Goal: Task Accomplishment & Management: Complete application form

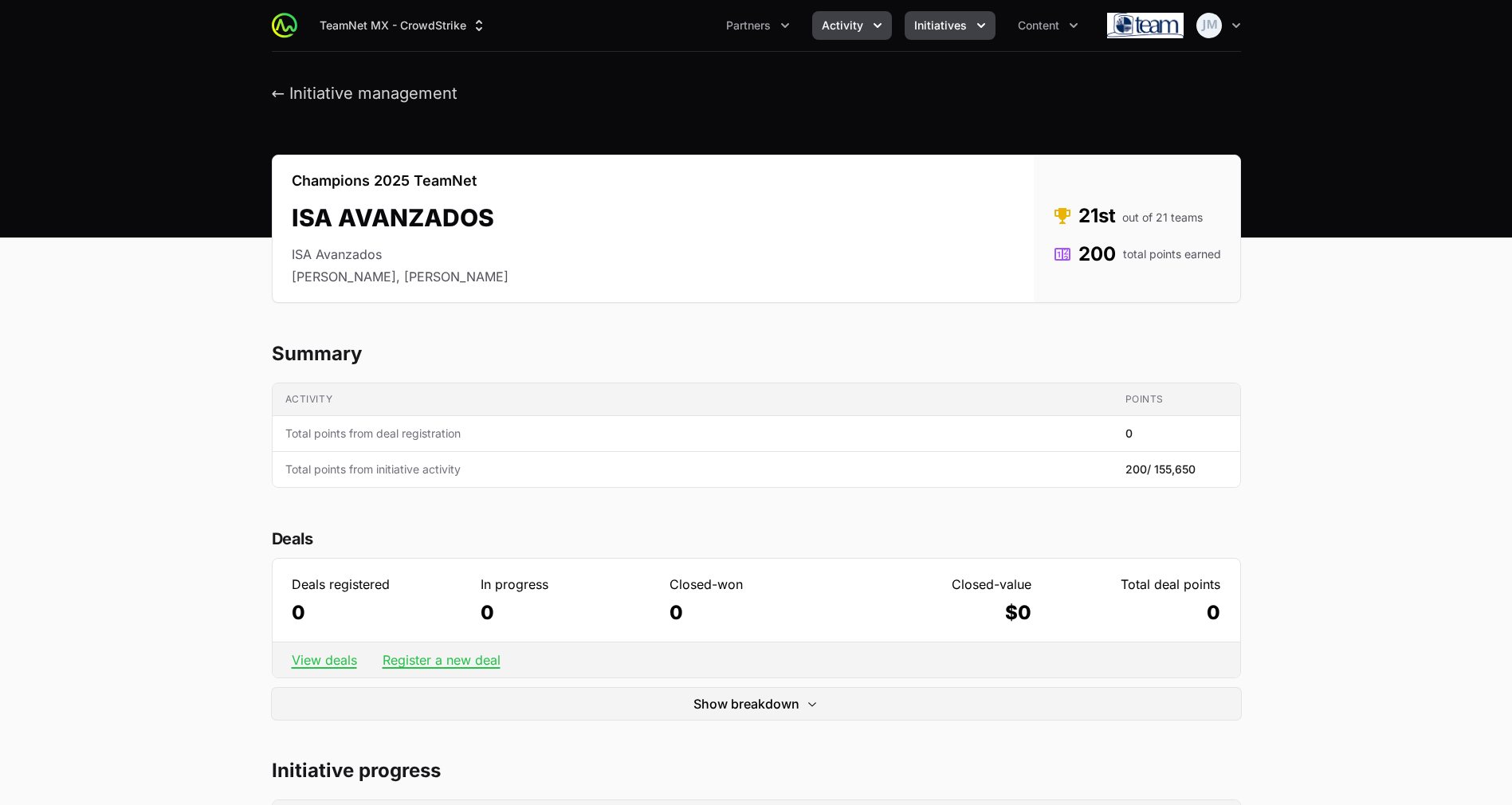
click at [831, 29] on span "Activity" at bounding box center [842, 26] width 42 height 16
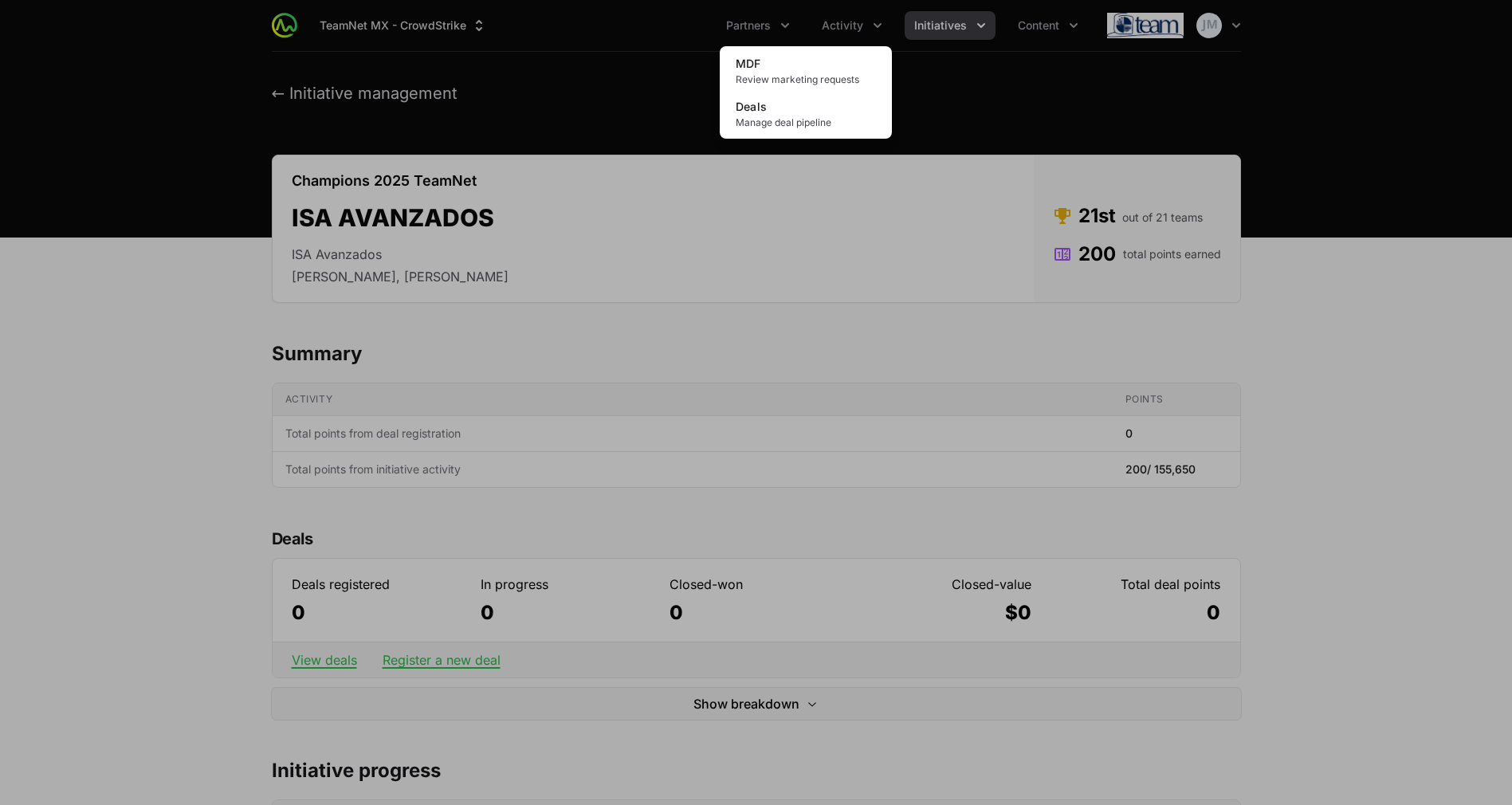
click at [918, 20] on div "Activity menu" at bounding box center [756, 402] width 1512 height 805
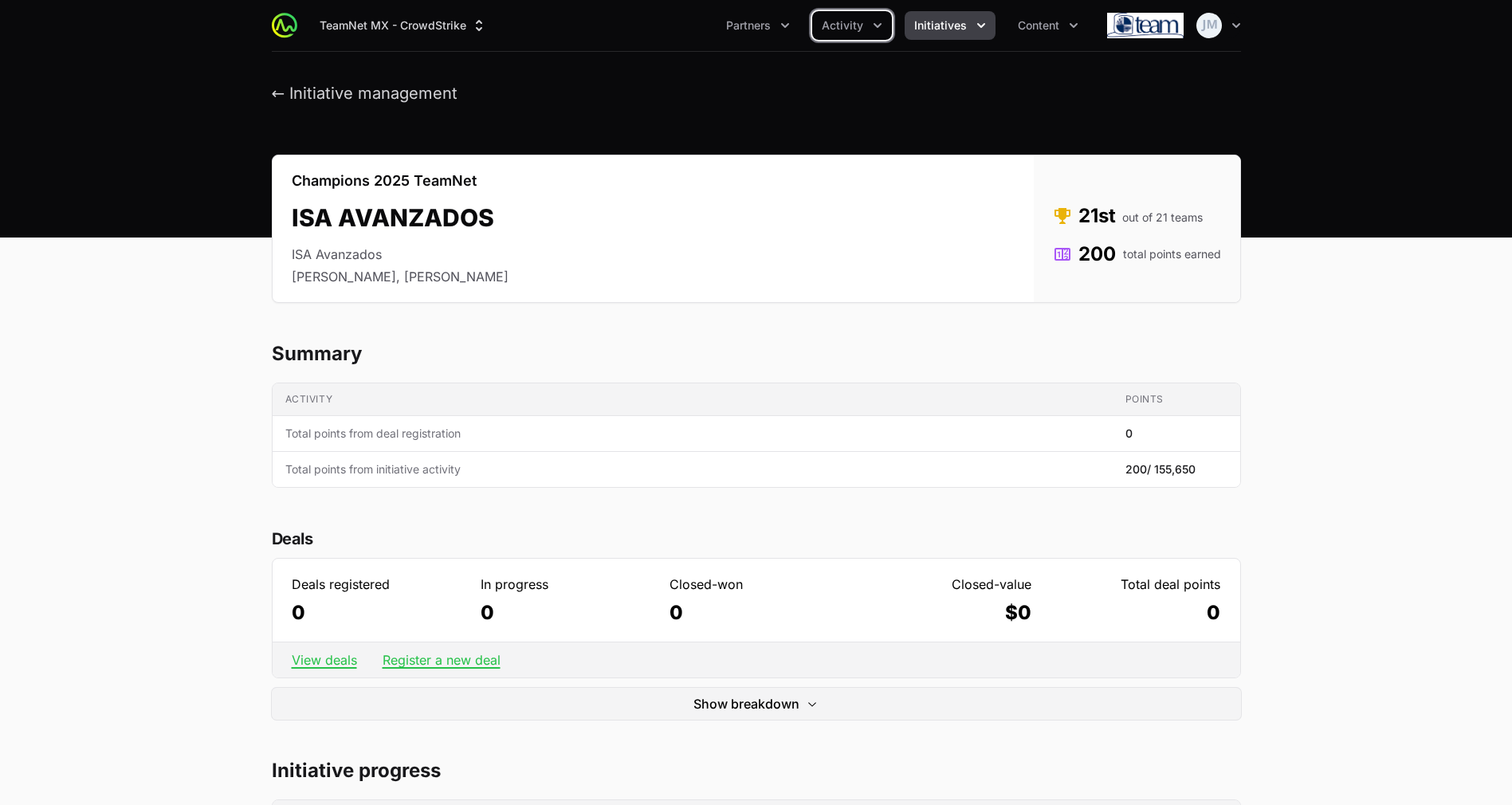
click at [938, 23] on span "Initiatives" at bounding box center [940, 26] width 52 height 16
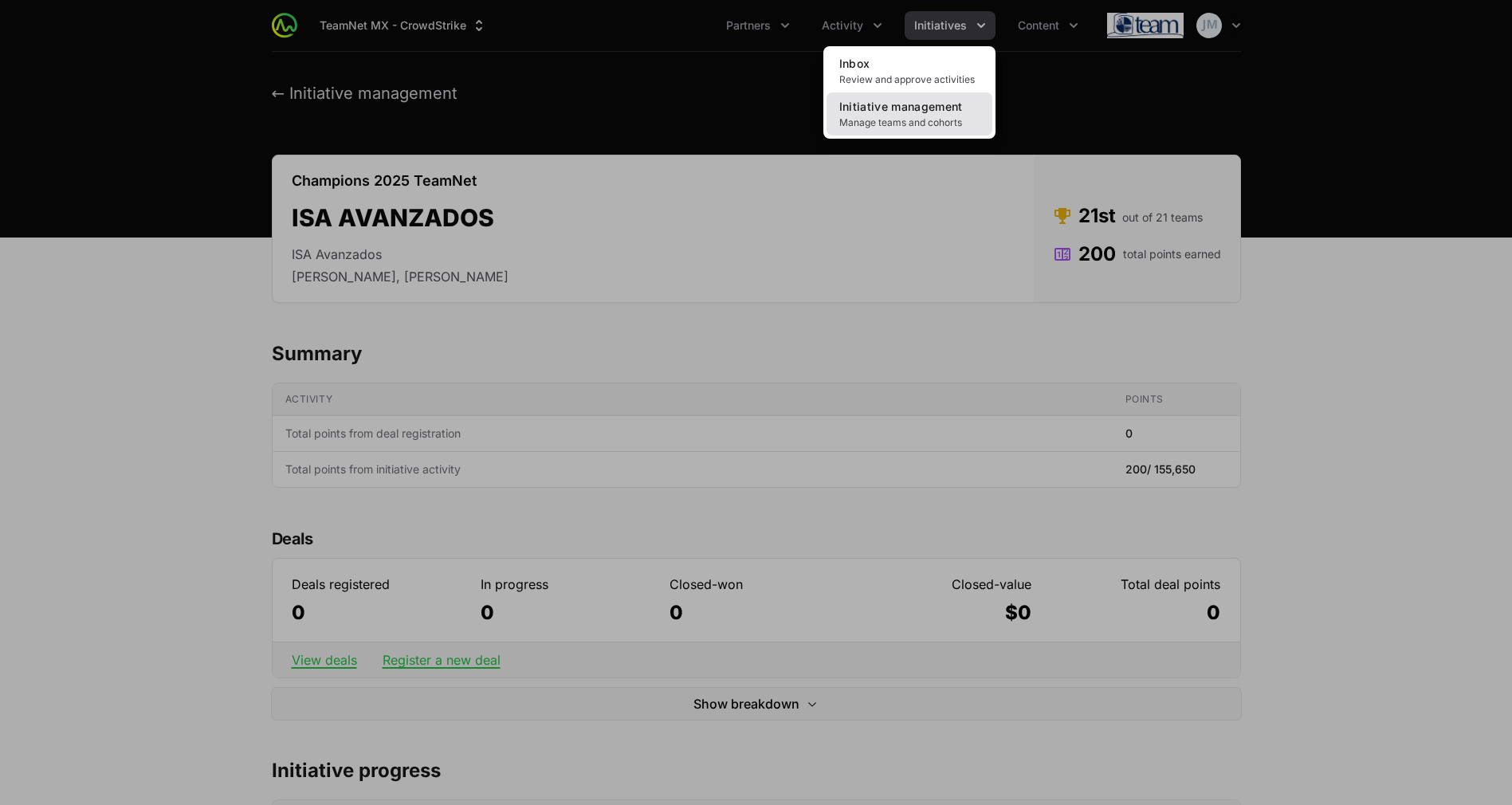
click at [961, 111] on span "Initiative management" at bounding box center [901, 106] width 124 height 13
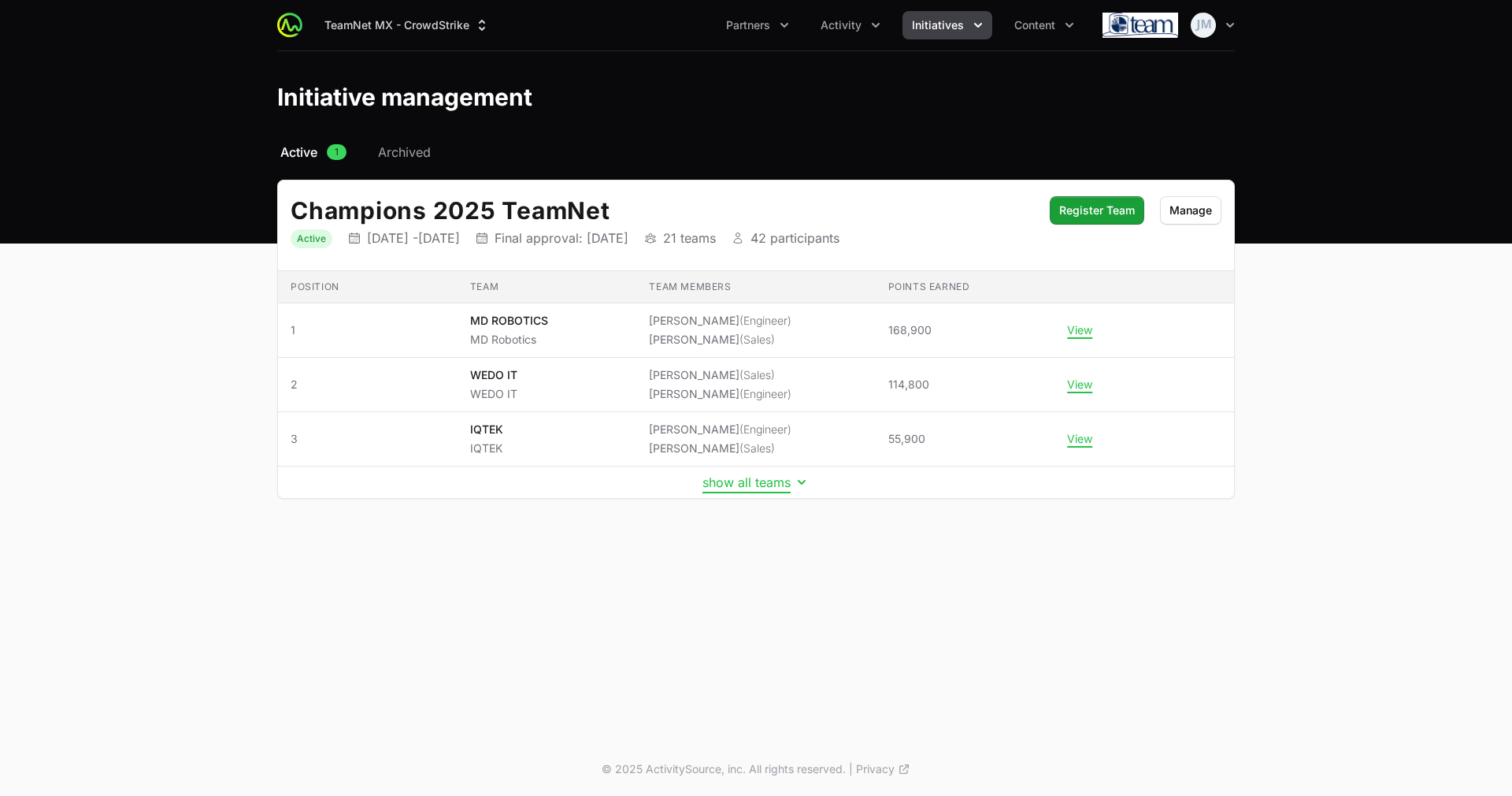
click at [754, 481] on button "show all teams" at bounding box center [756, 482] width 107 height 16
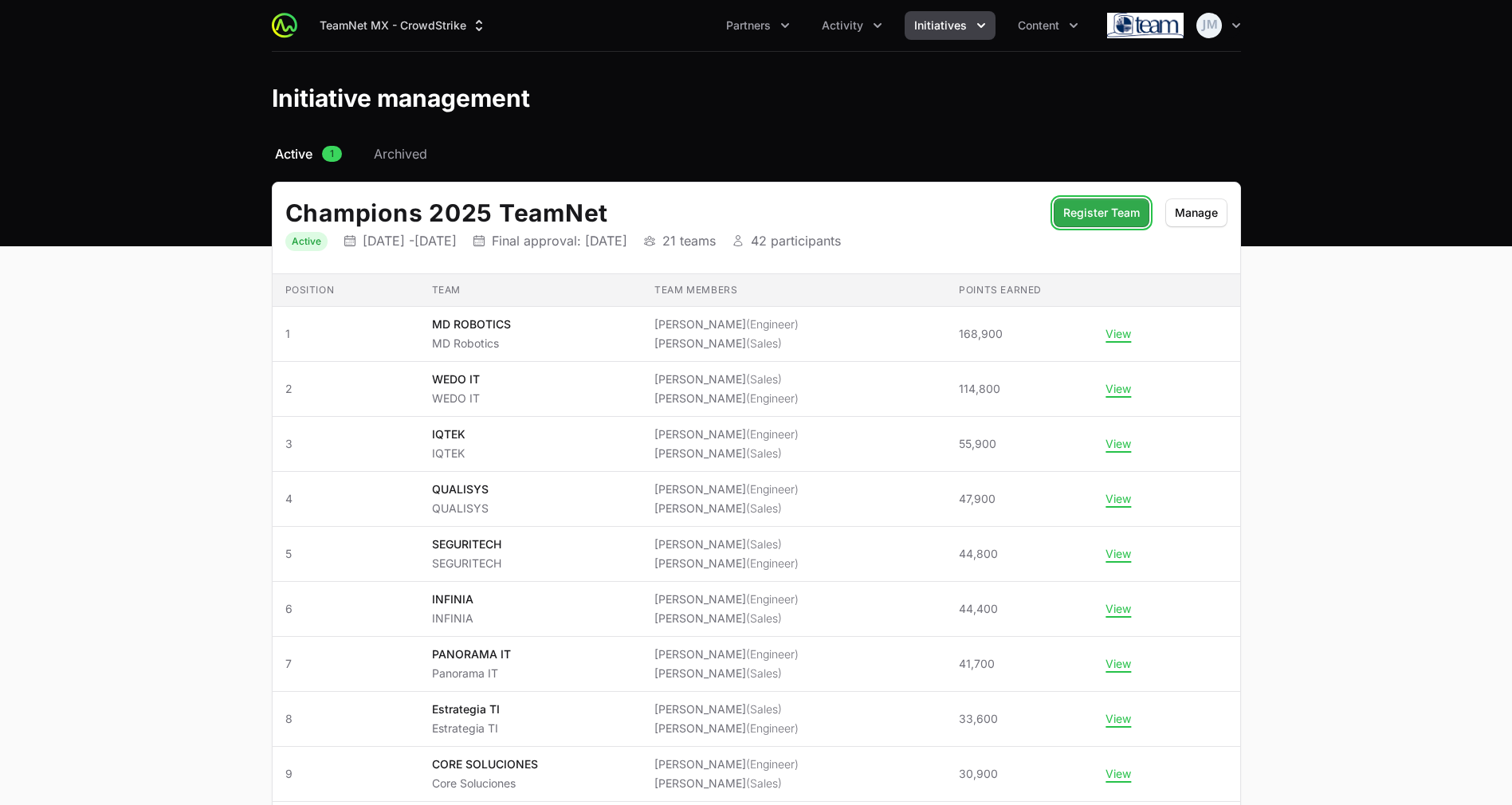
click at [1074, 219] on span "Register Team" at bounding box center [1101, 213] width 76 height 20
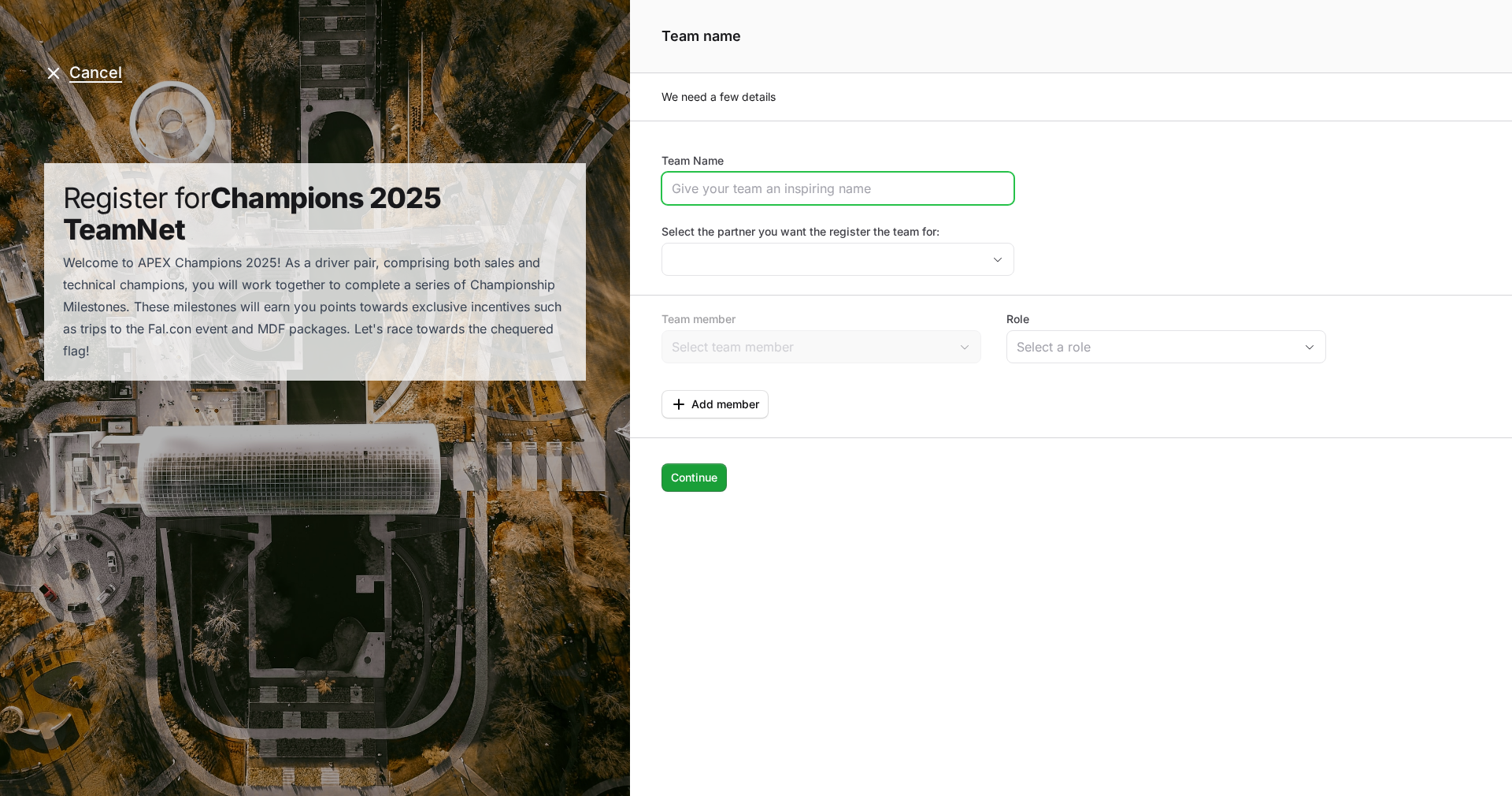
click at [731, 186] on input "Team Name" at bounding box center [838, 188] width 332 height 19
type input "ISA AVANZADOS"
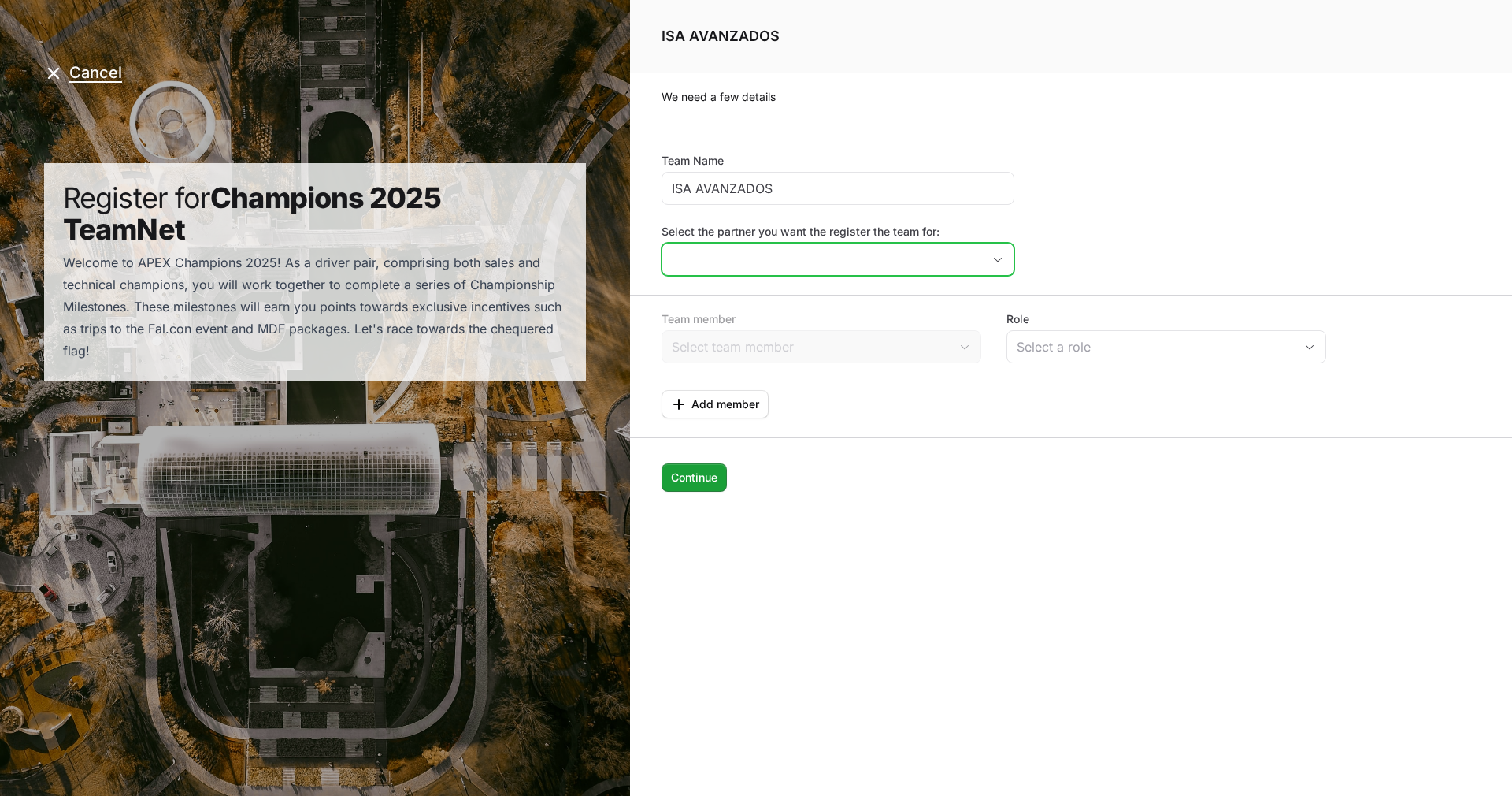
click at [762, 257] on input "Select the partner you want the register the team for:" at bounding box center [823, 259] width 320 height 32
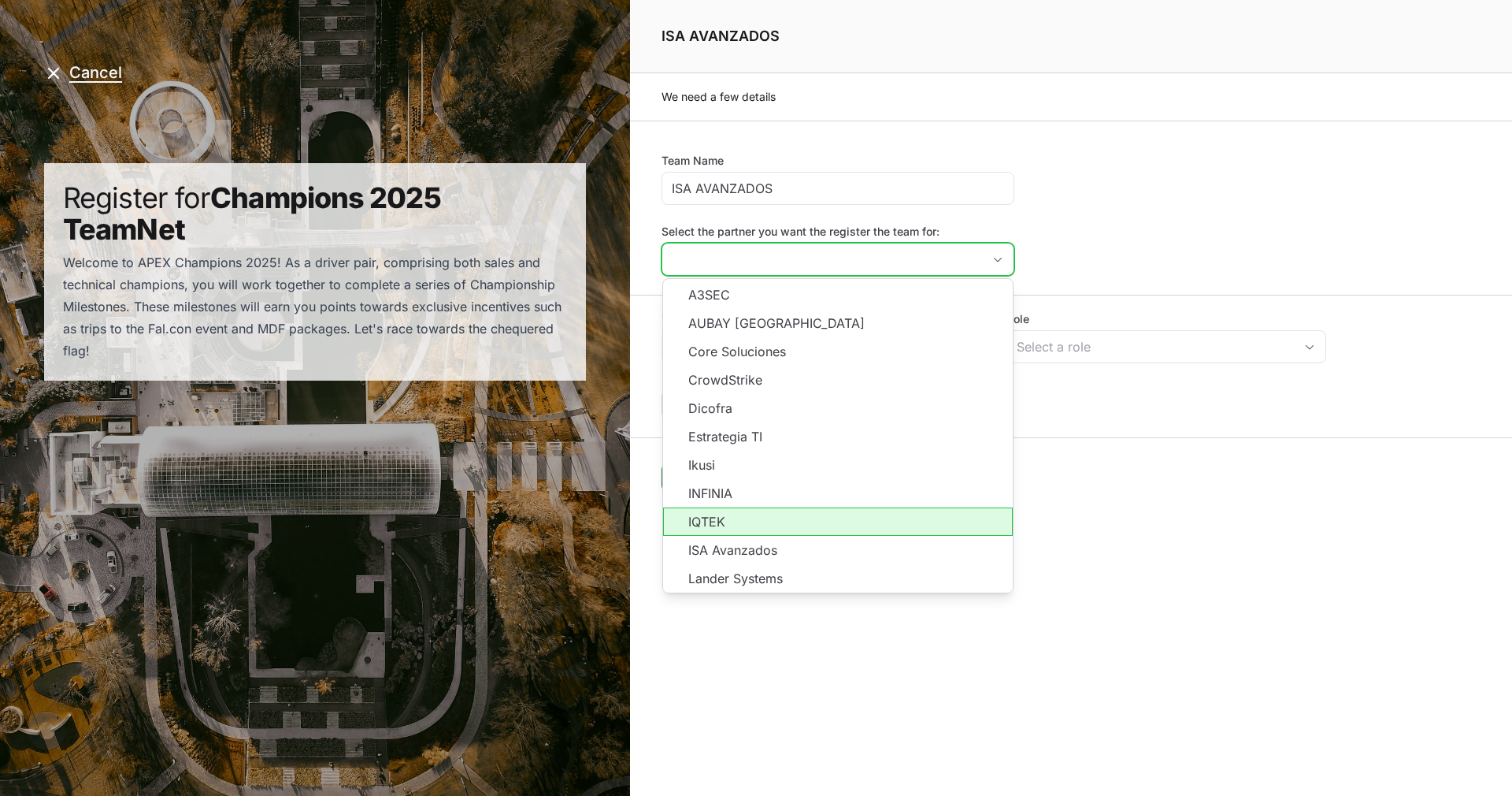
scroll to position [284, 0]
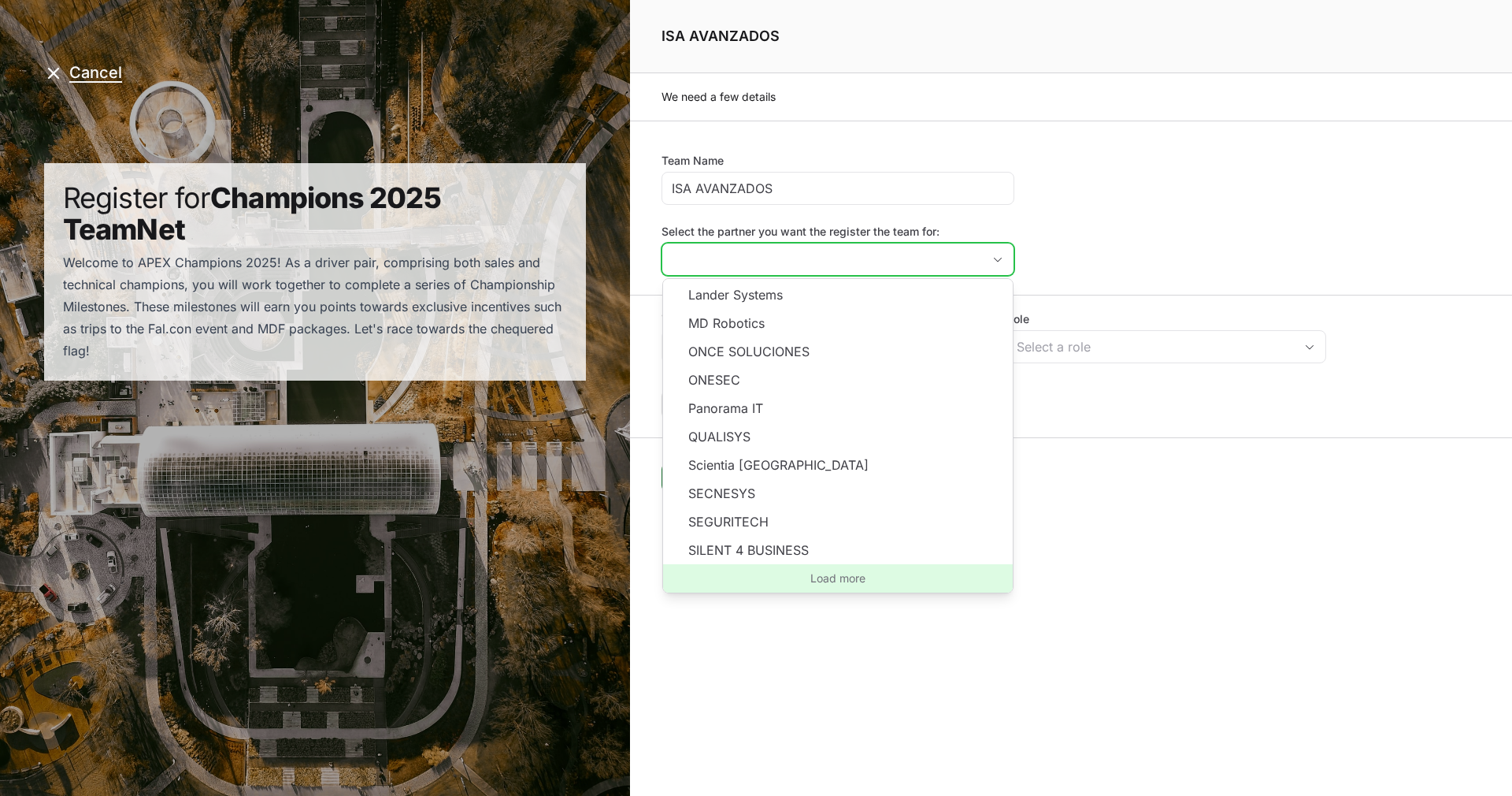
click at [855, 573] on span "Load more" at bounding box center [838, 579] width 350 height 28
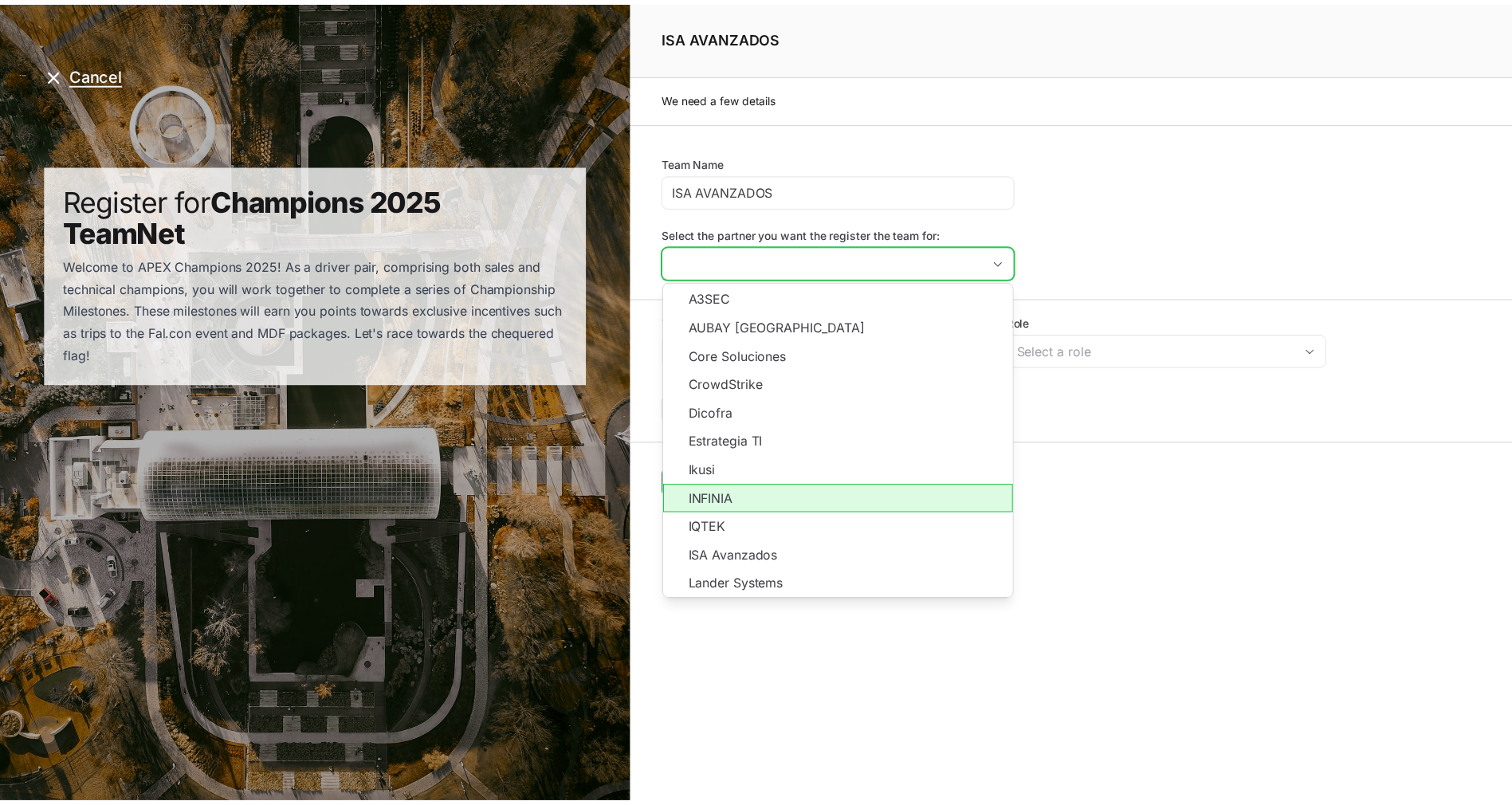
scroll to position [81, 0]
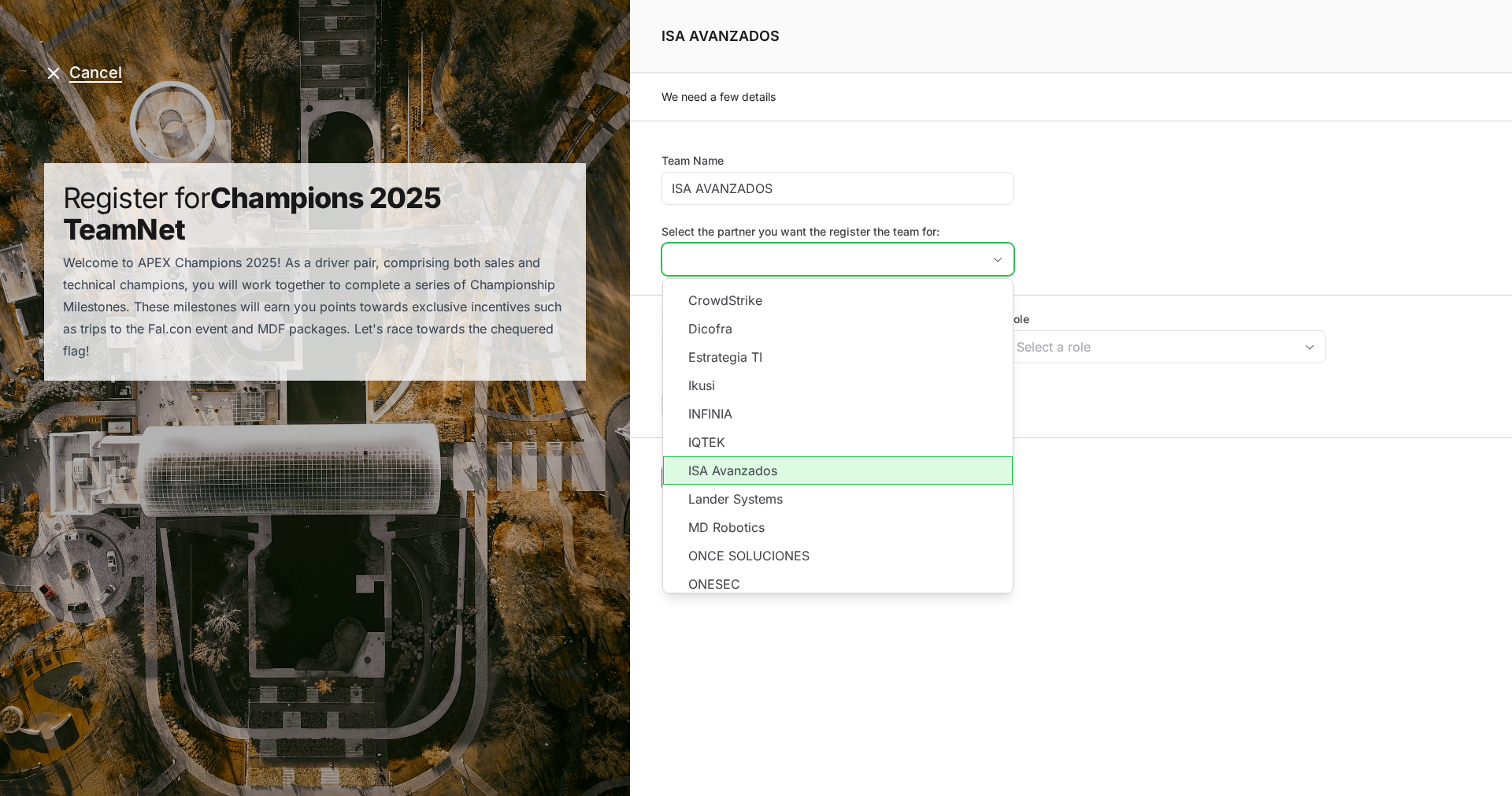
click at [793, 474] on li "ISA Avanzados" at bounding box center [838, 471] width 350 height 28
type input "ISA Avanzados"
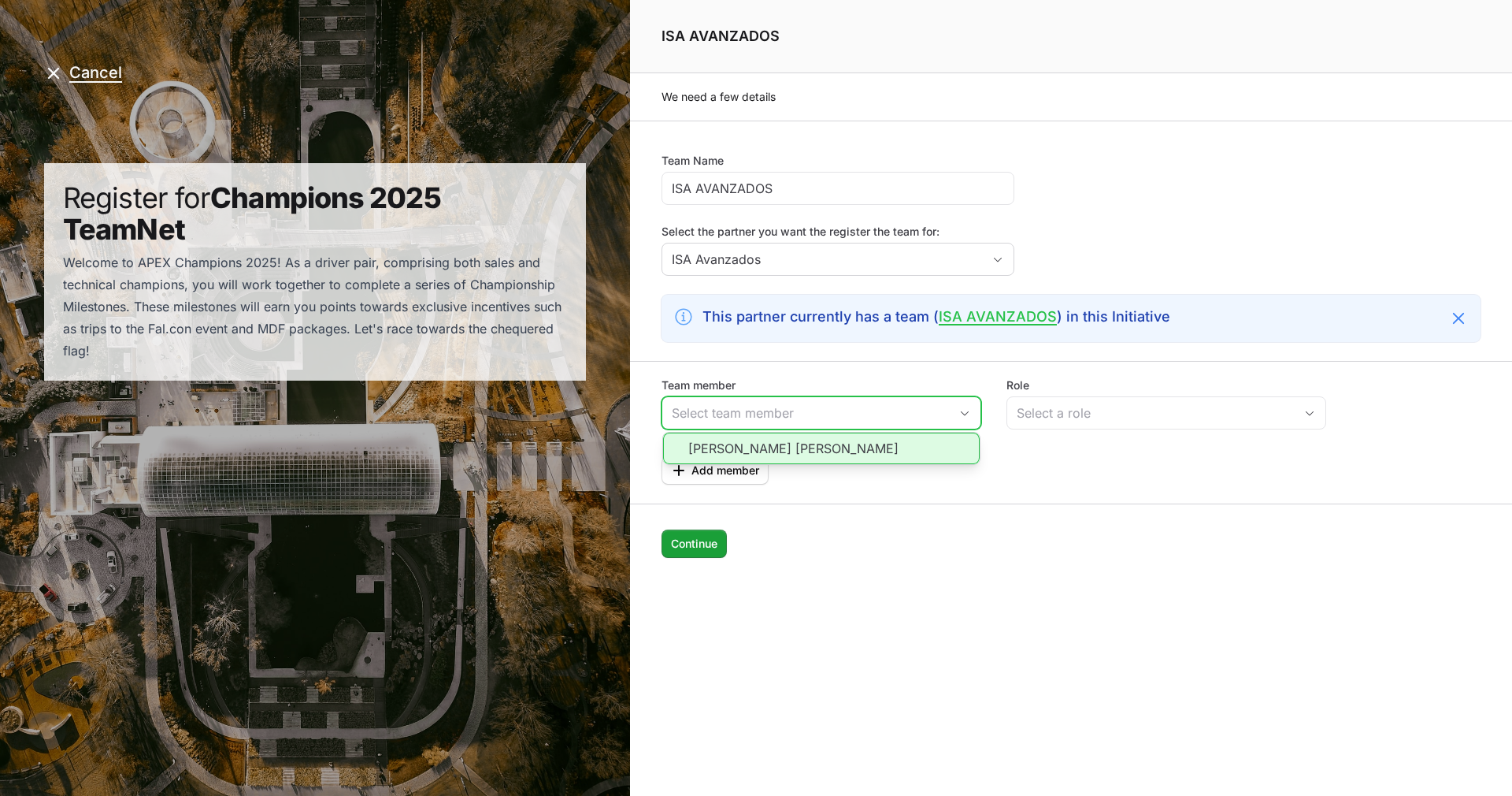
click at [736, 413] on input "Team member" at bounding box center [806, 413] width 287 height 32
click at [811, 450] on li "[PERSON_NAME] [PERSON_NAME]" at bounding box center [821, 449] width 316 height 32
type input "[PERSON_NAME] [PERSON_NAME]"
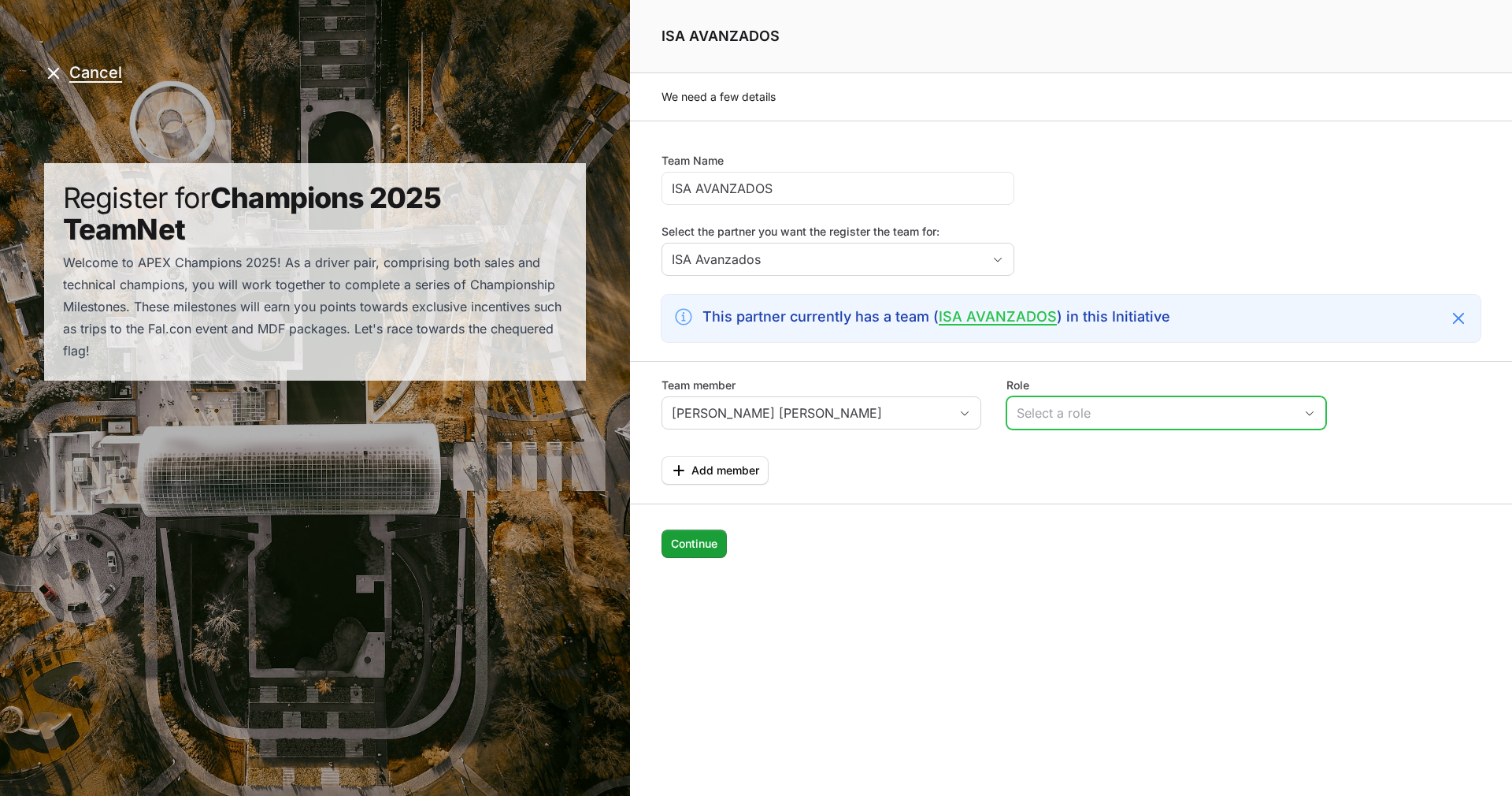
click at [1101, 405] on div "Select a role" at bounding box center [1155, 413] width 277 height 19
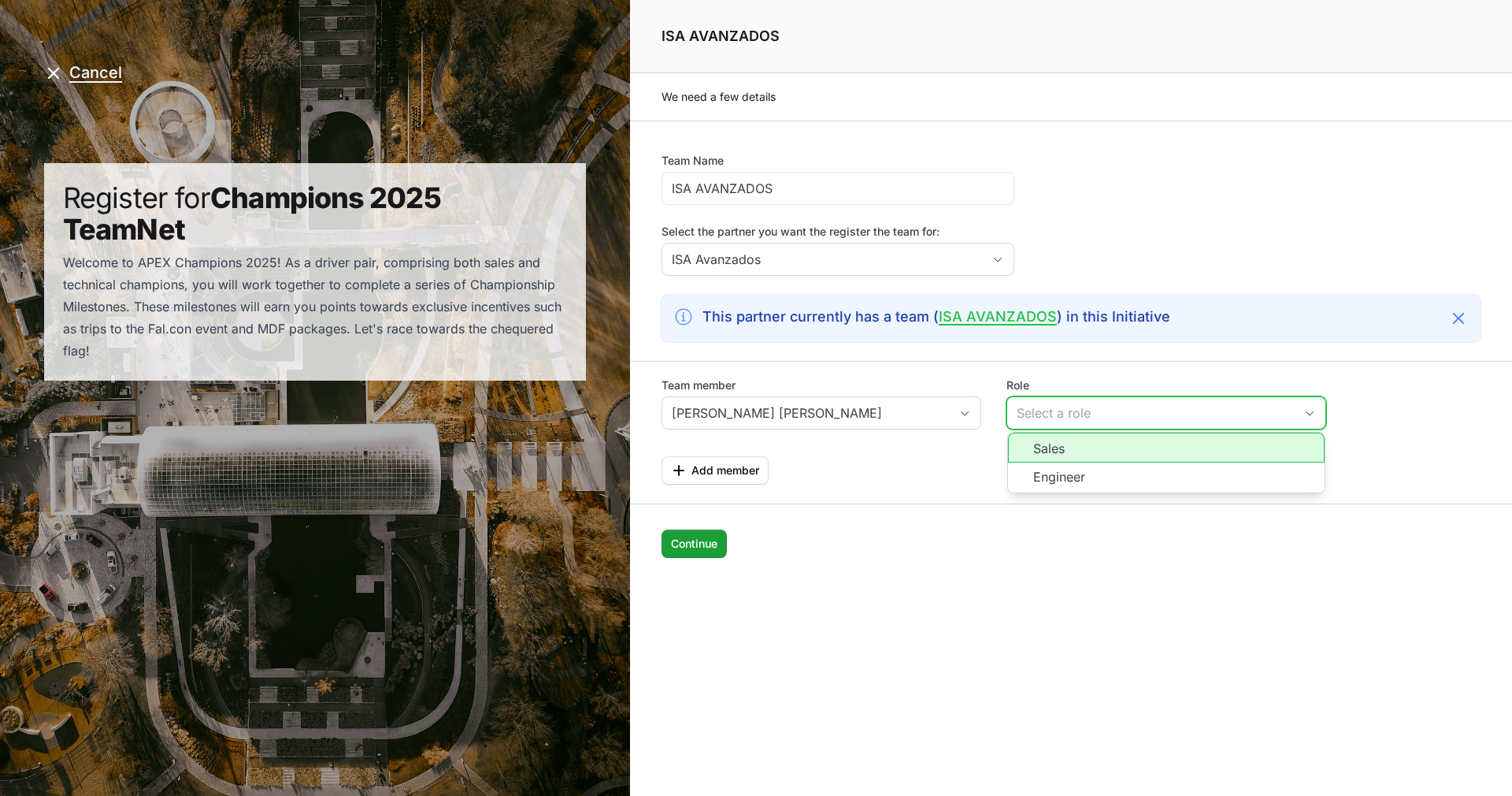
click at [1079, 446] on li "Sales" at bounding box center [1167, 448] width 316 height 30
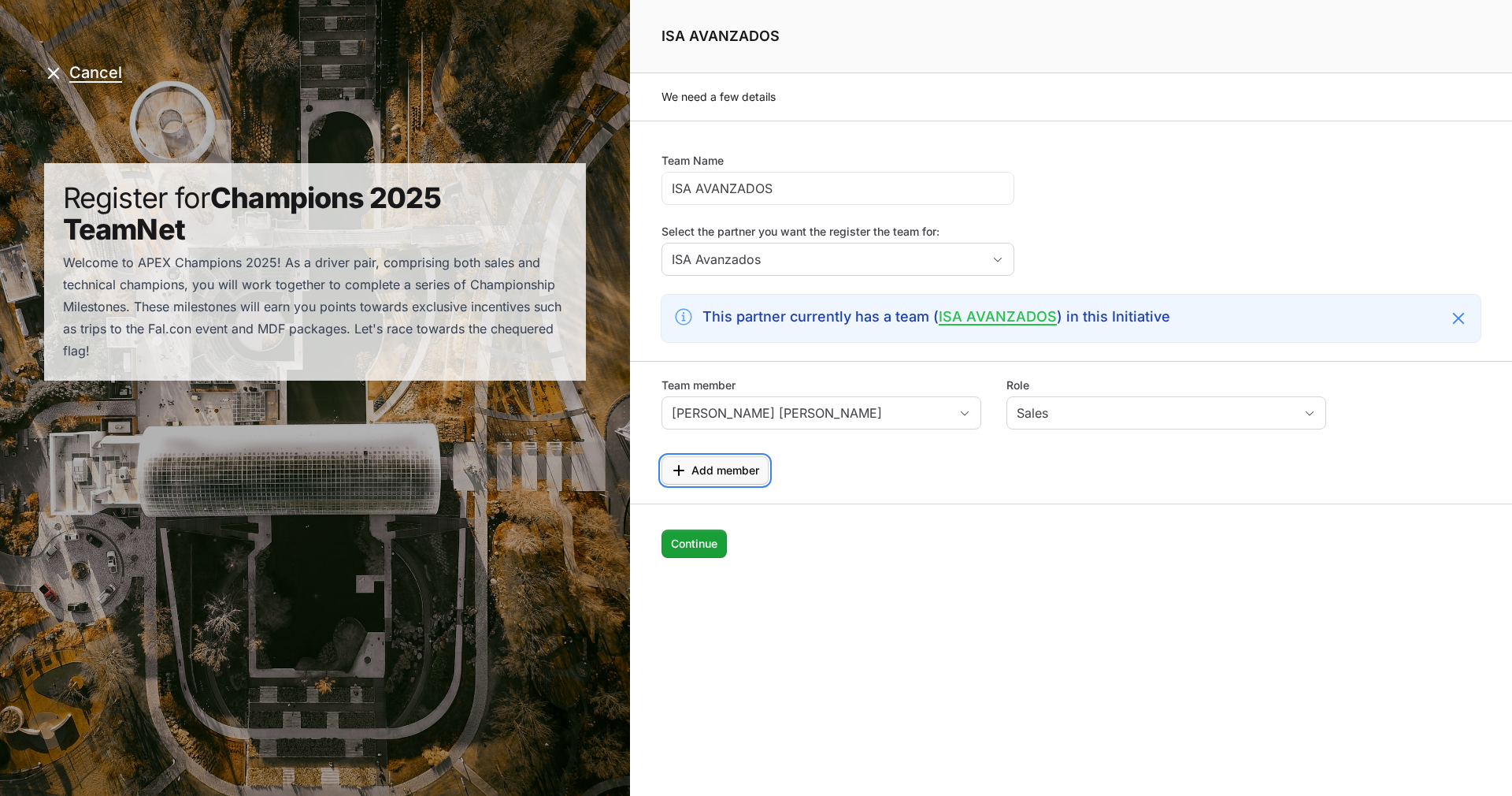
click at [690, 478] on span "Add member" at bounding box center [715, 471] width 88 height 19
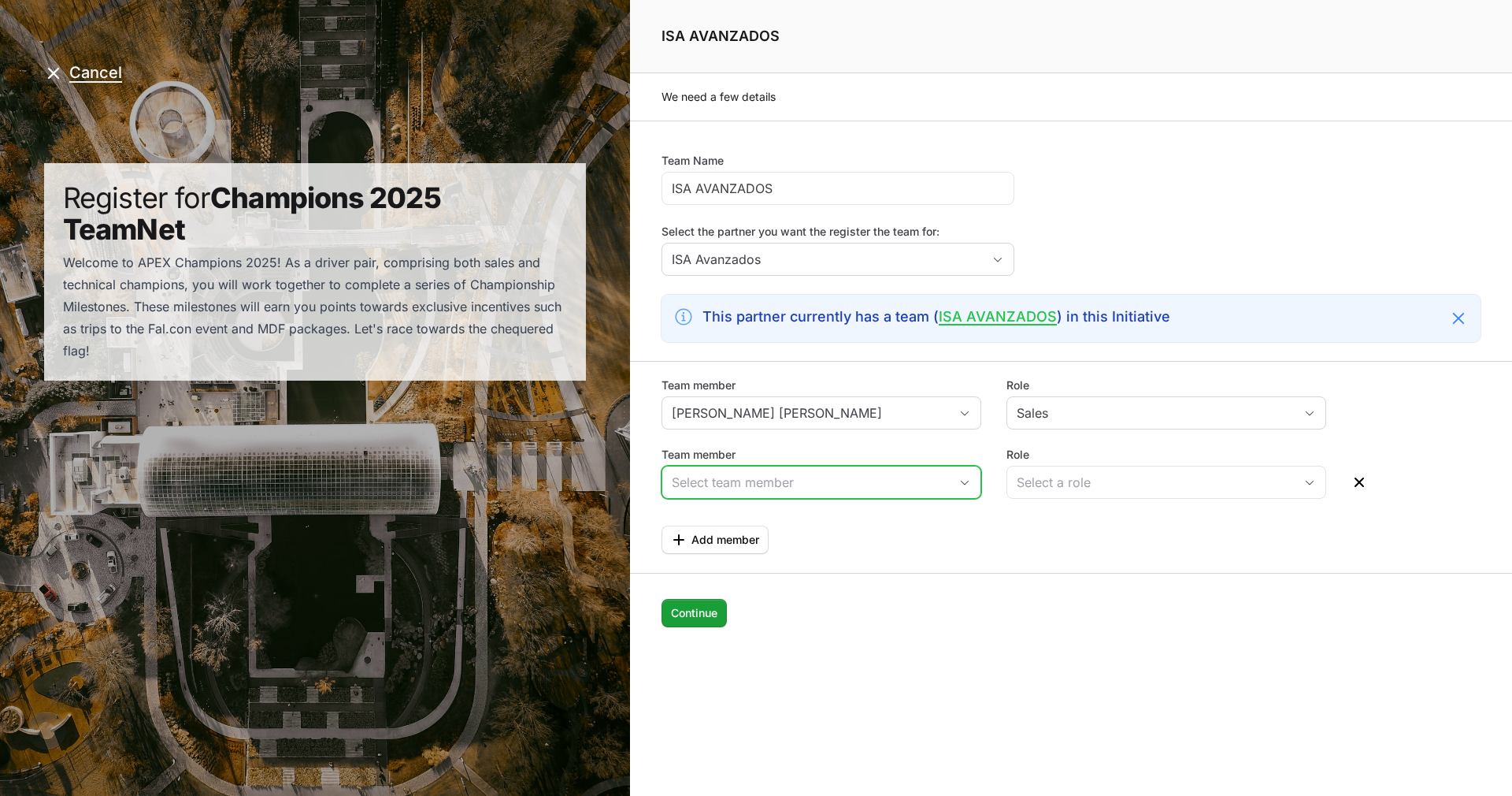
click at [731, 484] on input "Team member" at bounding box center [806, 482] width 287 height 32
type input "[PERSON_NAME]"
click at [91, 70] on button "Cancel" at bounding box center [83, 73] width 78 height 19
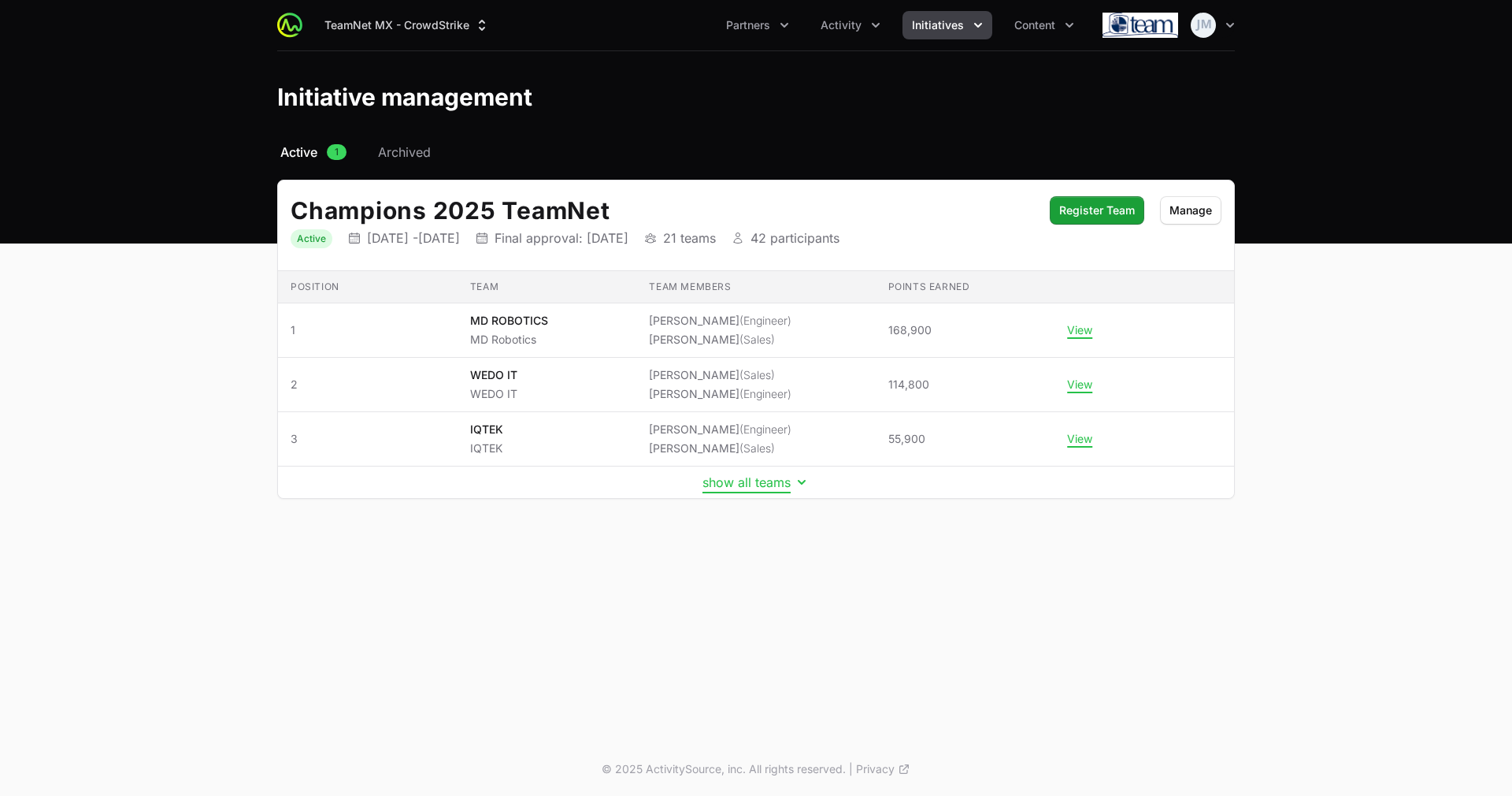
click at [754, 486] on button "show all teams" at bounding box center [756, 482] width 107 height 16
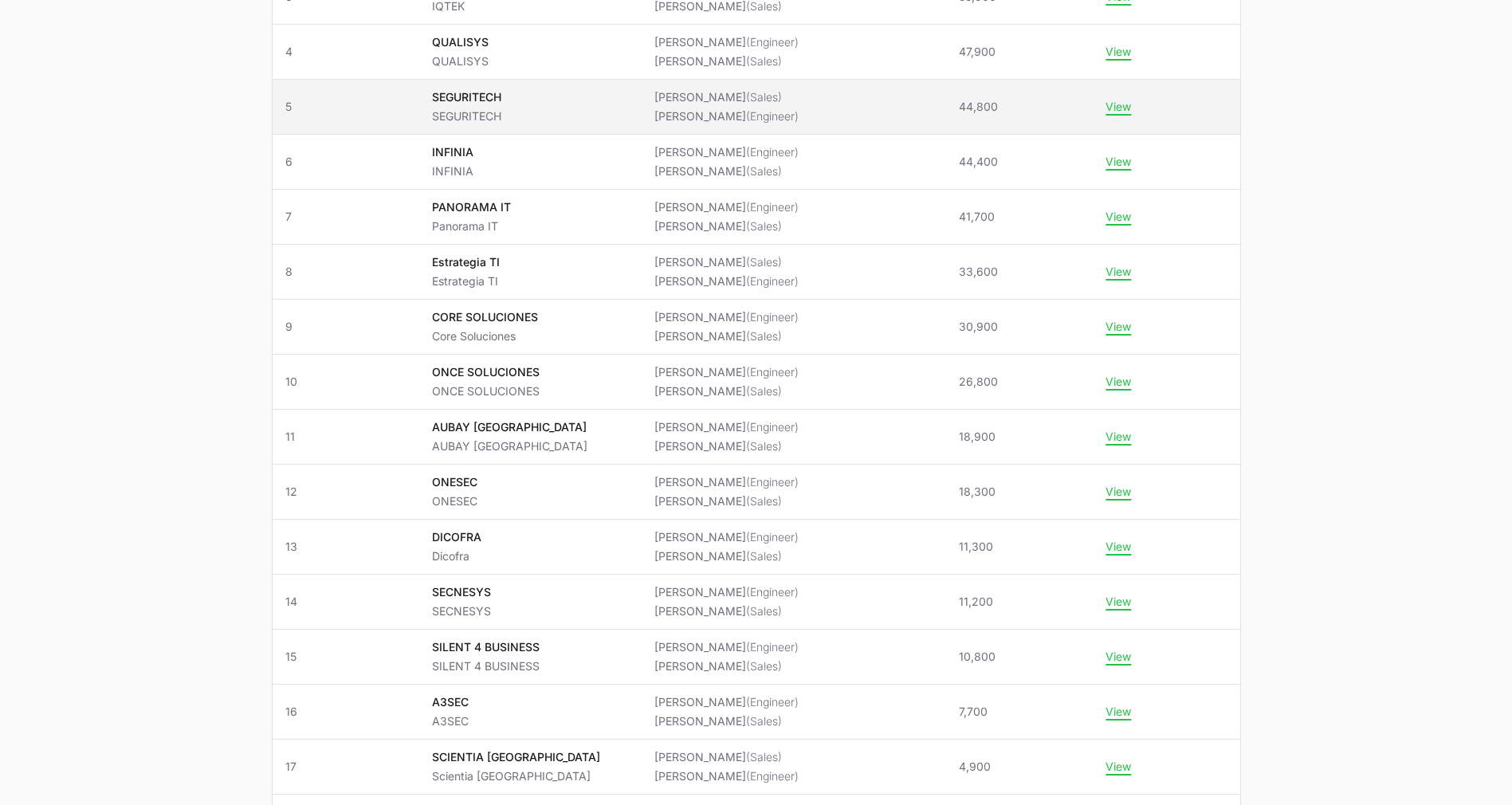
scroll to position [782, 0]
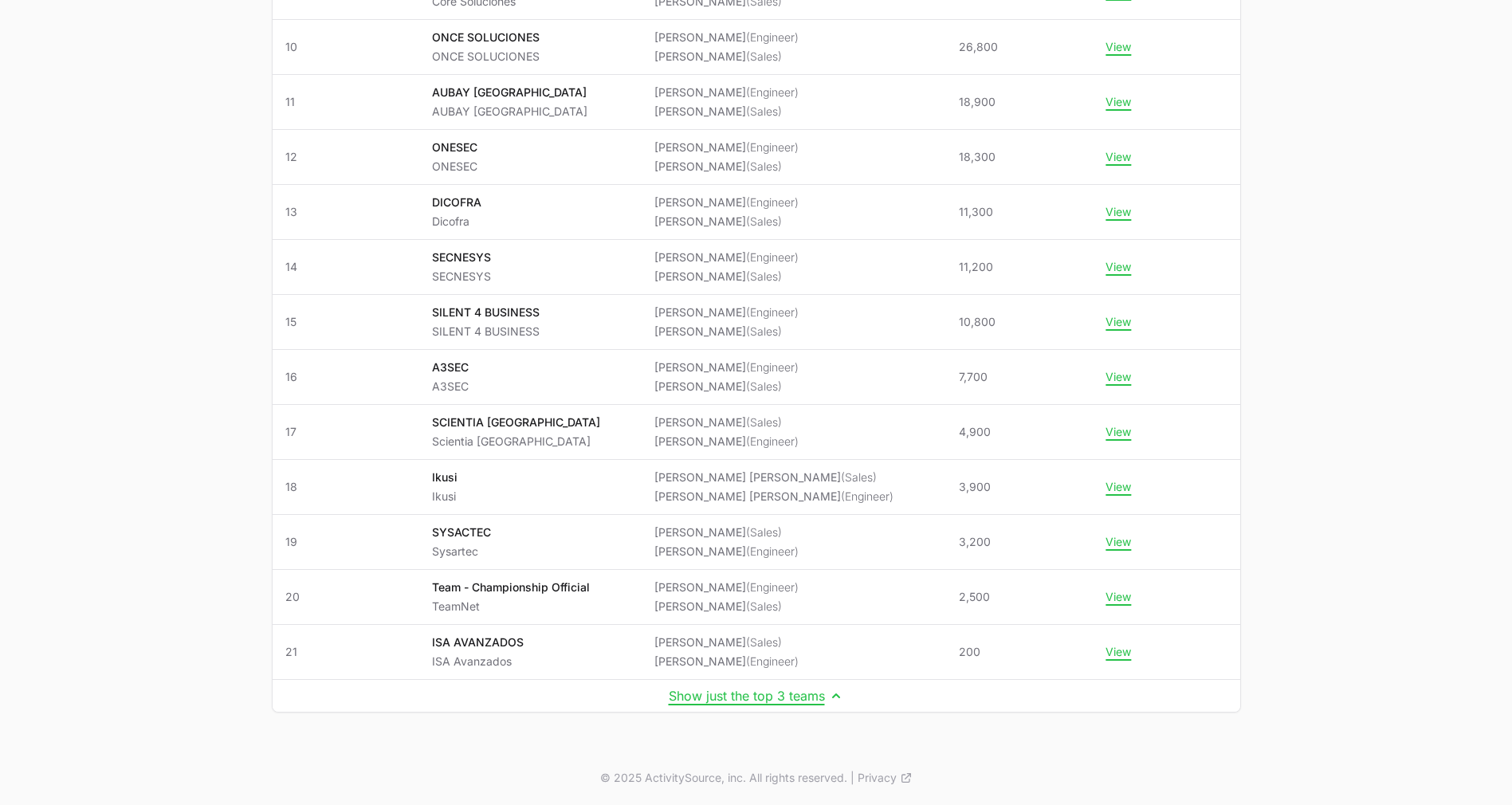
click at [840, 704] on td "Show just the top 3 teams" at bounding box center [756, 696] width 968 height 33
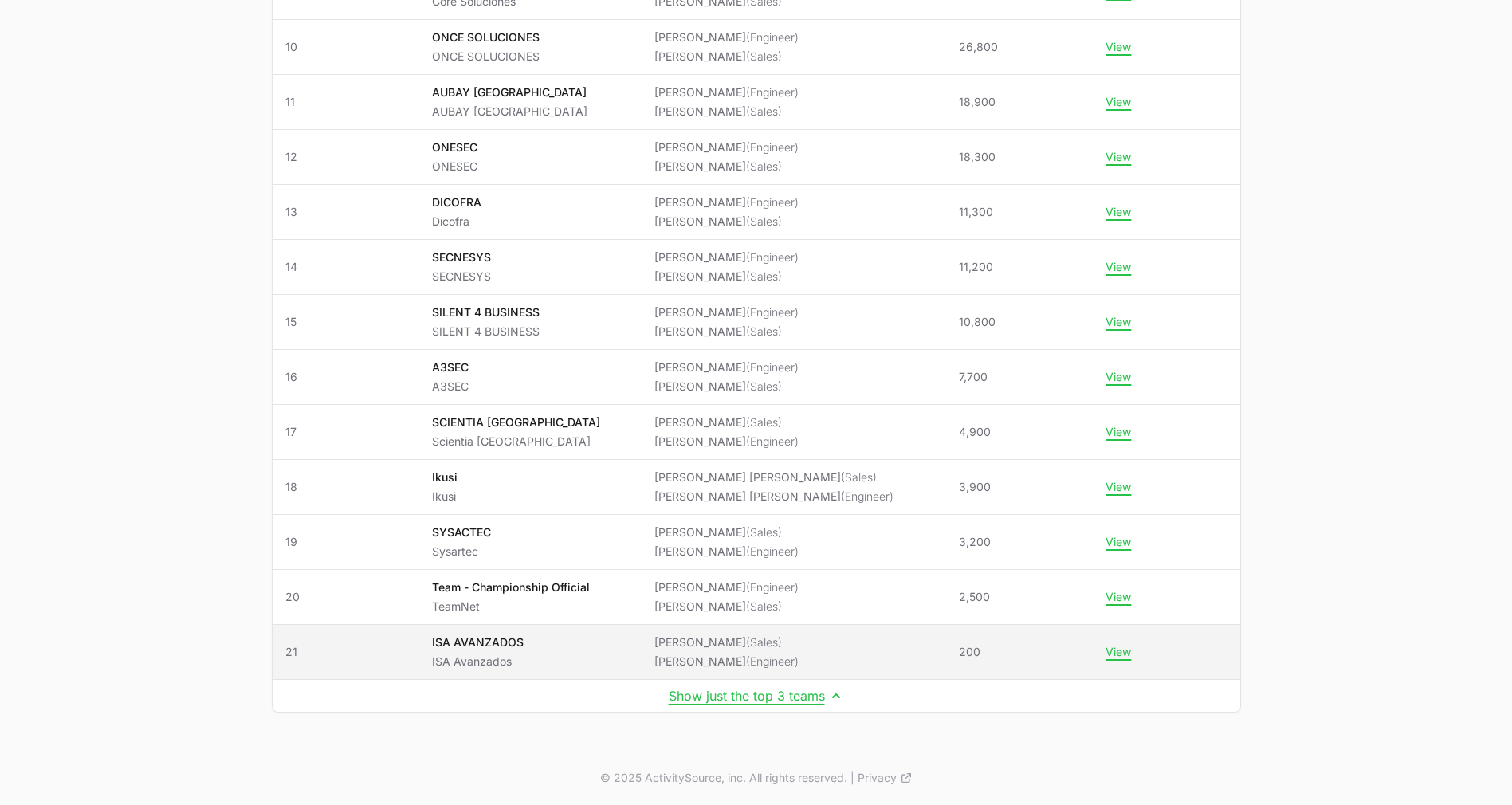
click at [784, 640] on li "[PERSON_NAME] (Sales)" at bounding box center [727, 642] width 144 height 16
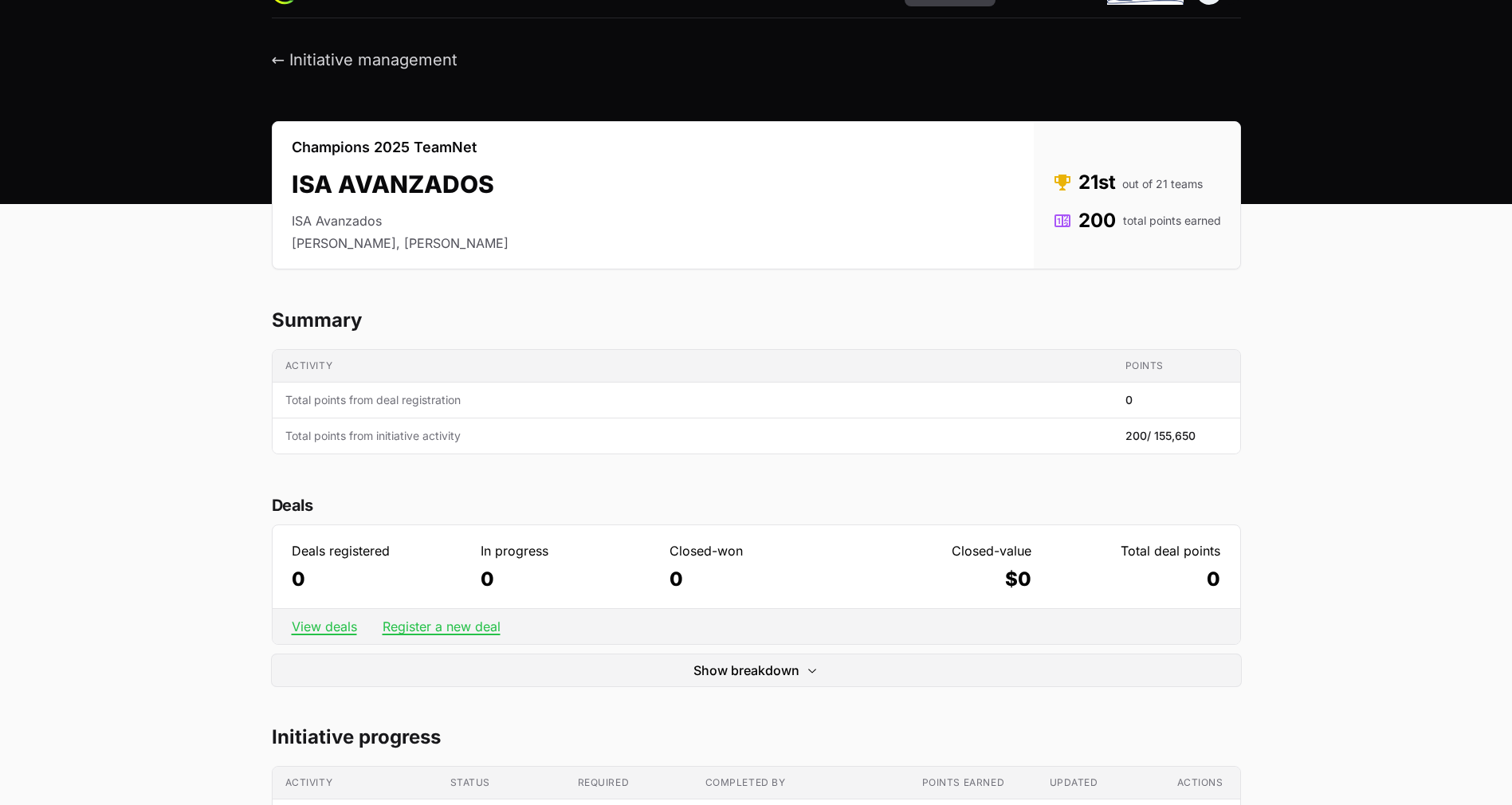
scroll to position [36, 0]
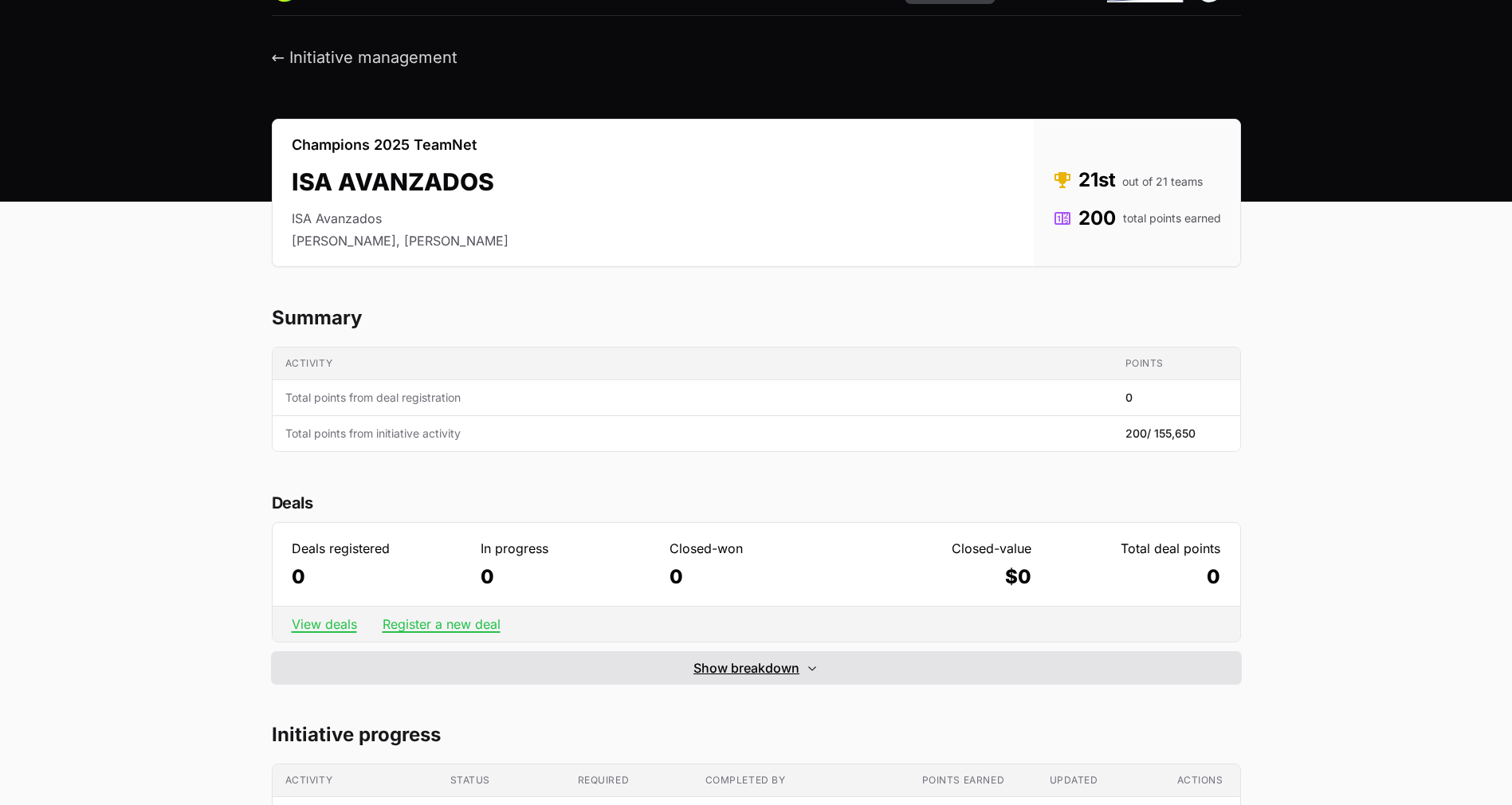
click at [764, 666] on span "Show breakdown" at bounding box center [746, 668] width 106 height 20
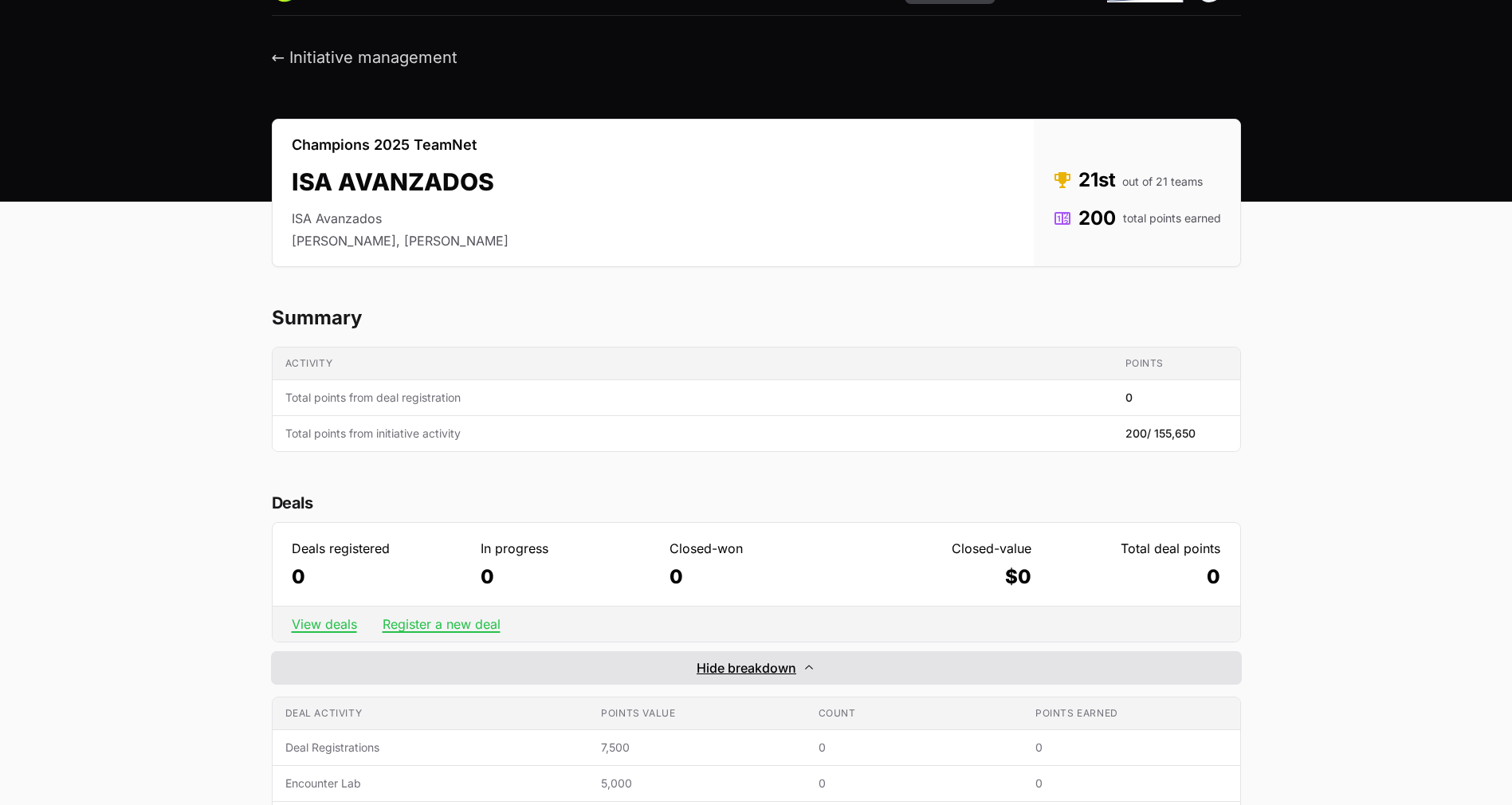
scroll to position [313, 0]
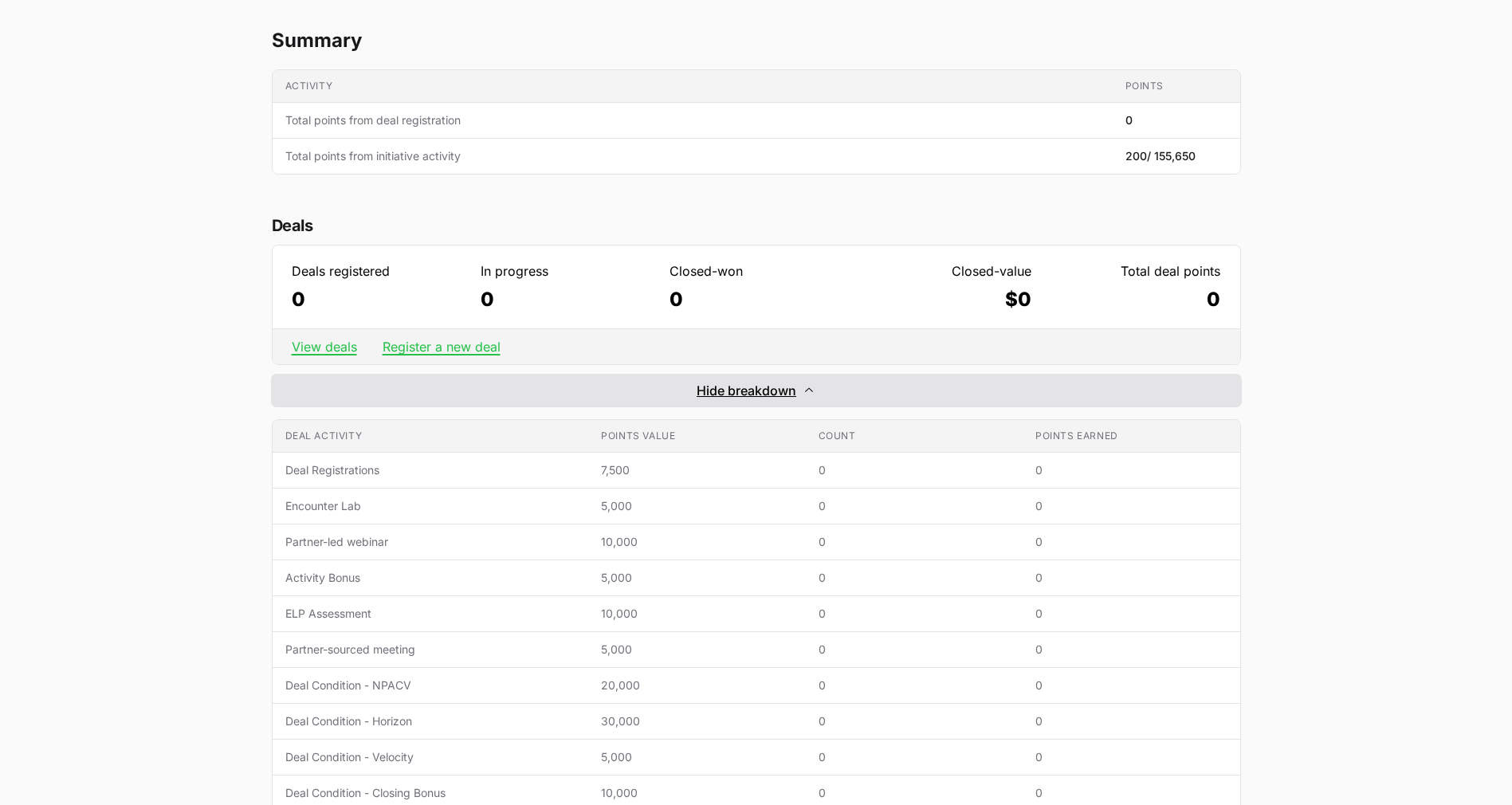
click at [752, 393] on span "Hide breakdown" at bounding box center [746, 390] width 100 height 20
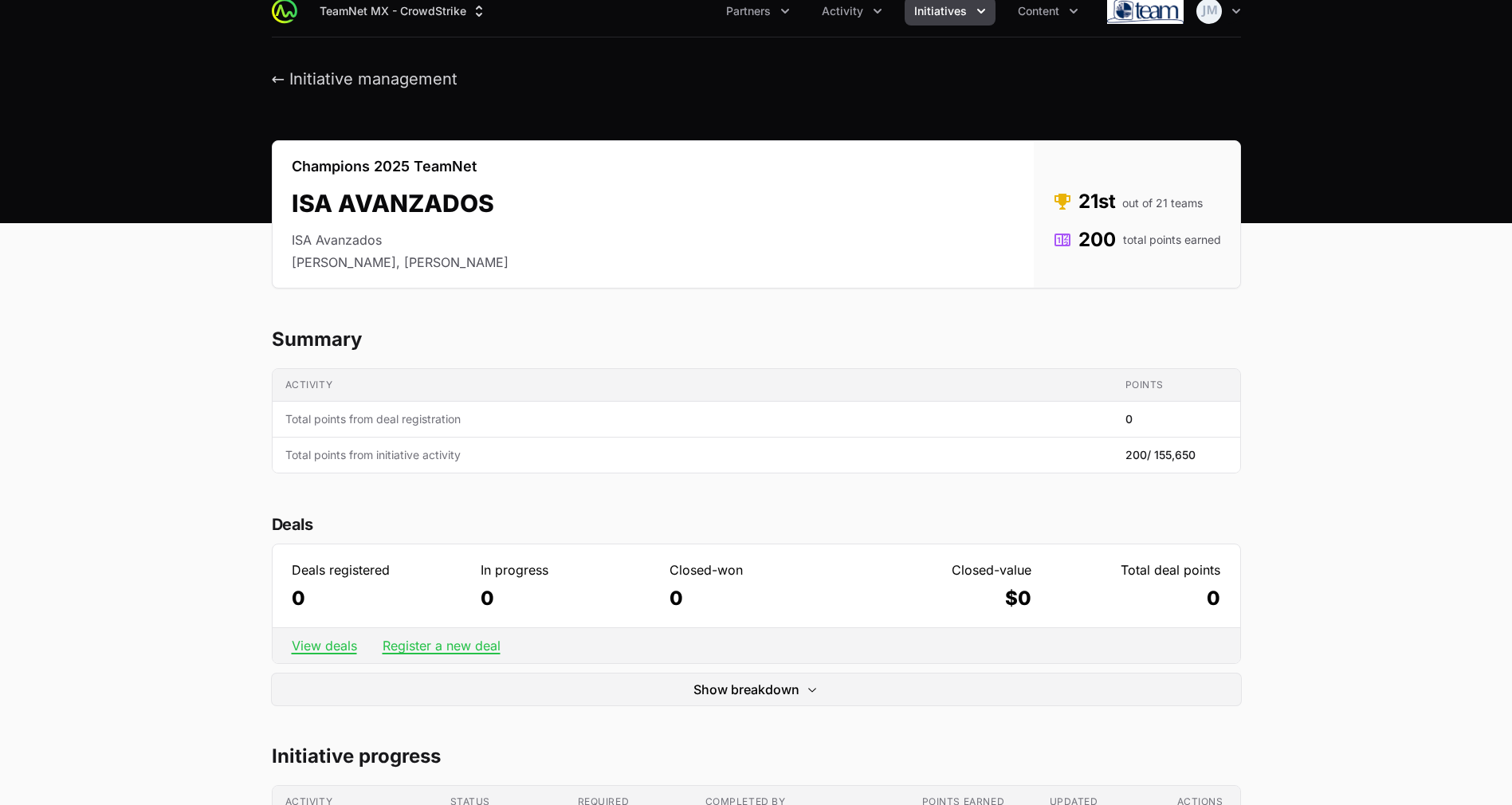
scroll to position [0, 0]
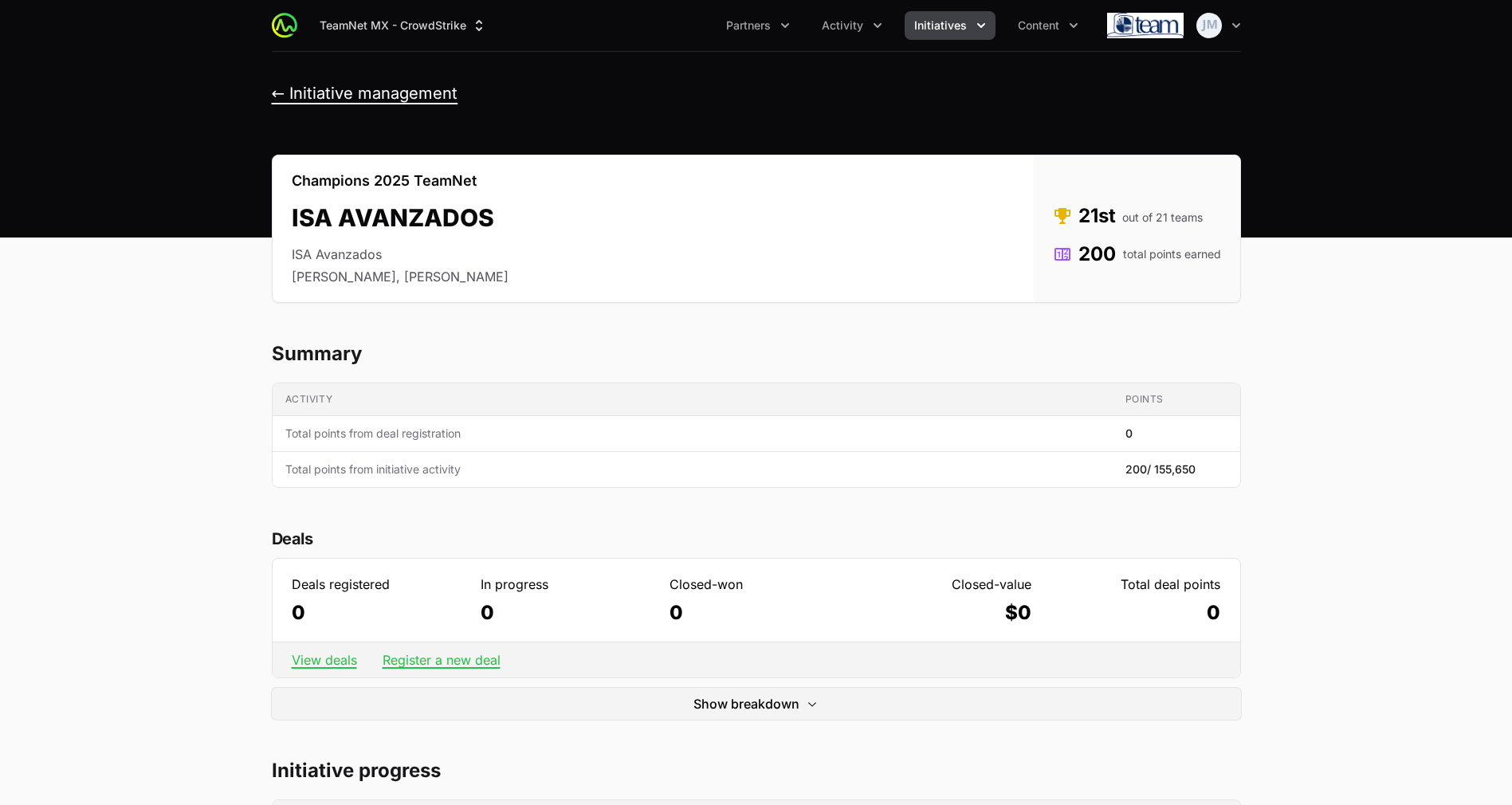
click at [348, 82] on header "← Initiative management" at bounding box center [756, 93] width 1512 height 84
click at [385, 100] on button "← Initiative management" at bounding box center [366, 93] width 187 height 20
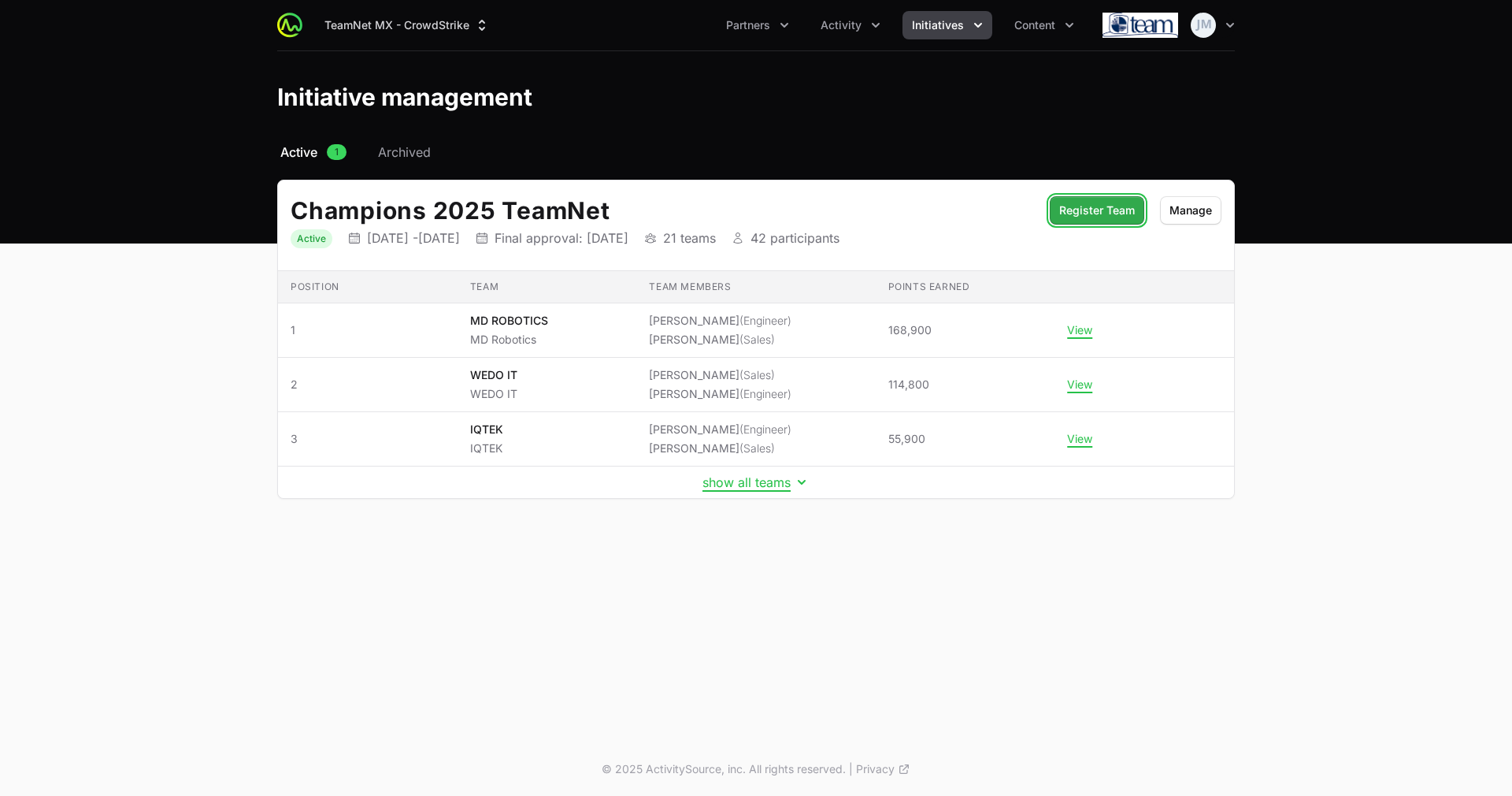
click at [1106, 214] on span "Register Team" at bounding box center [1097, 210] width 76 height 19
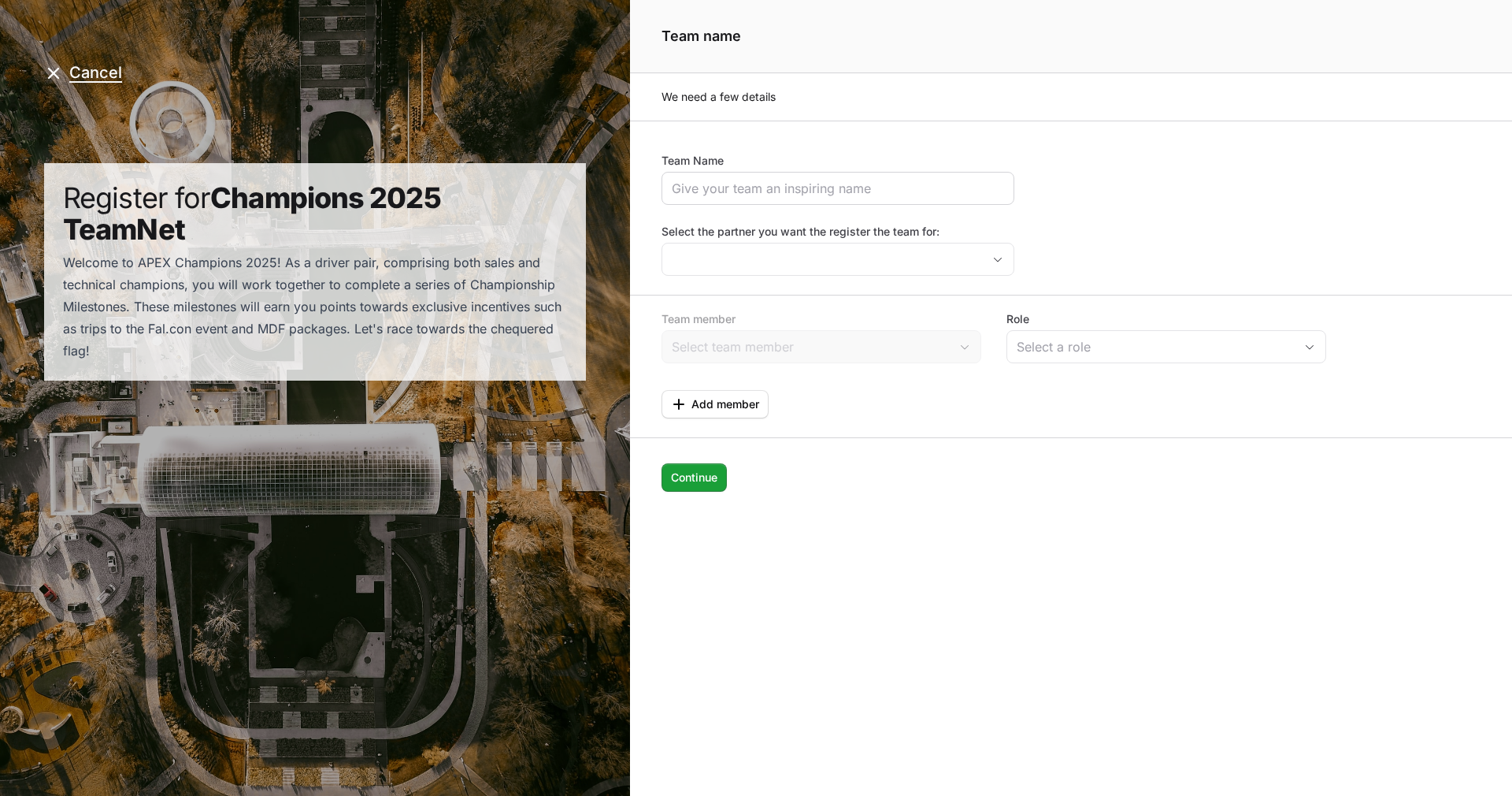
click at [725, 178] on div "Page details" at bounding box center [838, 188] width 353 height 33
click at [725, 185] on input "Team Name" at bounding box center [838, 188] width 332 height 19
type input "ISA AVANZADOS"
click at [789, 254] on input "Select the partner you want the register the team for:" at bounding box center [823, 259] width 320 height 32
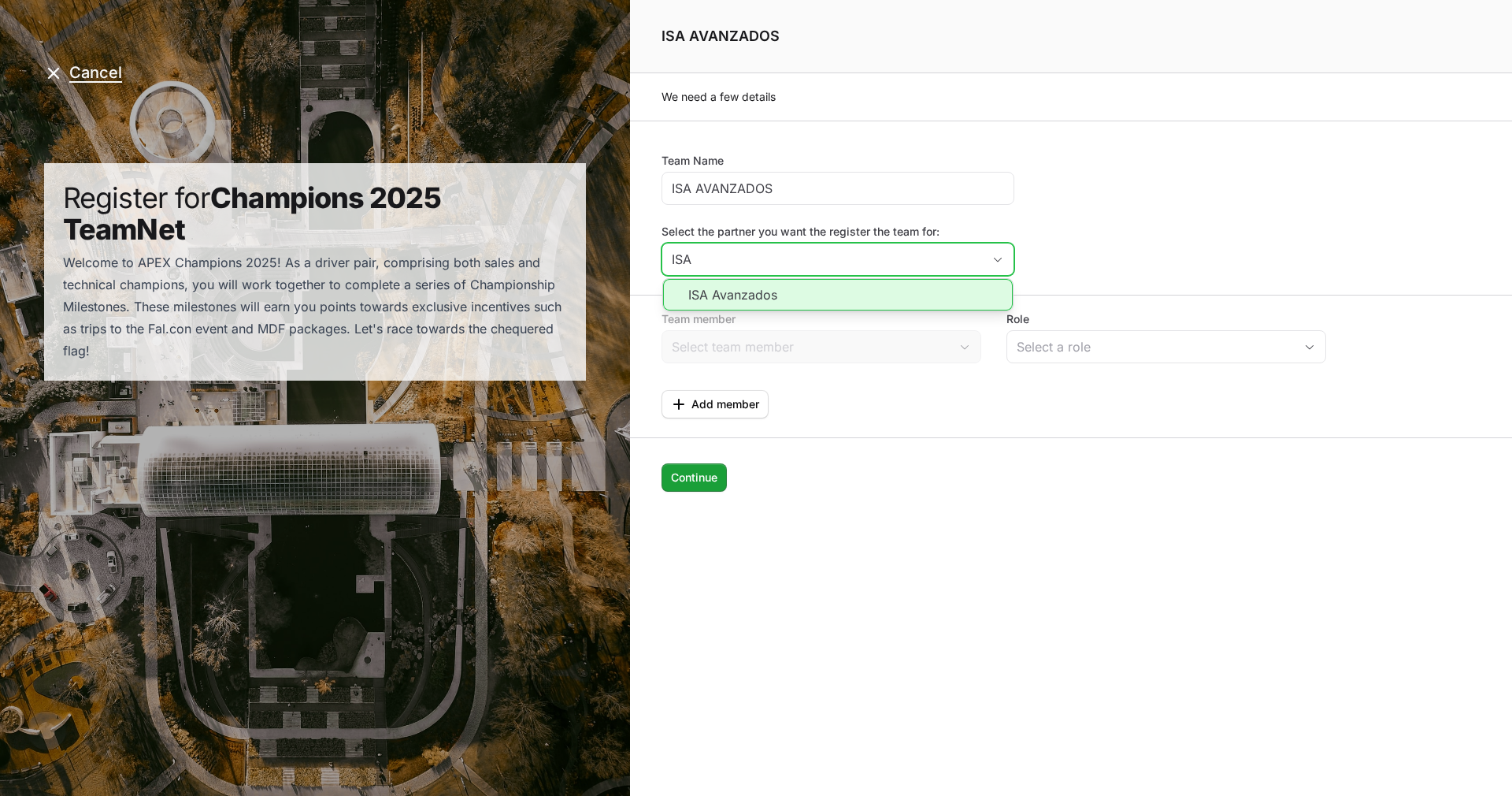
click at [797, 293] on li "ISA Avanzados" at bounding box center [838, 295] width 350 height 32
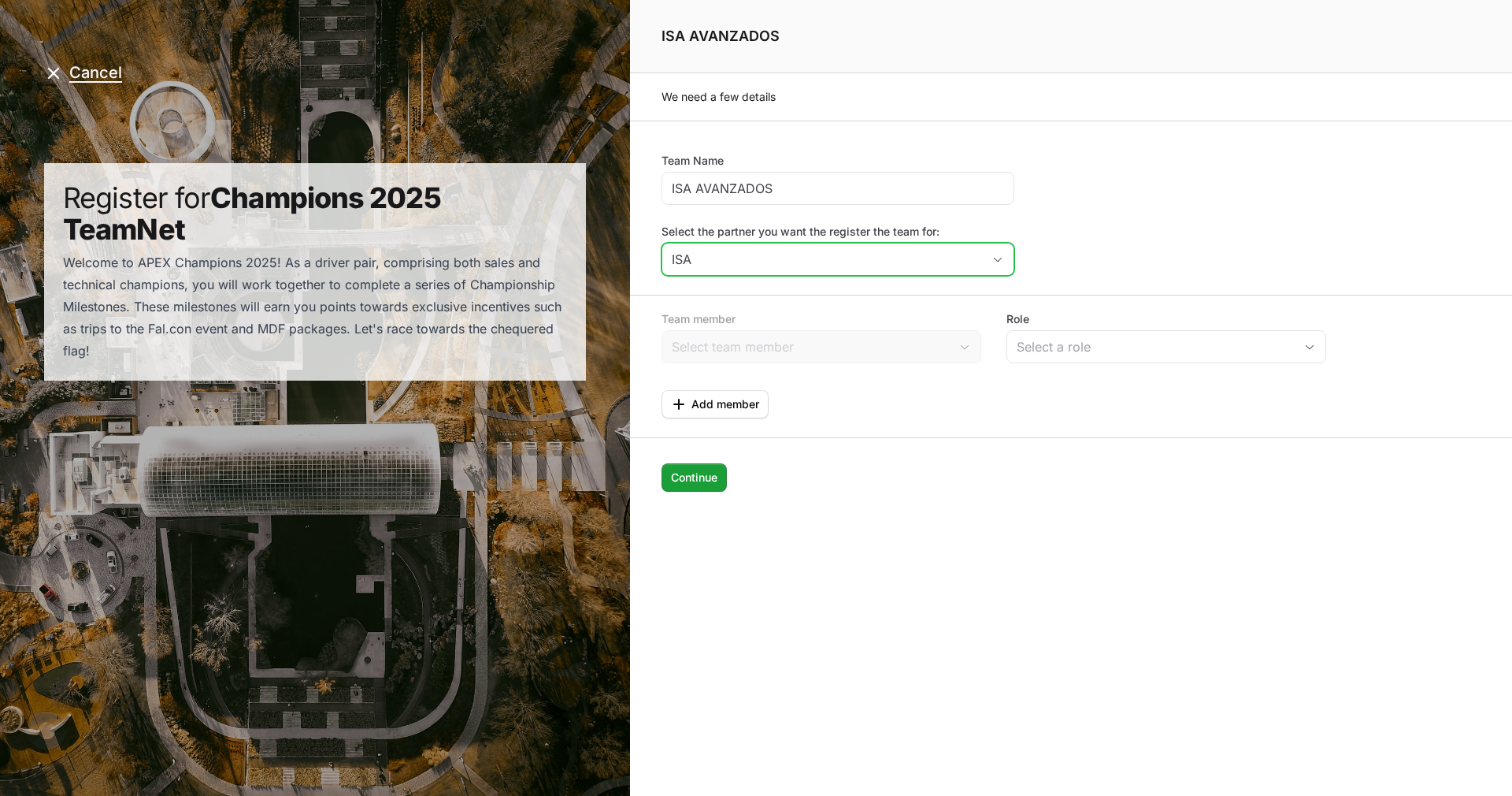
type input "ISA Avanzados"
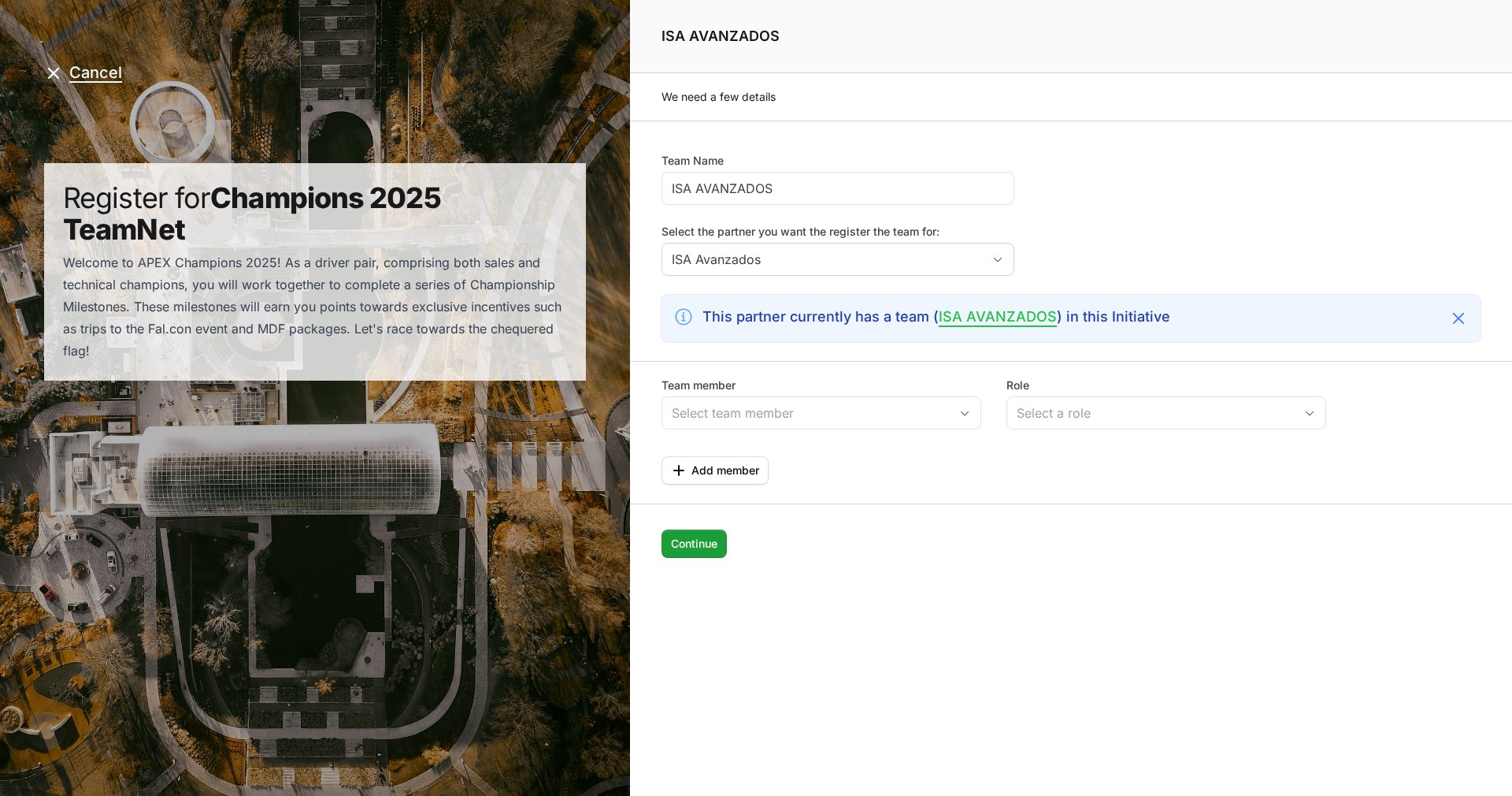
click at [996, 314] on link "ISA AVANZADOS" at bounding box center [998, 317] width 118 height 18
click at [746, 426] on input "Team member" at bounding box center [806, 413] width 287 height 32
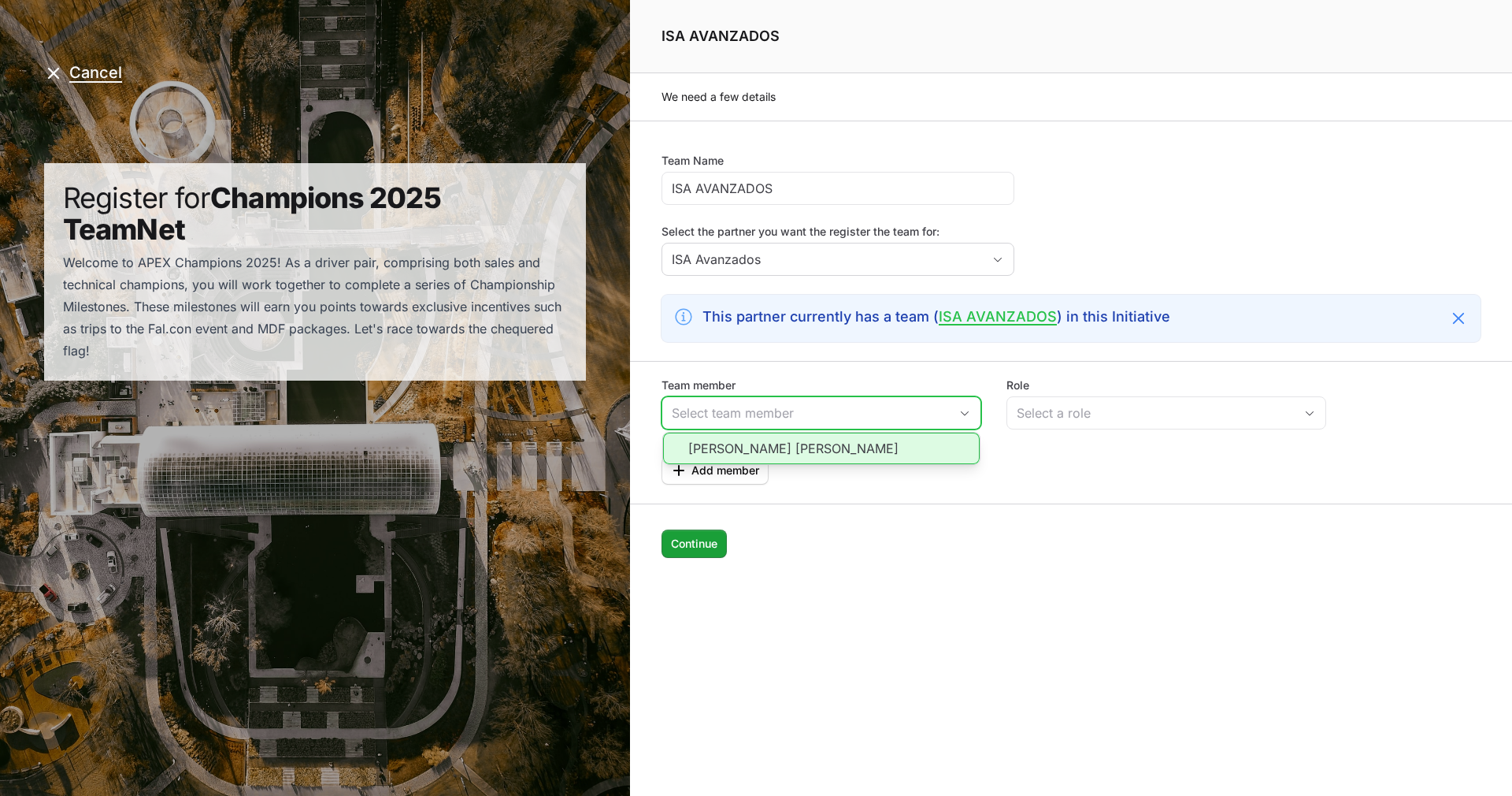
click at [791, 449] on li "[PERSON_NAME] [PERSON_NAME]" at bounding box center [821, 449] width 316 height 32
type input "[PERSON_NAME] [PERSON_NAME]"
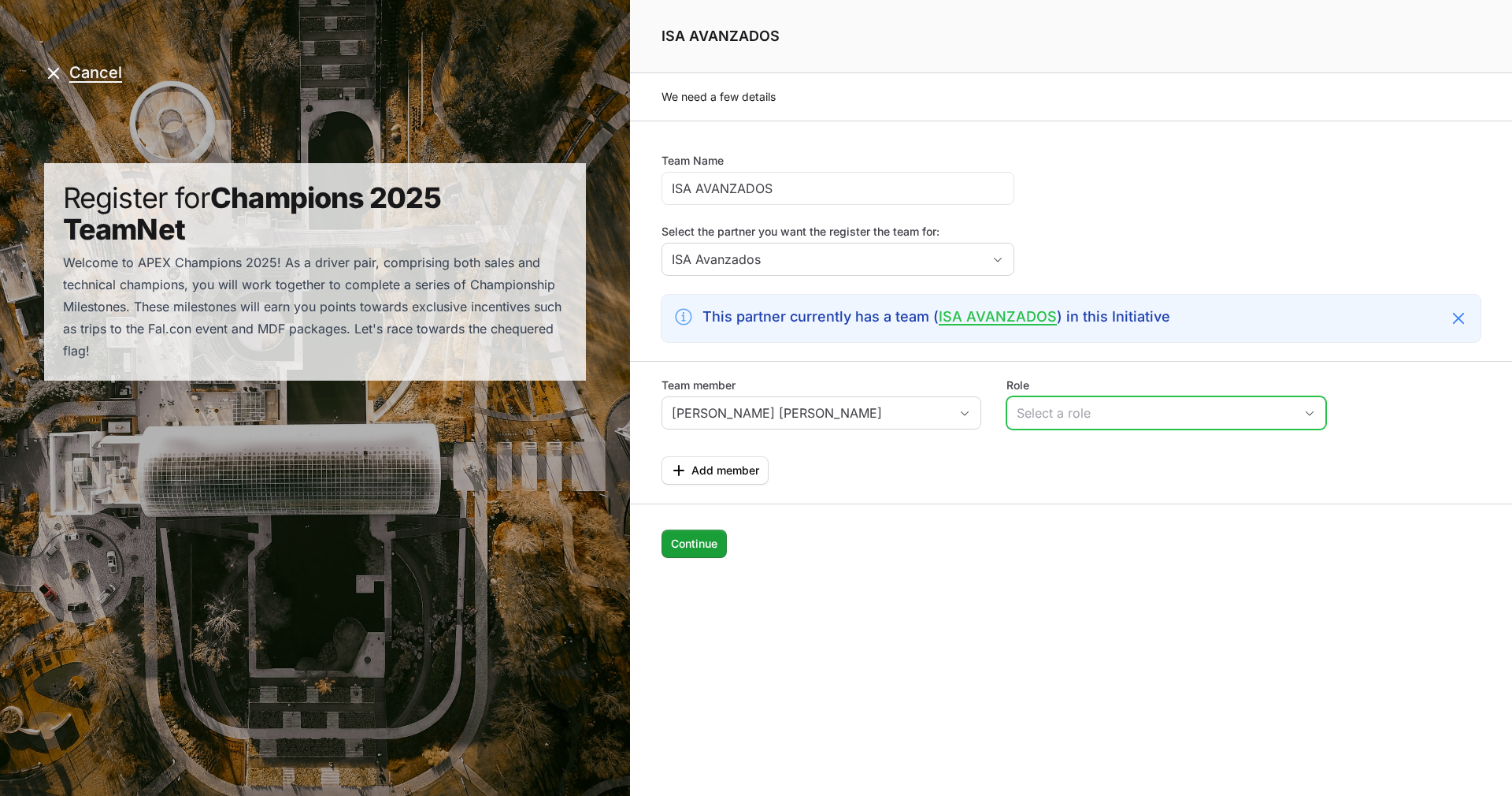
click at [1138, 405] on div "Select a role" at bounding box center [1155, 413] width 277 height 19
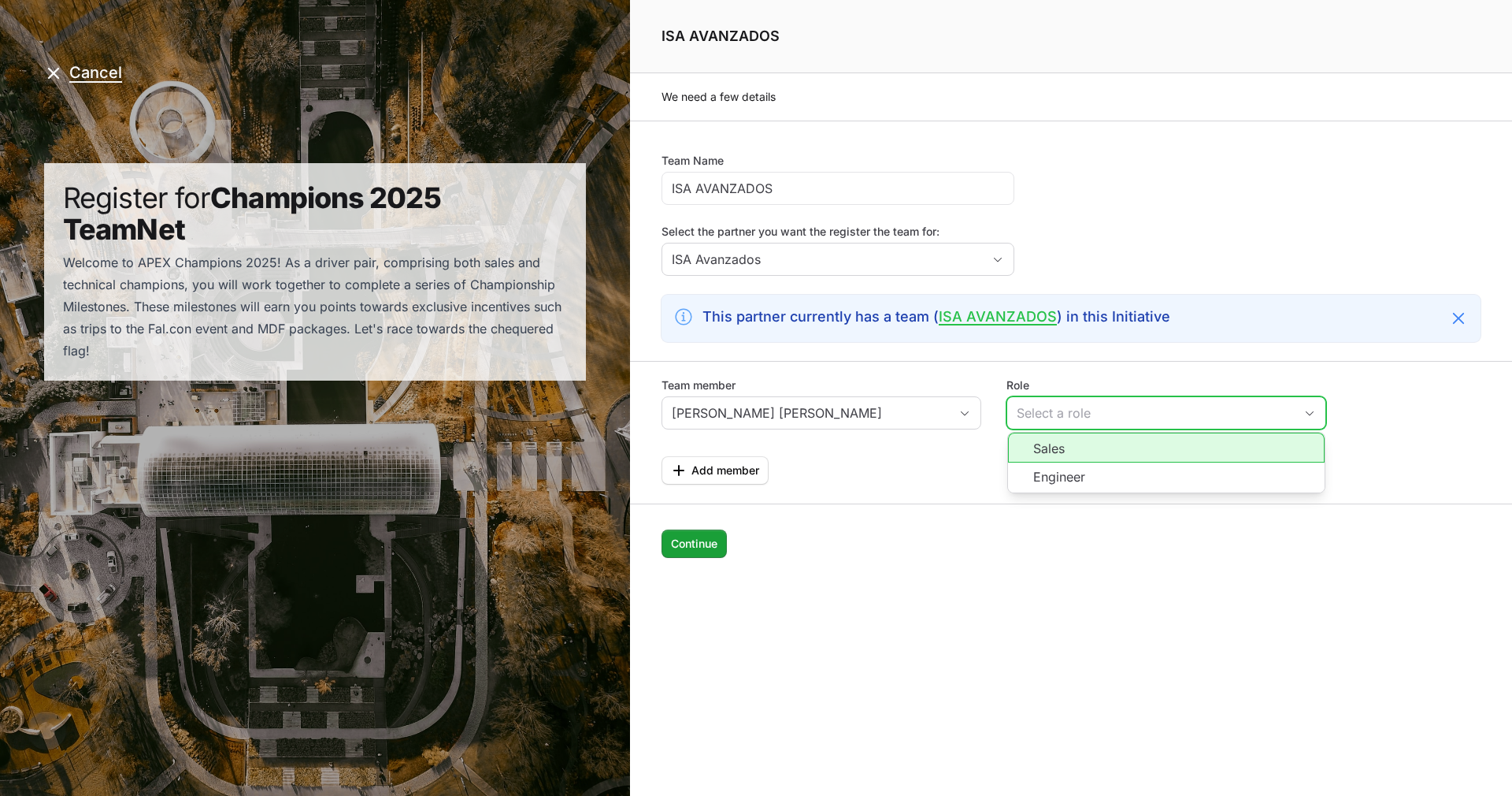
click at [1079, 445] on li "Sales" at bounding box center [1167, 448] width 316 height 30
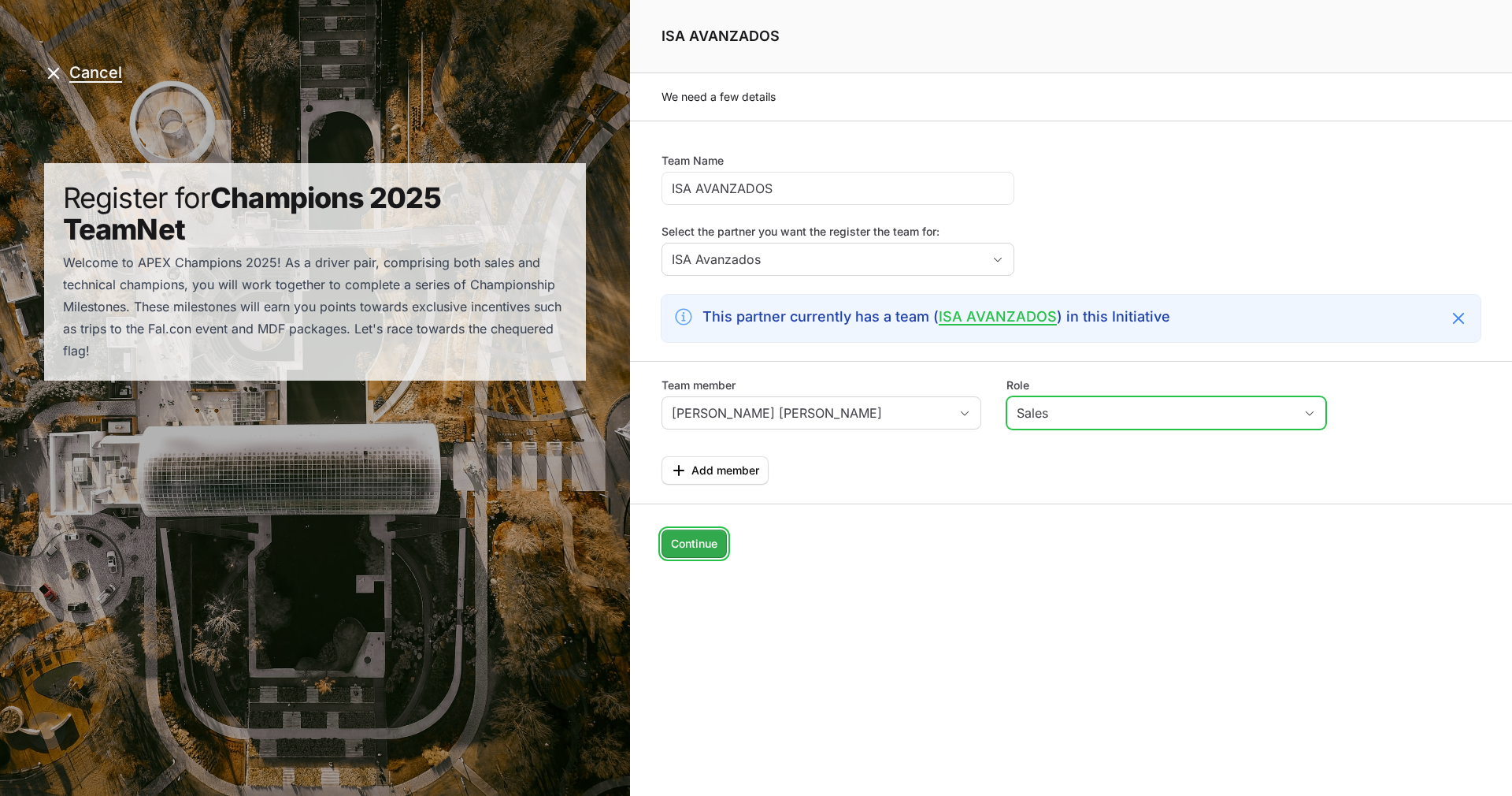
click at [686, 548] on span "Continue" at bounding box center [694, 544] width 47 height 19
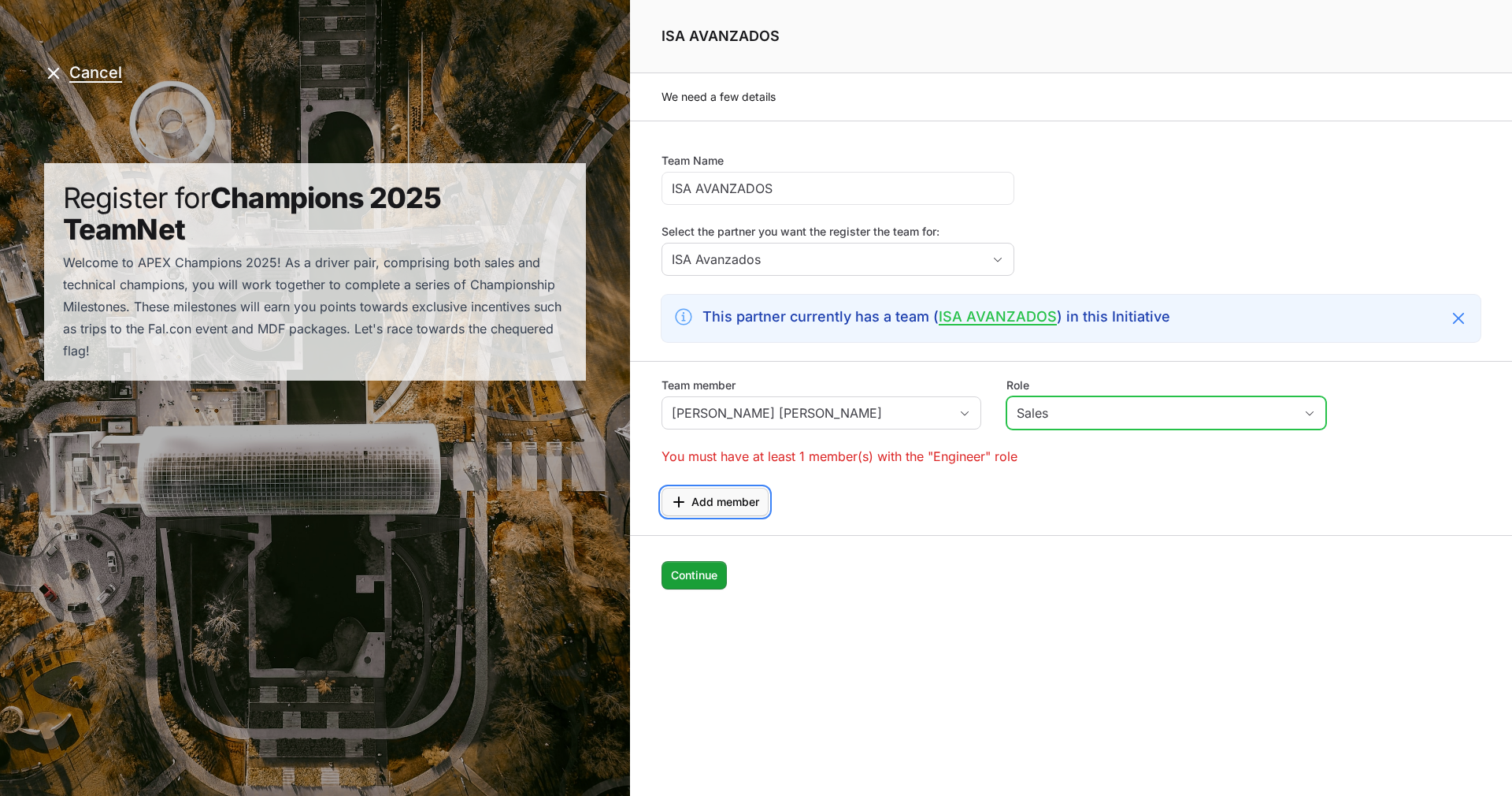
click at [711, 508] on span "Add member" at bounding box center [725, 502] width 68 height 19
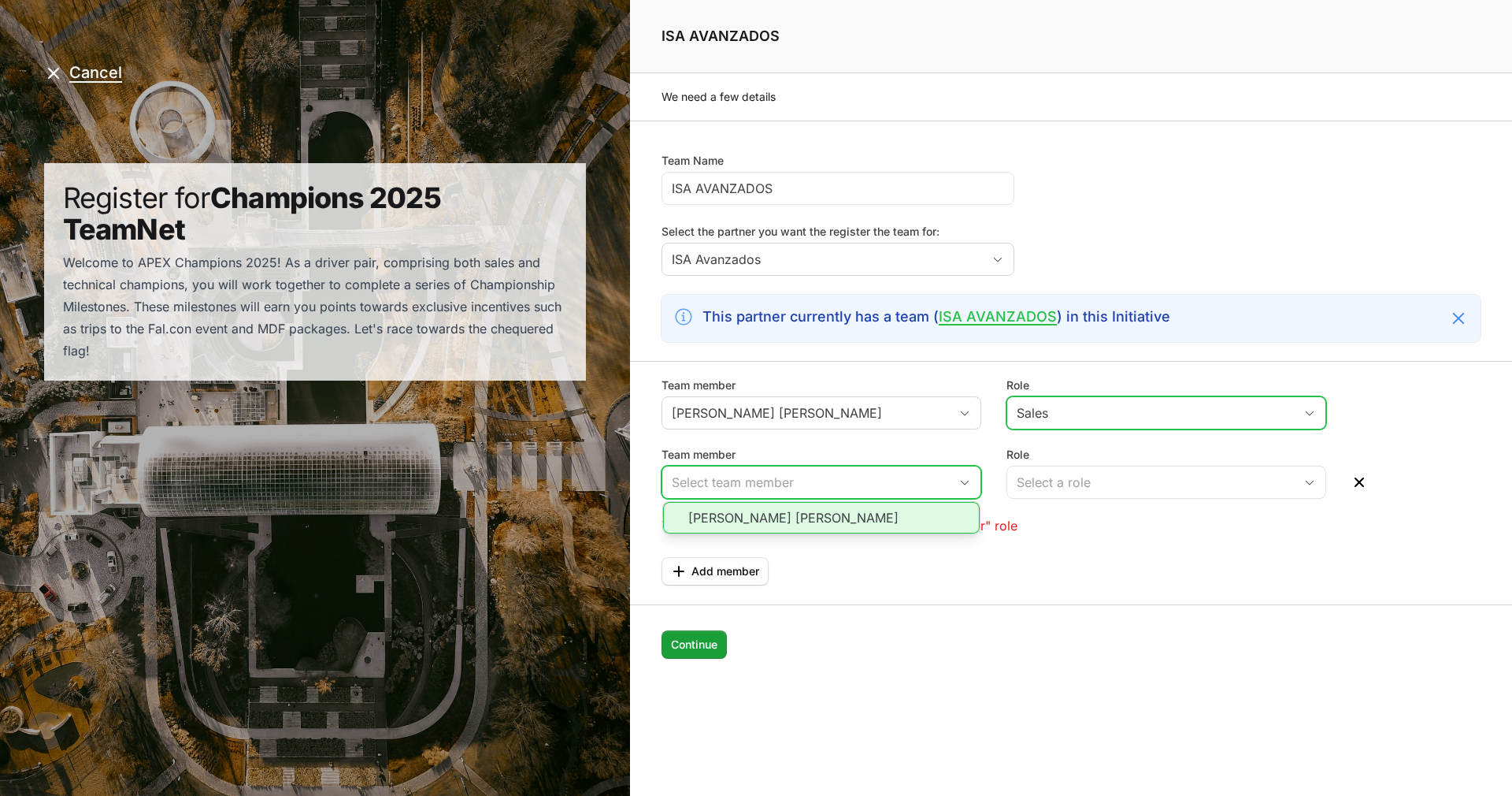
click at [771, 481] on input "Team member" at bounding box center [806, 482] width 287 height 32
type input "[PERSON_NAME]"
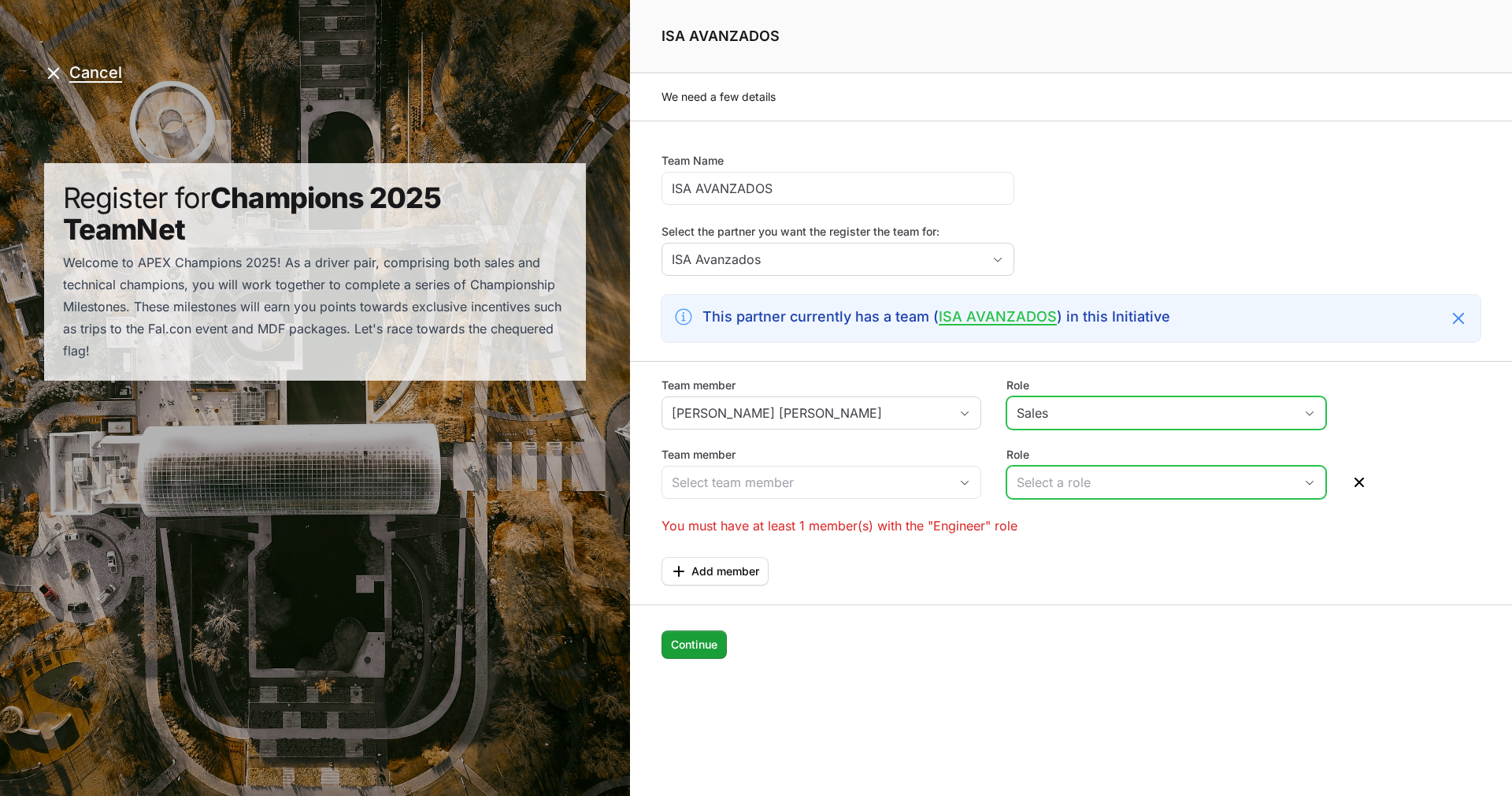
click at [1063, 480] on div "Select a role" at bounding box center [1155, 483] width 277 height 19
click at [1074, 540] on li "Engineer" at bounding box center [1167, 547] width 316 height 30
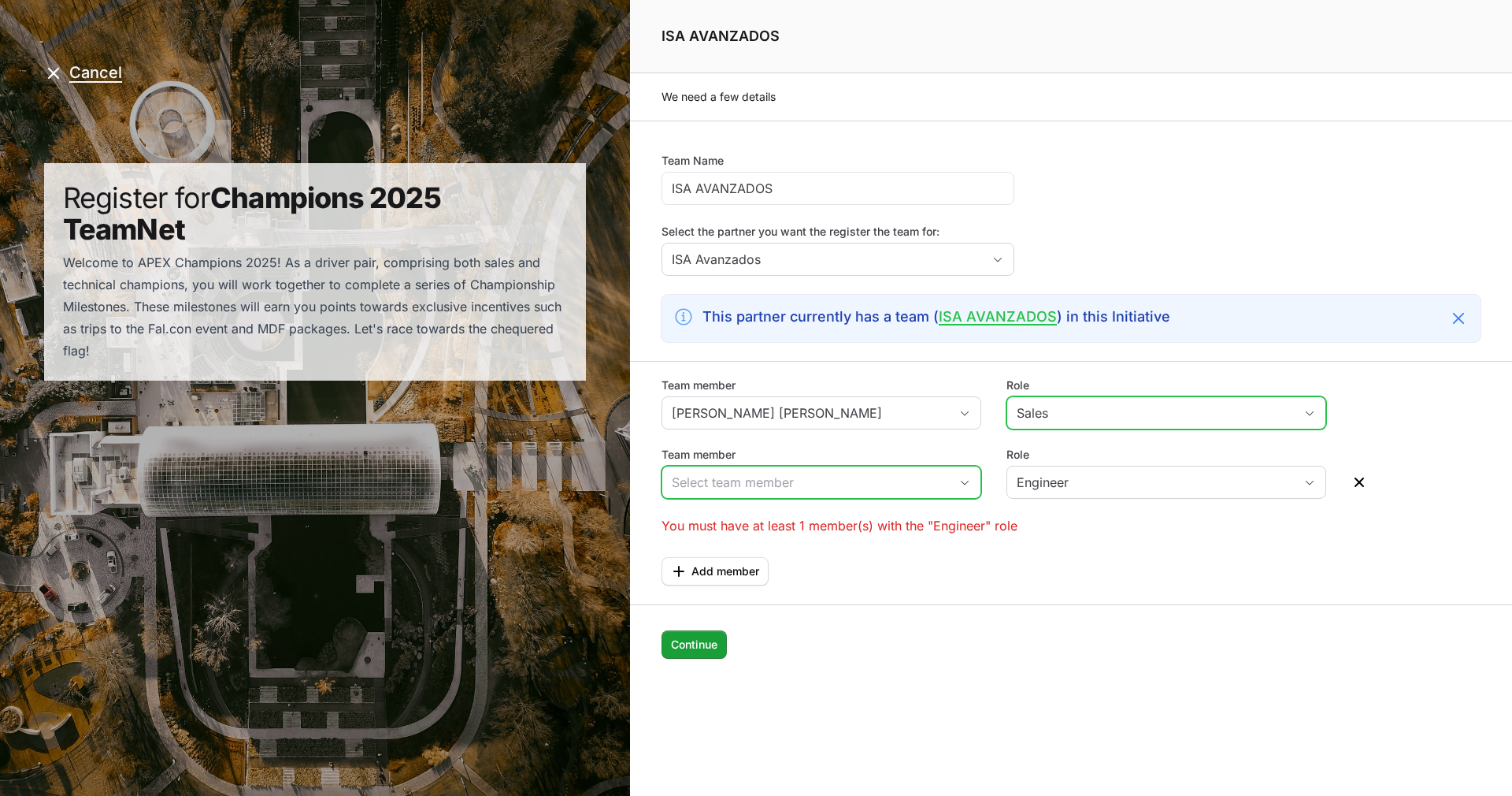
click at [963, 483] on icon "Open" at bounding box center [964, 483] width 12 height 5
click at [810, 471] on input "Team member" at bounding box center [806, 482] width 287 height 32
click at [805, 477] on input "Team member" at bounding box center [806, 482] width 287 height 32
type input "J"
click at [813, 478] on input "Team member" at bounding box center [806, 482] width 287 height 32
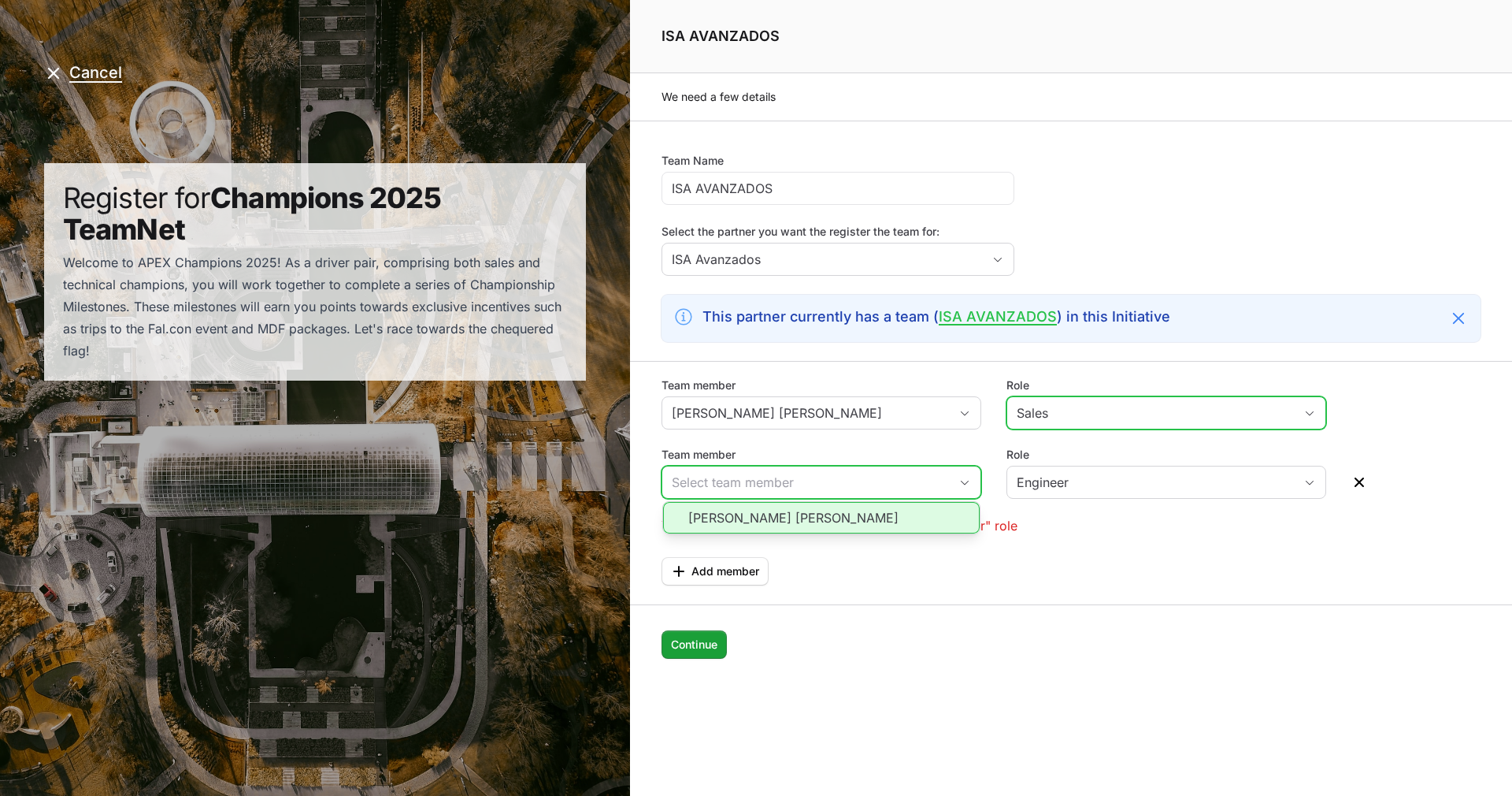
click at [905, 511] on li "[PERSON_NAME] [PERSON_NAME]" at bounding box center [821, 518] width 316 height 32
type input "[PERSON_NAME] [PERSON_NAME]"
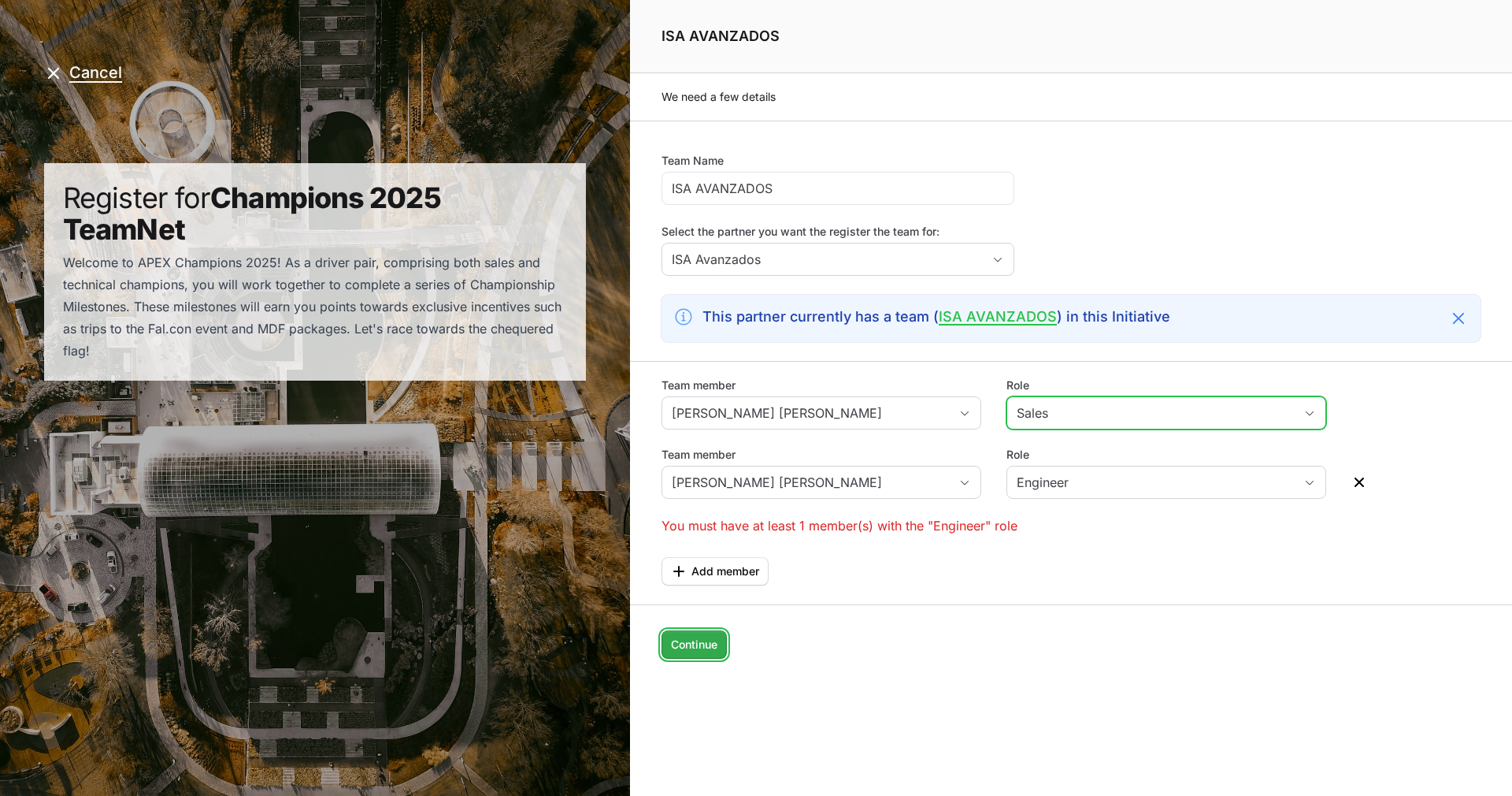
click at [678, 647] on span "Continue" at bounding box center [694, 645] width 47 height 19
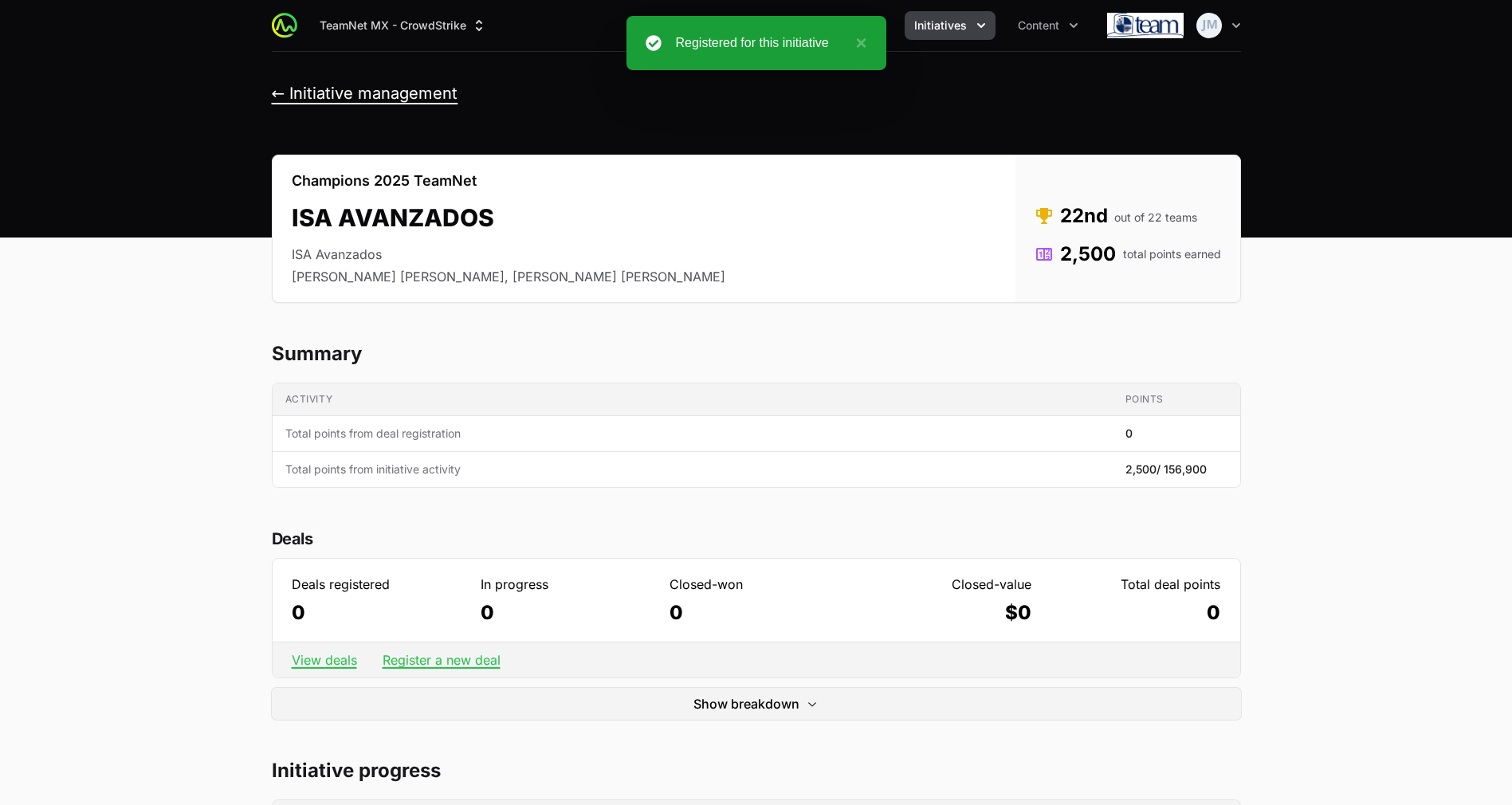
click at [290, 89] on button "← Initiative management" at bounding box center [366, 93] width 187 height 20
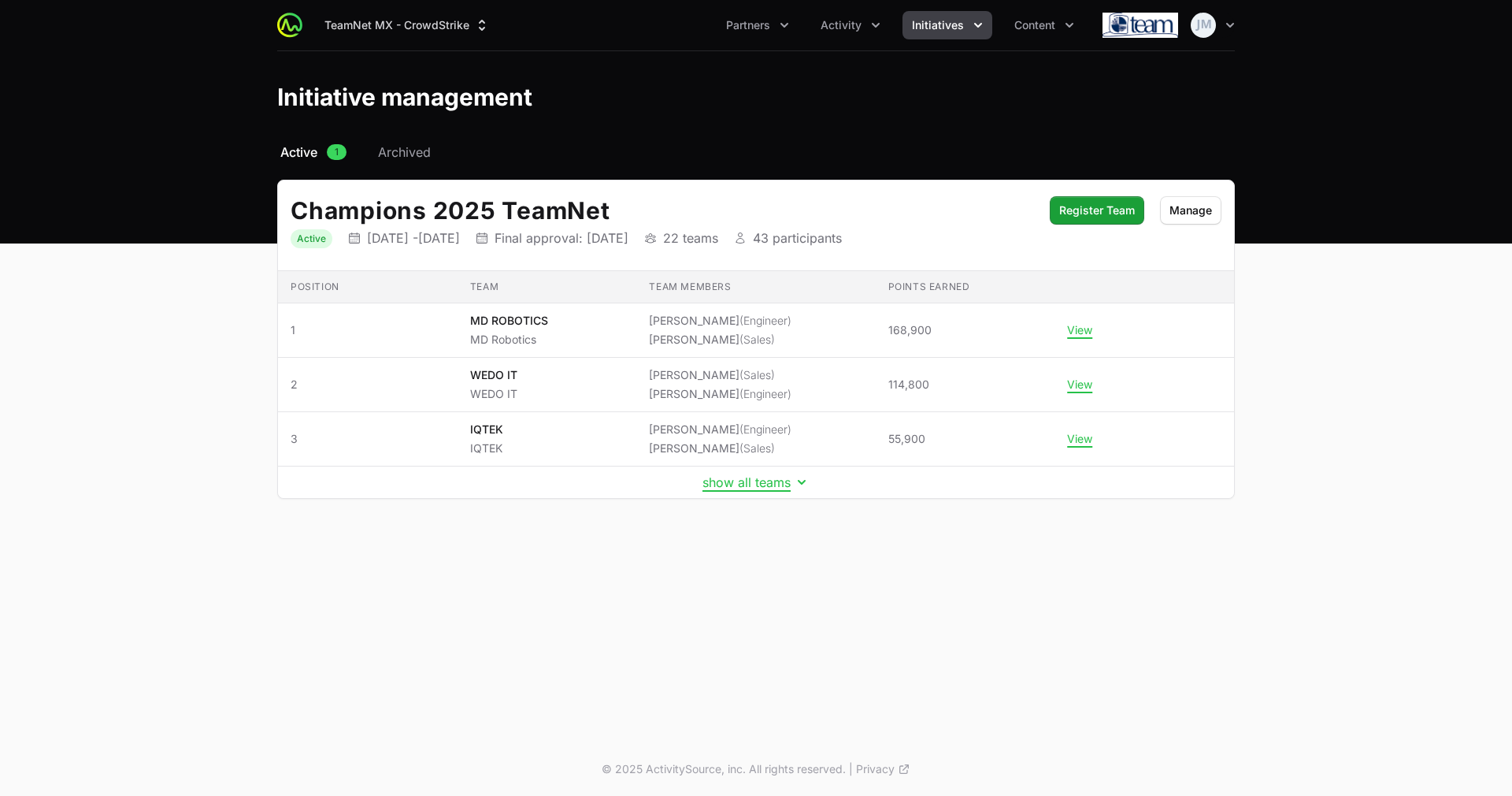
click at [769, 500] on div "Select a tab Active Archived Active 1 Archived Champions 2025 TeamNet Status Ac…" at bounding box center [756, 340] width 1008 height 394
click at [769, 475] on button "show all teams" at bounding box center [756, 482] width 107 height 16
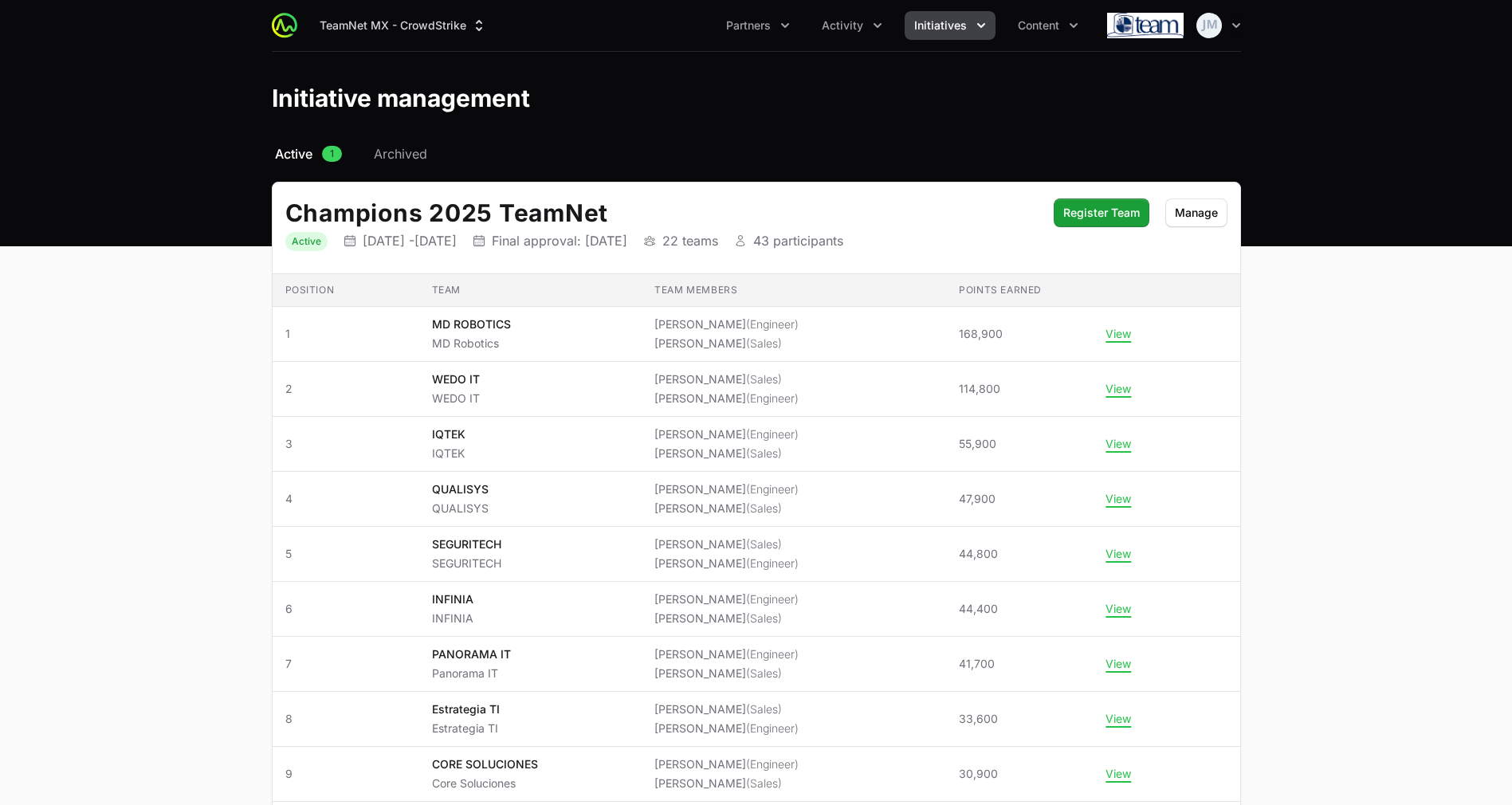
scroll to position [837, 0]
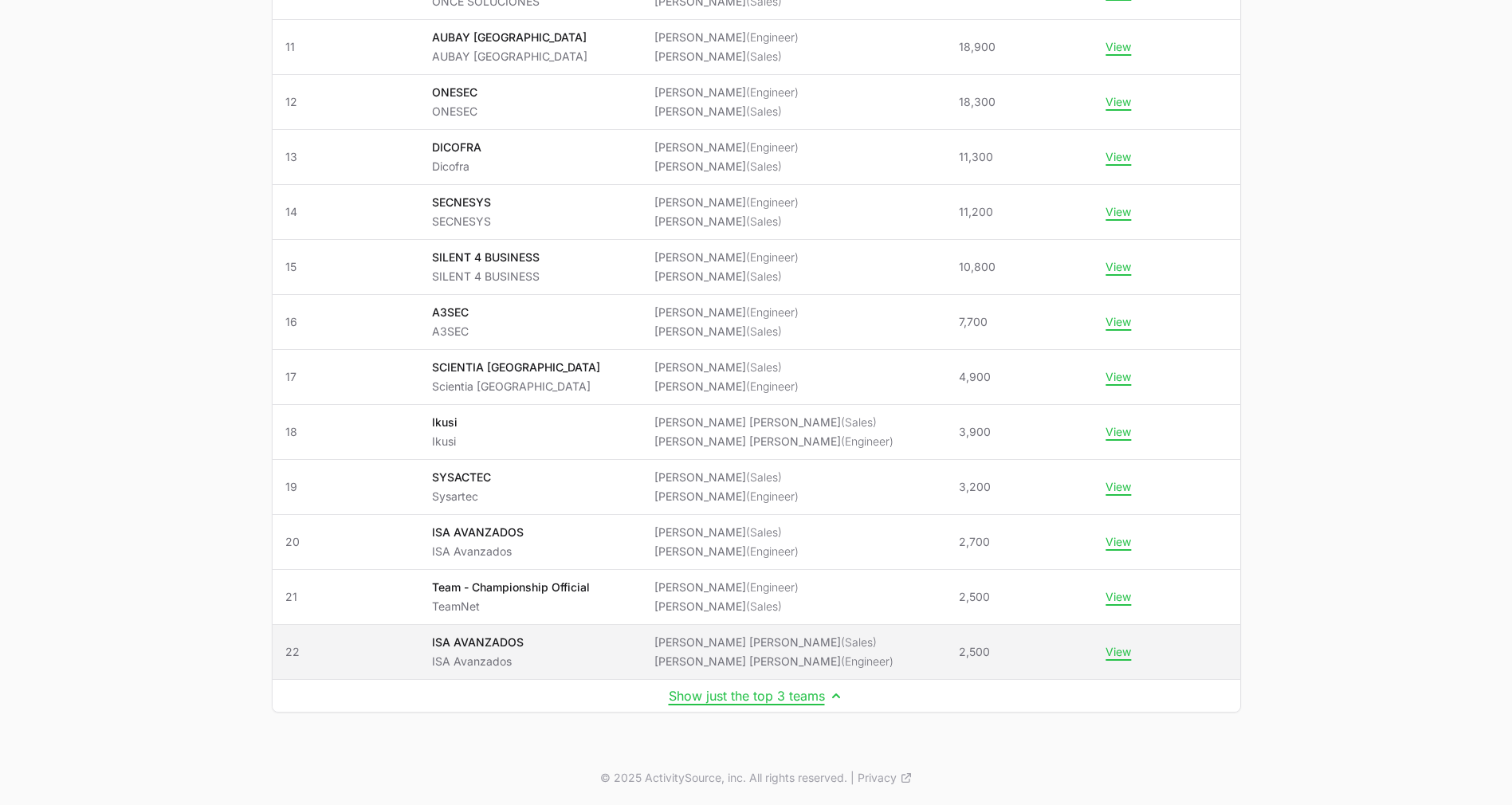
click at [524, 658] on p "ISA Avanzados" at bounding box center [478, 662] width 92 height 16
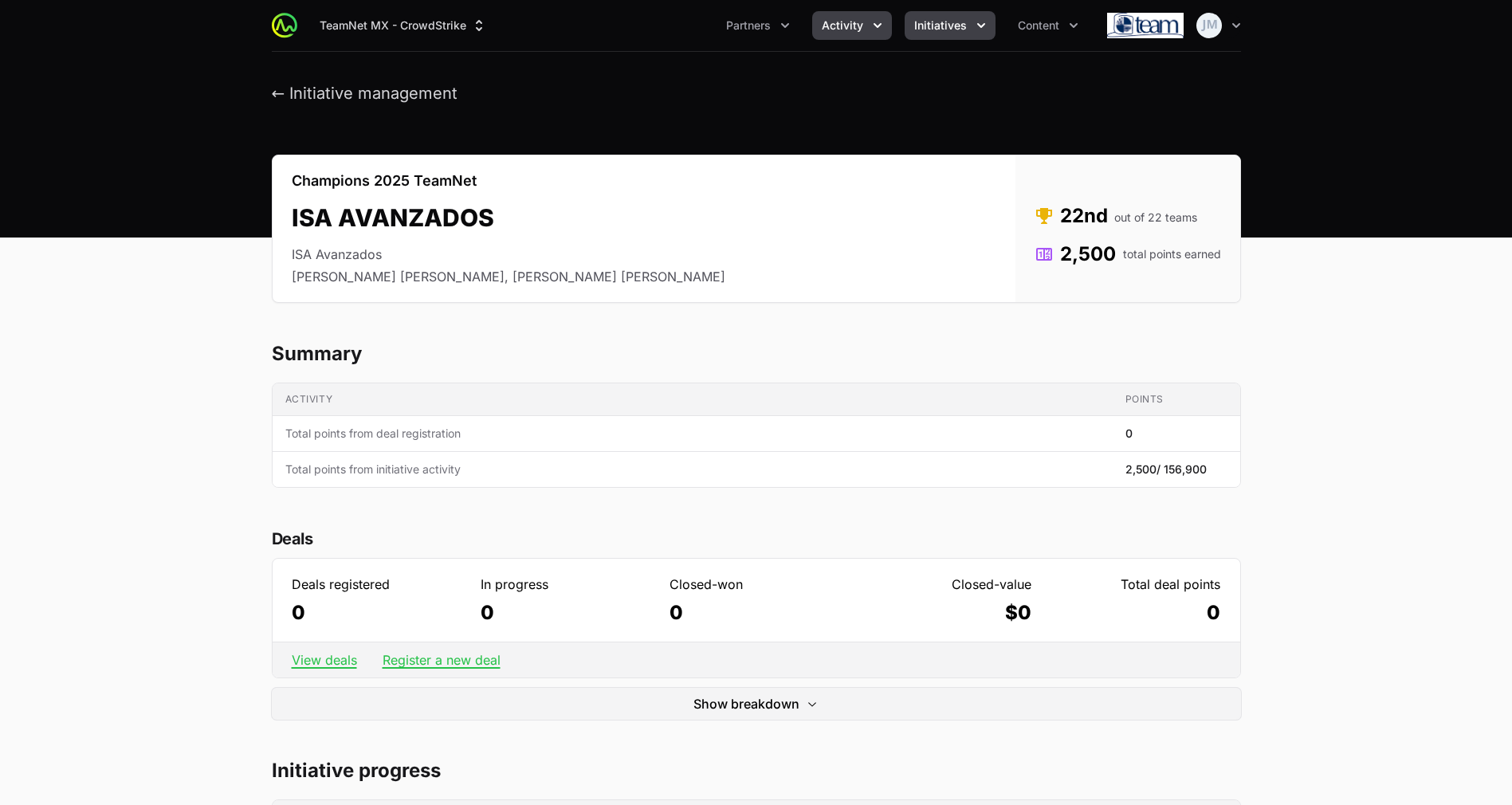
click at [857, 25] on span "Activity" at bounding box center [842, 26] width 42 height 16
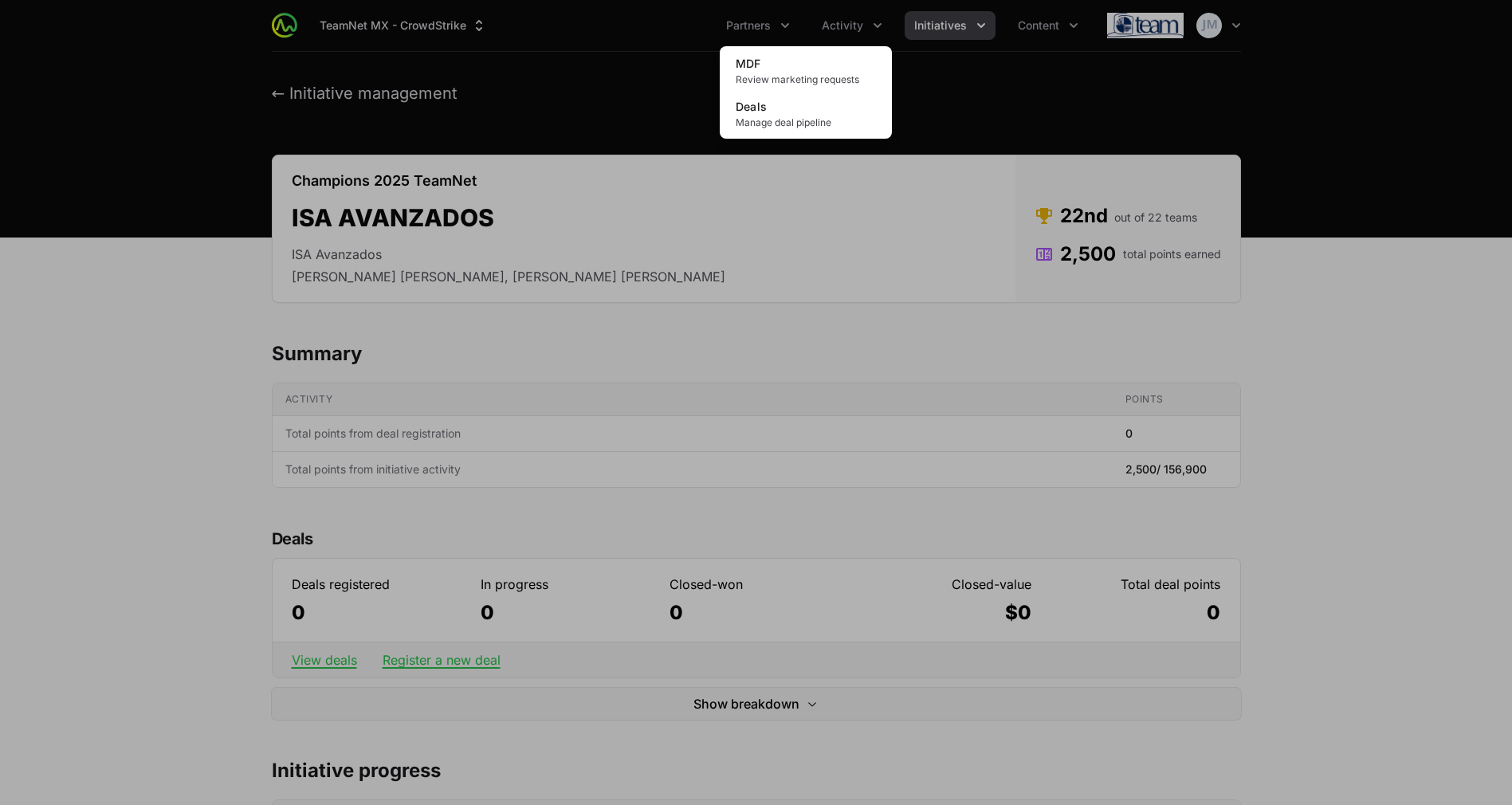
click at [1007, 133] on div "Activity menu" at bounding box center [756, 402] width 1512 height 805
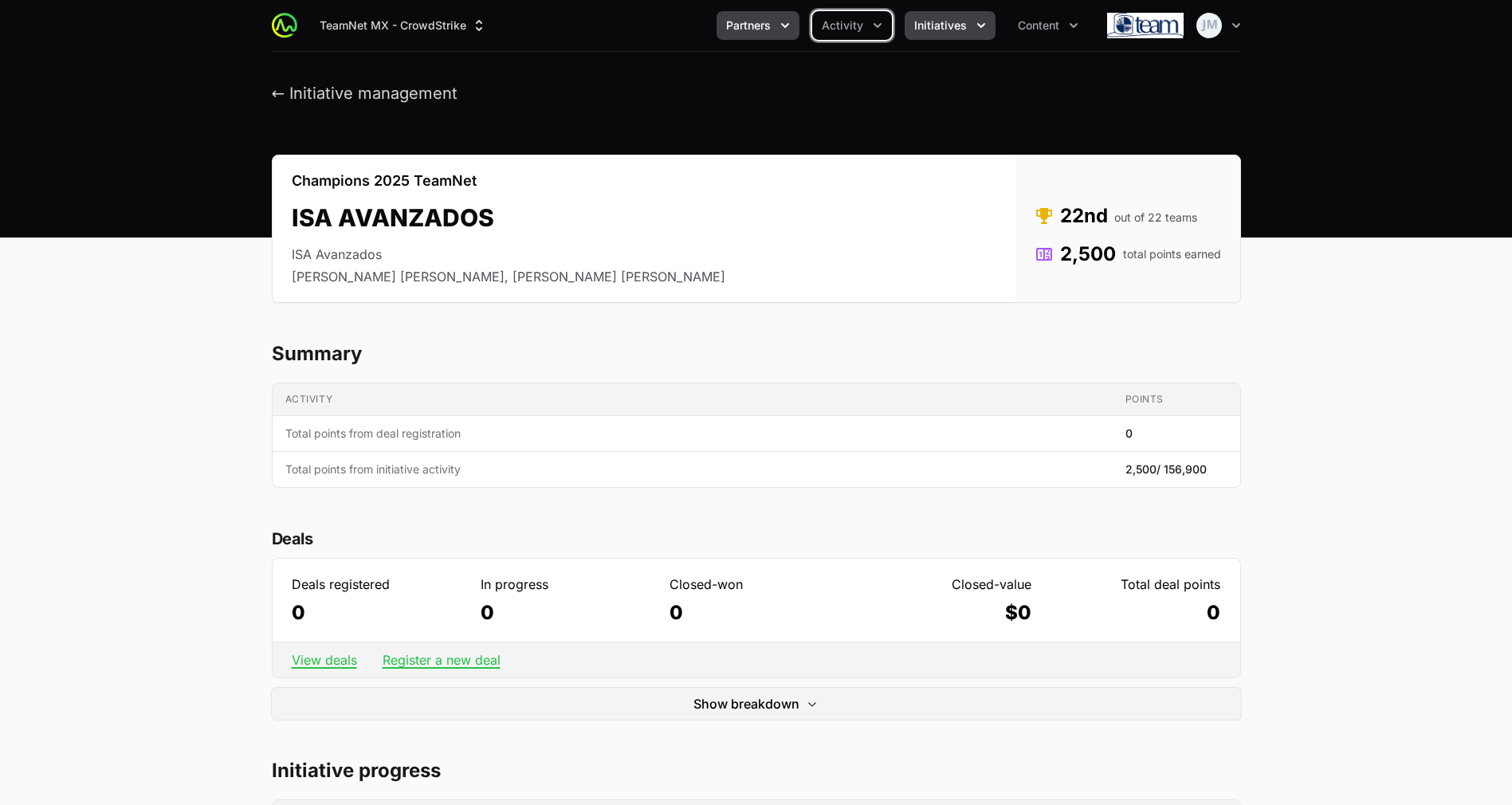
click at [751, 13] on button "Partners" at bounding box center [758, 26] width 83 height 28
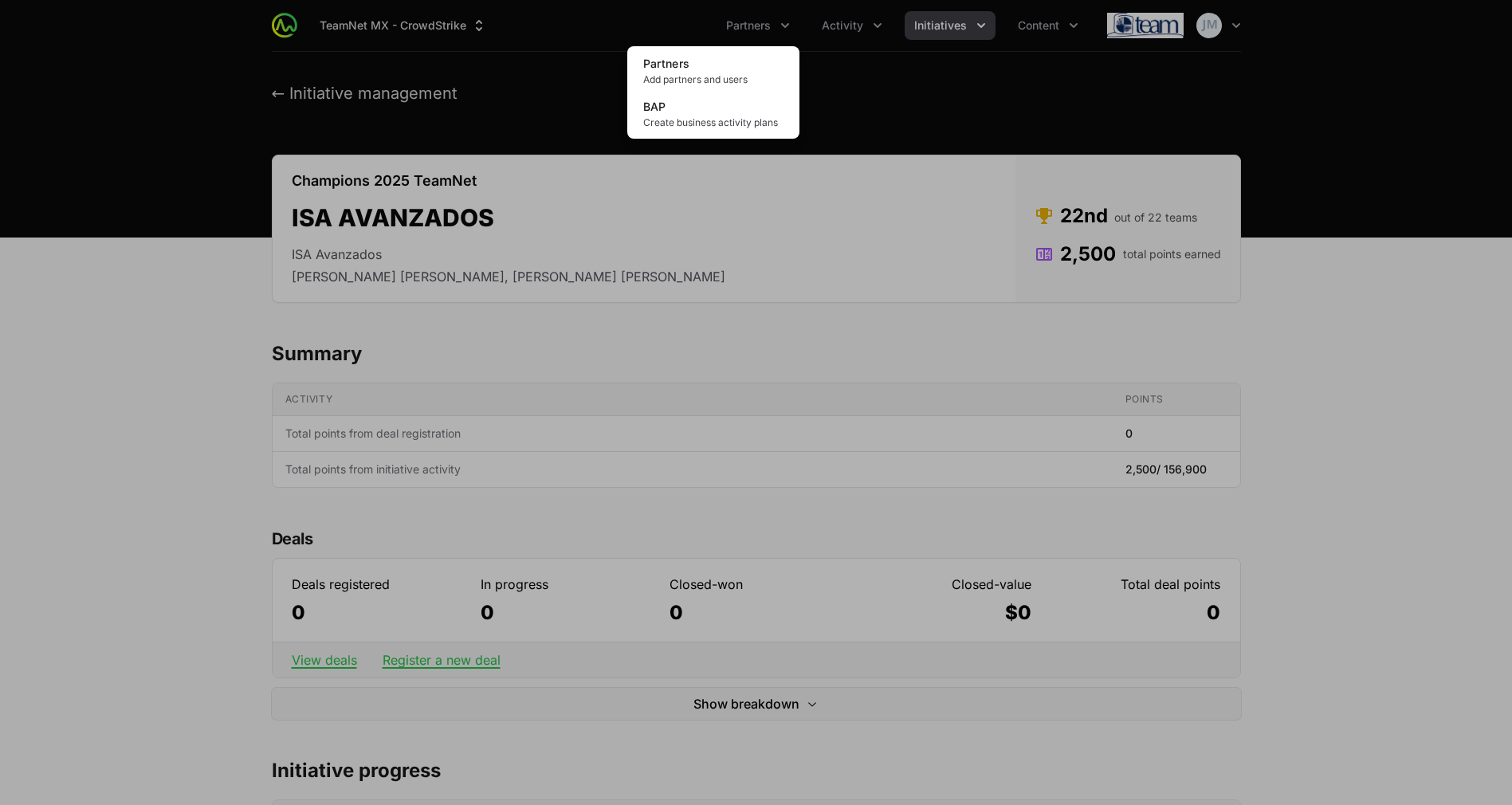
click at [878, 9] on div "Partners menu" at bounding box center [756, 402] width 1512 height 805
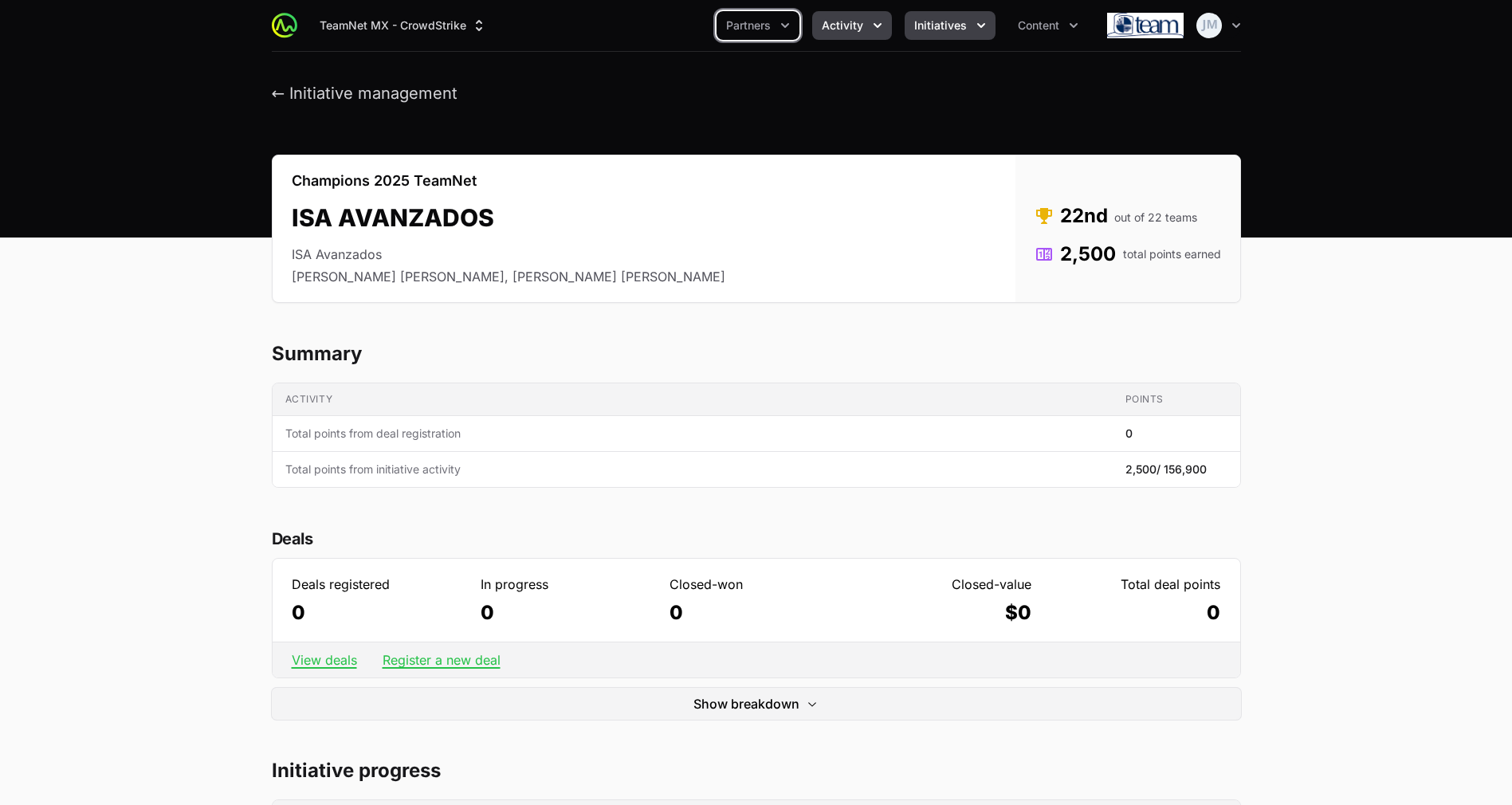
click at [866, 20] on button "Activity" at bounding box center [852, 26] width 80 height 28
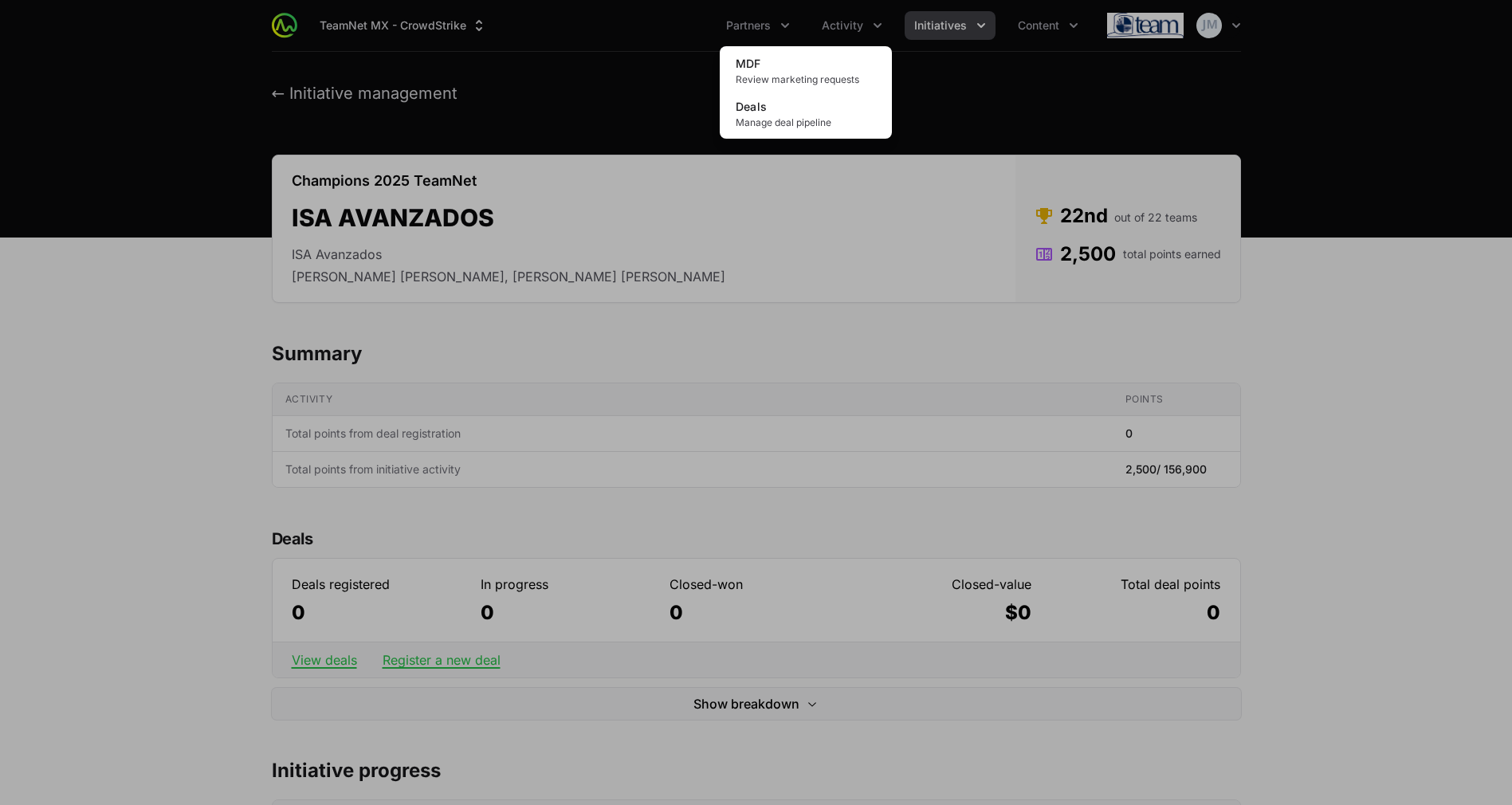
click at [744, 12] on div "Activity menu" at bounding box center [756, 402] width 1512 height 805
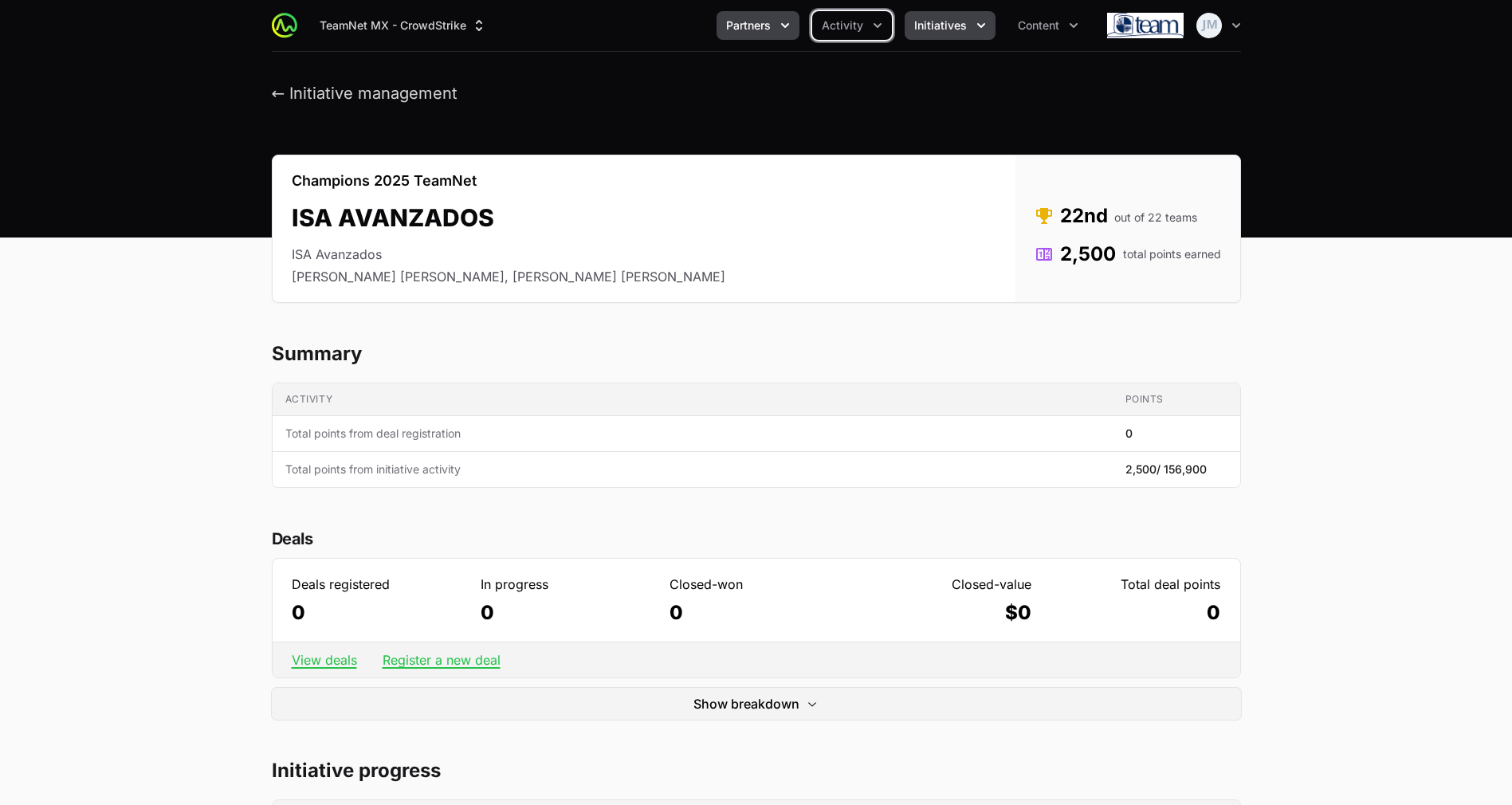
drag, startPoint x: 775, startPoint y: 20, endPoint x: 744, endPoint y: 12, distance: 32.0
click at [744, 12] on button "Partners" at bounding box center [758, 26] width 83 height 28
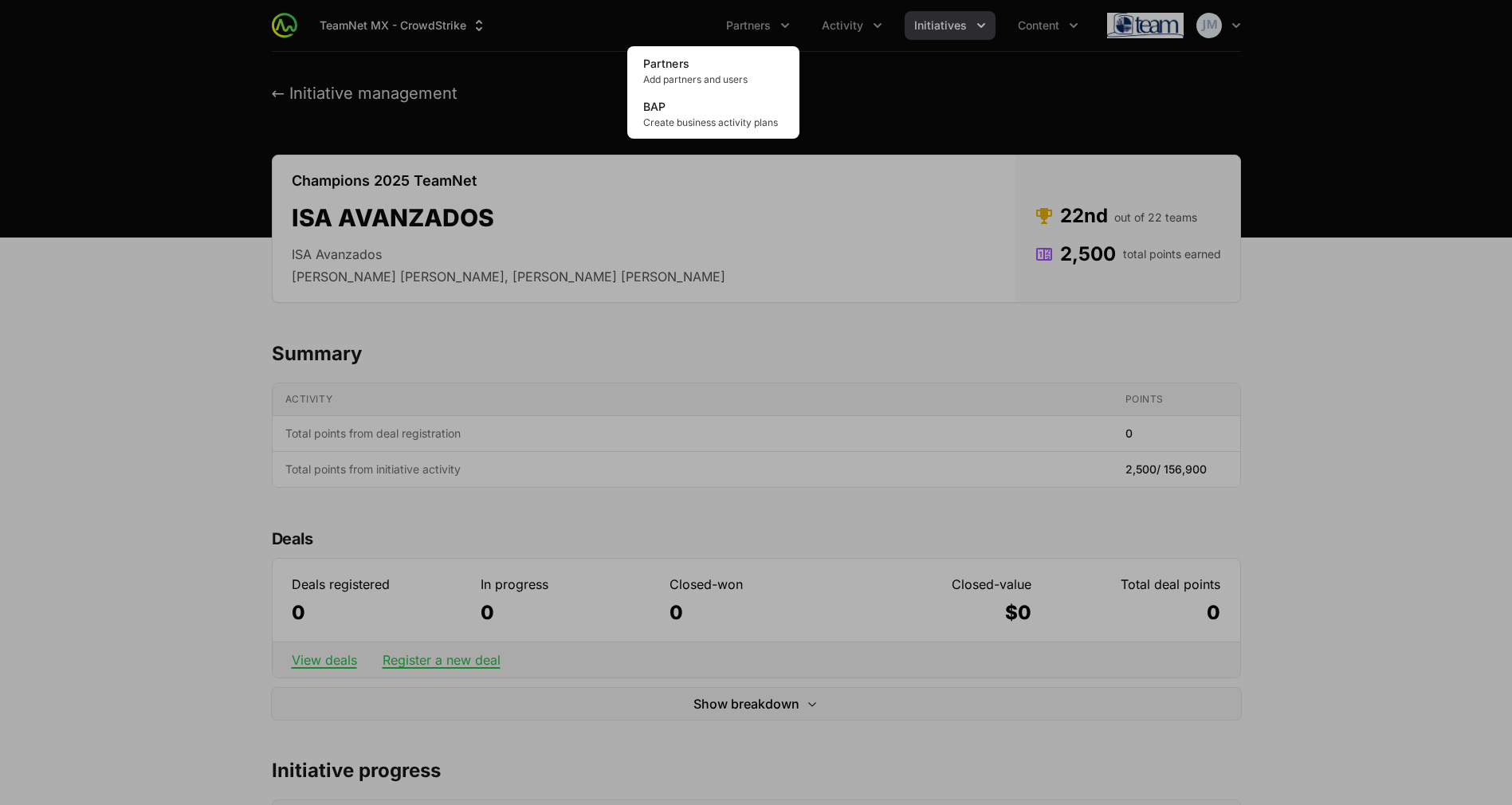
click at [1018, 17] on div "Partners menu" at bounding box center [756, 402] width 1512 height 805
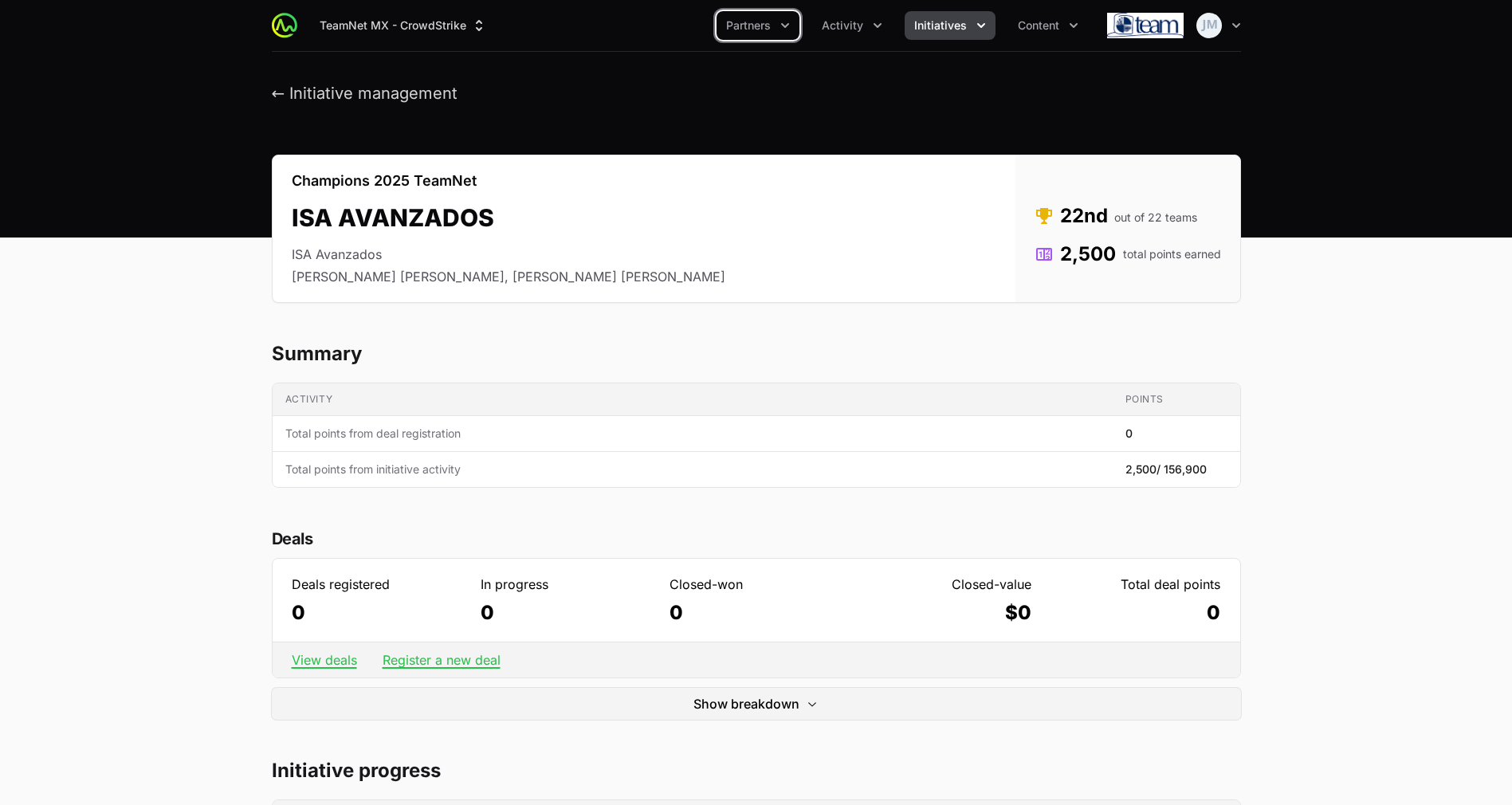
click at [950, 28] on span "Initiatives" at bounding box center [940, 26] width 52 height 16
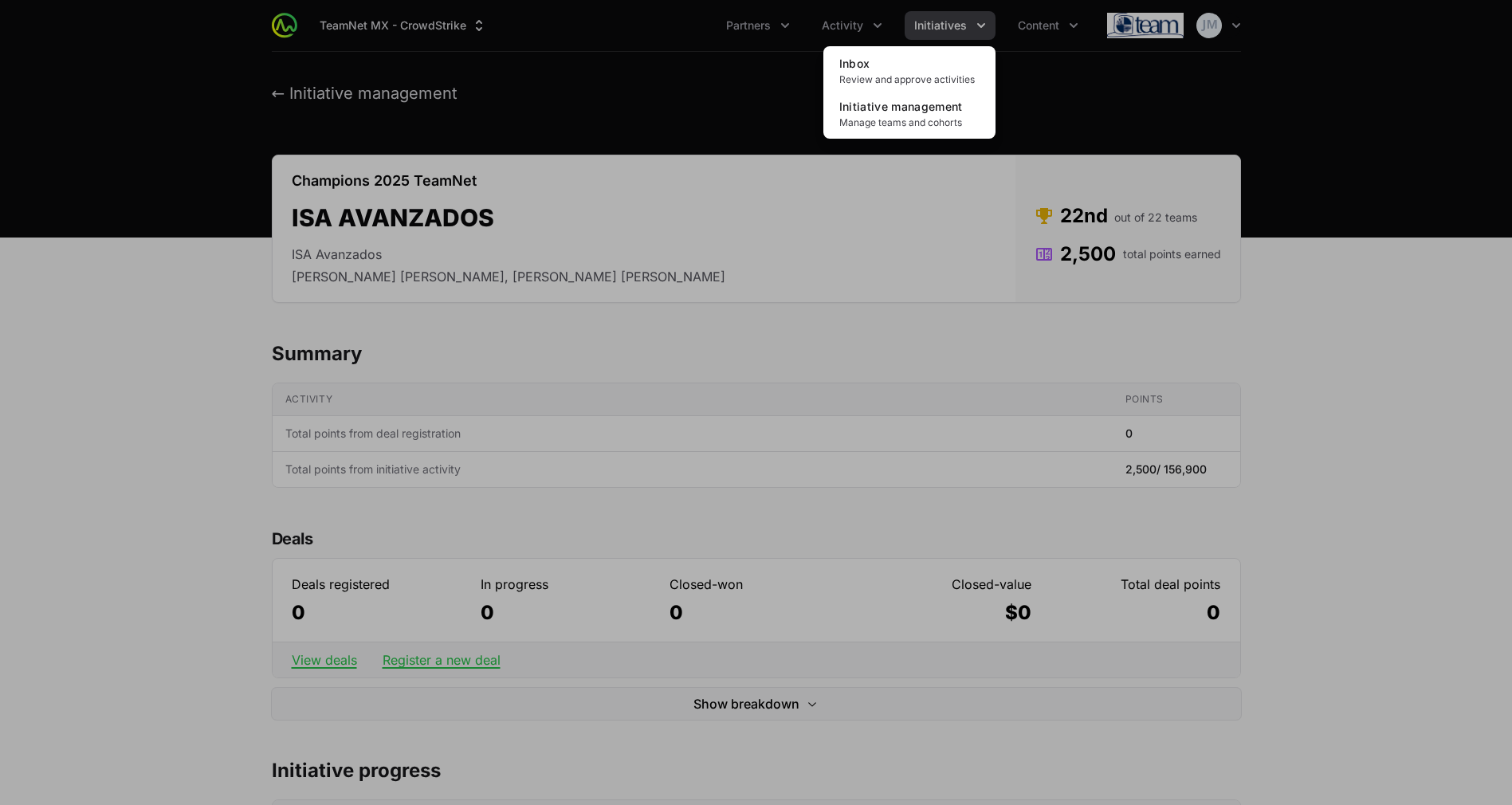
click at [763, 87] on div "Initiatives menu" at bounding box center [756, 402] width 1512 height 805
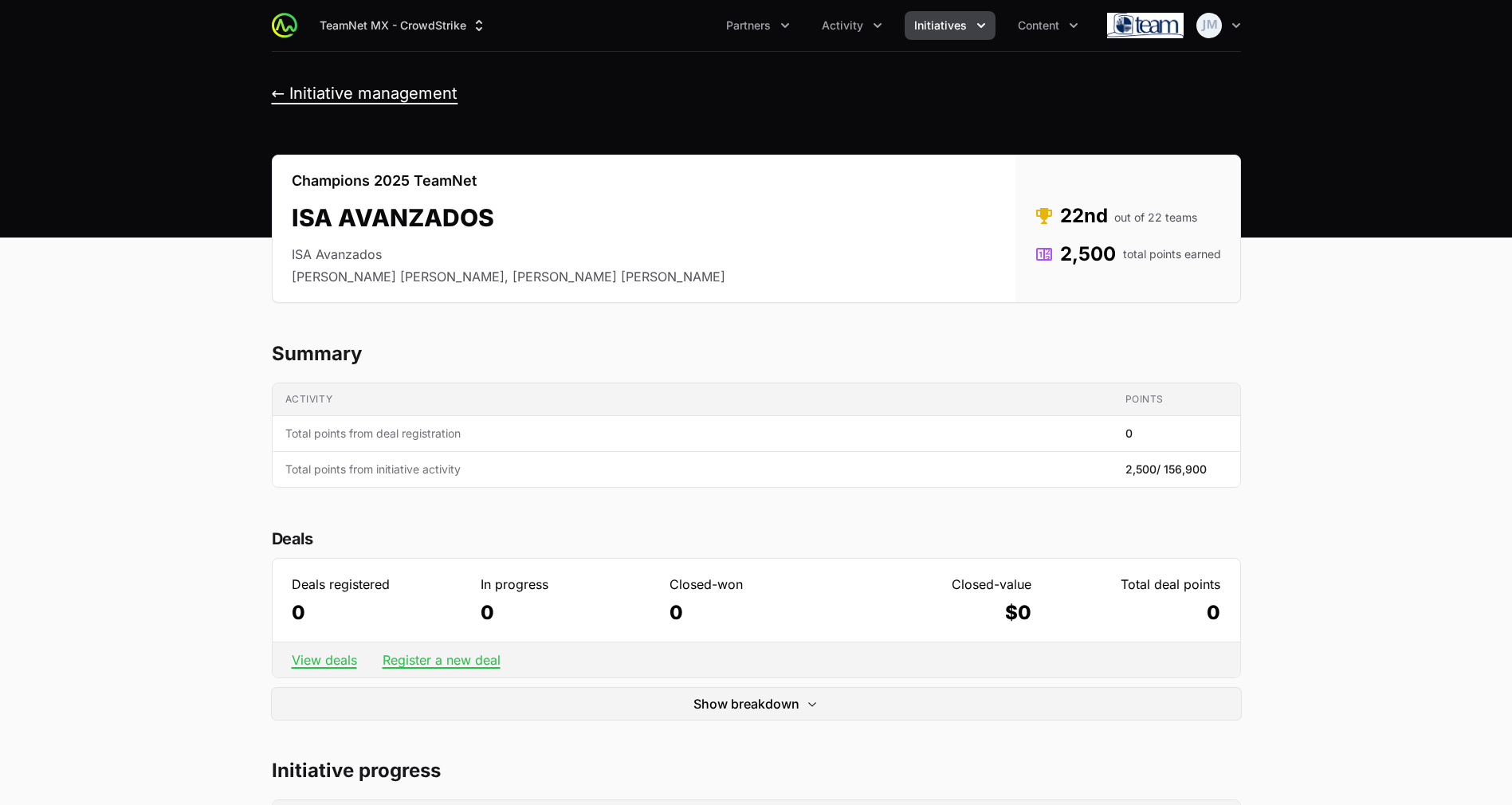
click at [294, 88] on button "← Initiative management" at bounding box center [366, 93] width 187 height 20
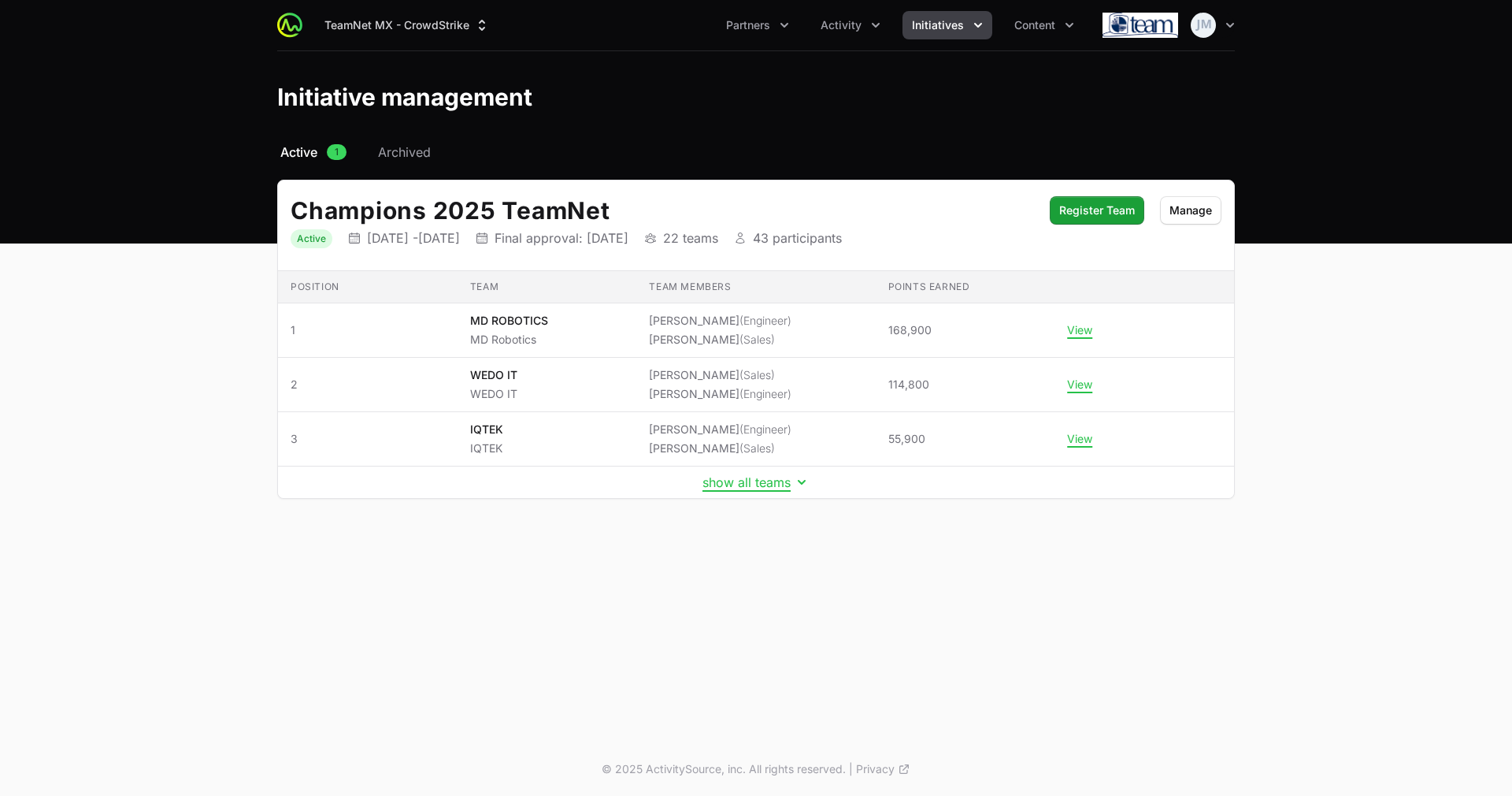
click at [974, 27] on icon "Initiatives menu" at bounding box center [978, 26] width 16 height 16
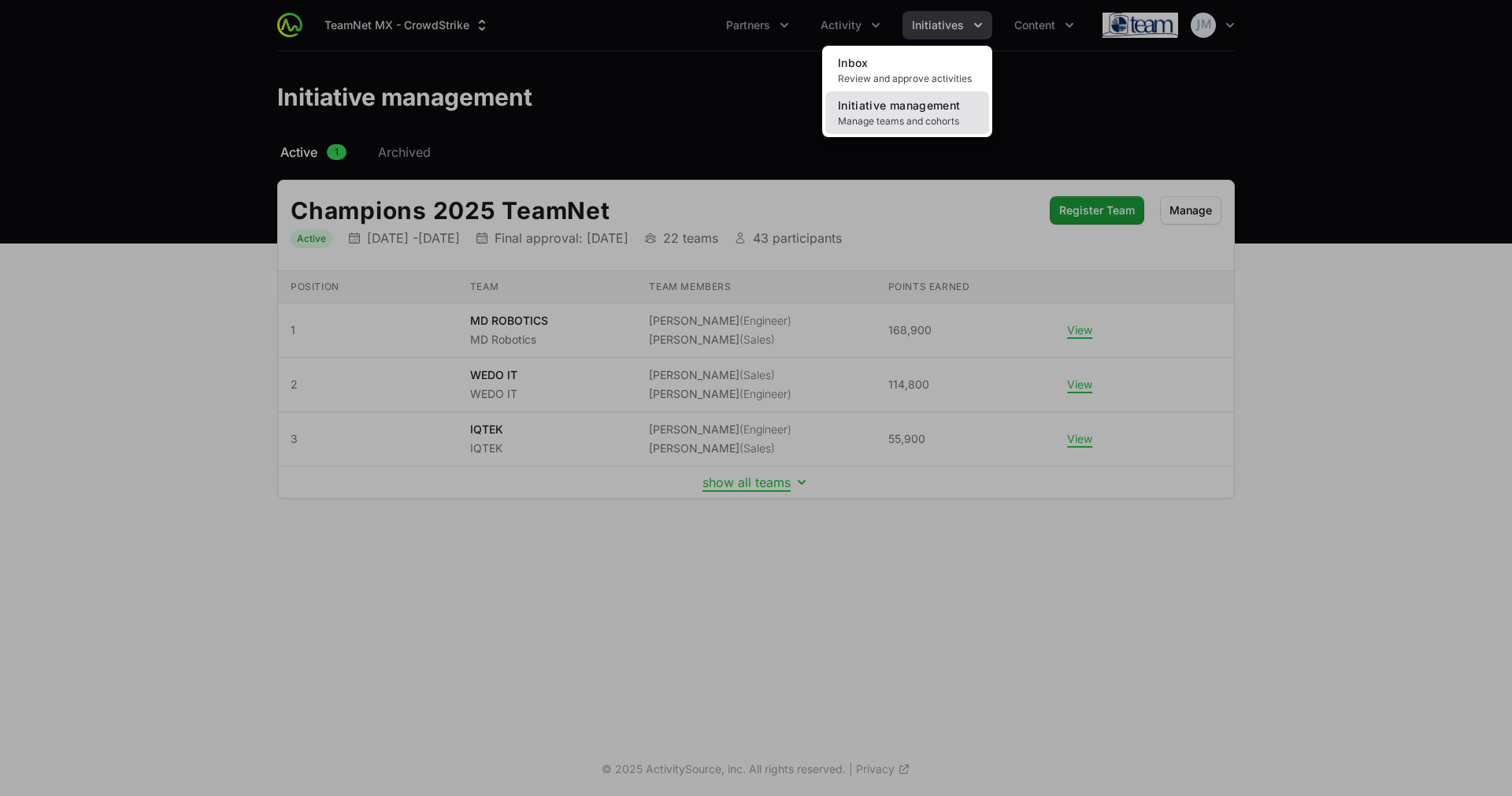
click at [883, 112] on link "Initiative management Manage teams and cohorts" at bounding box center [907, 113] width 164 height 42
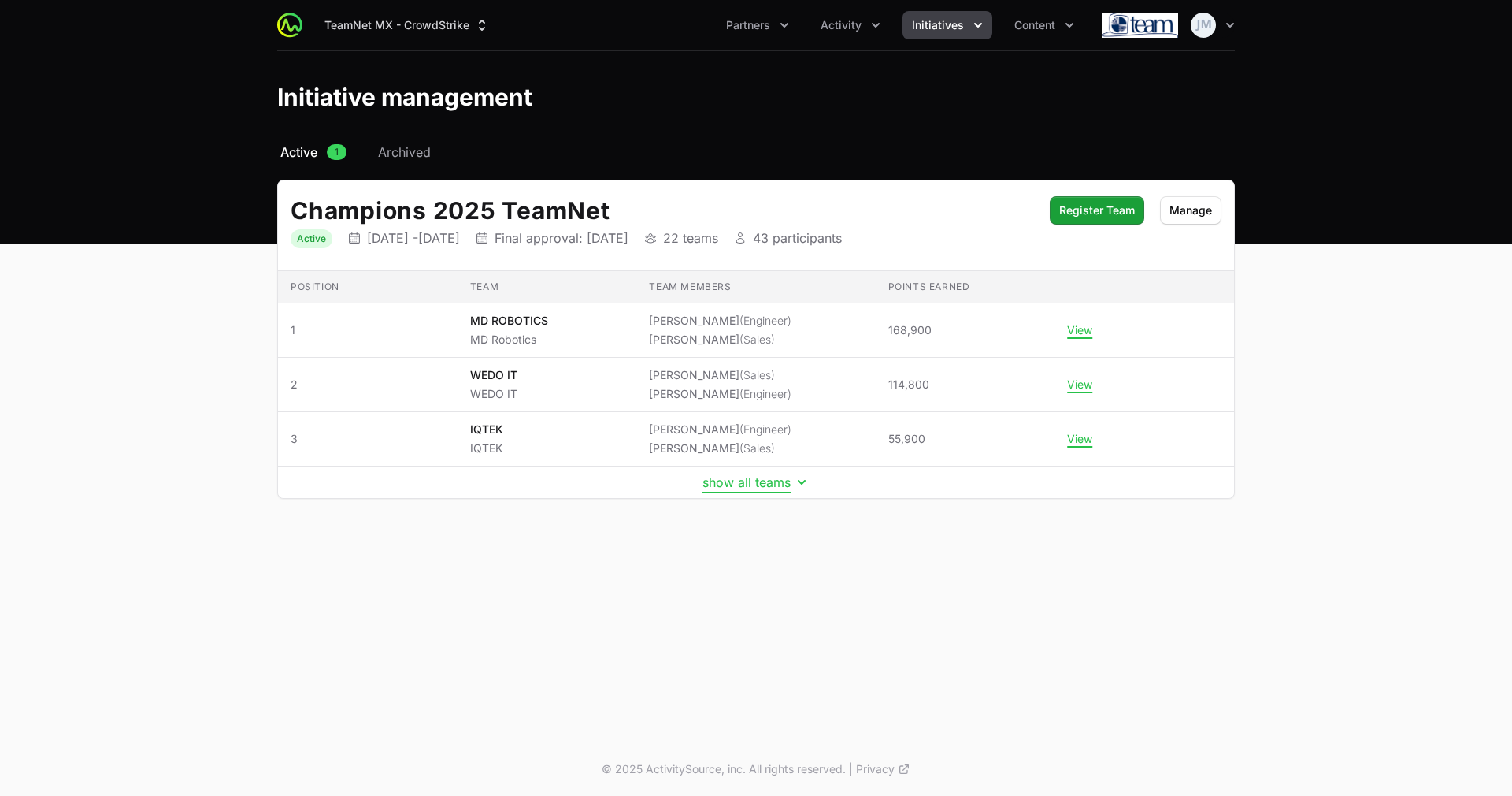
click at [783, 478] on button "show all teams" at bounding box center [756, 482] width 107 height 16
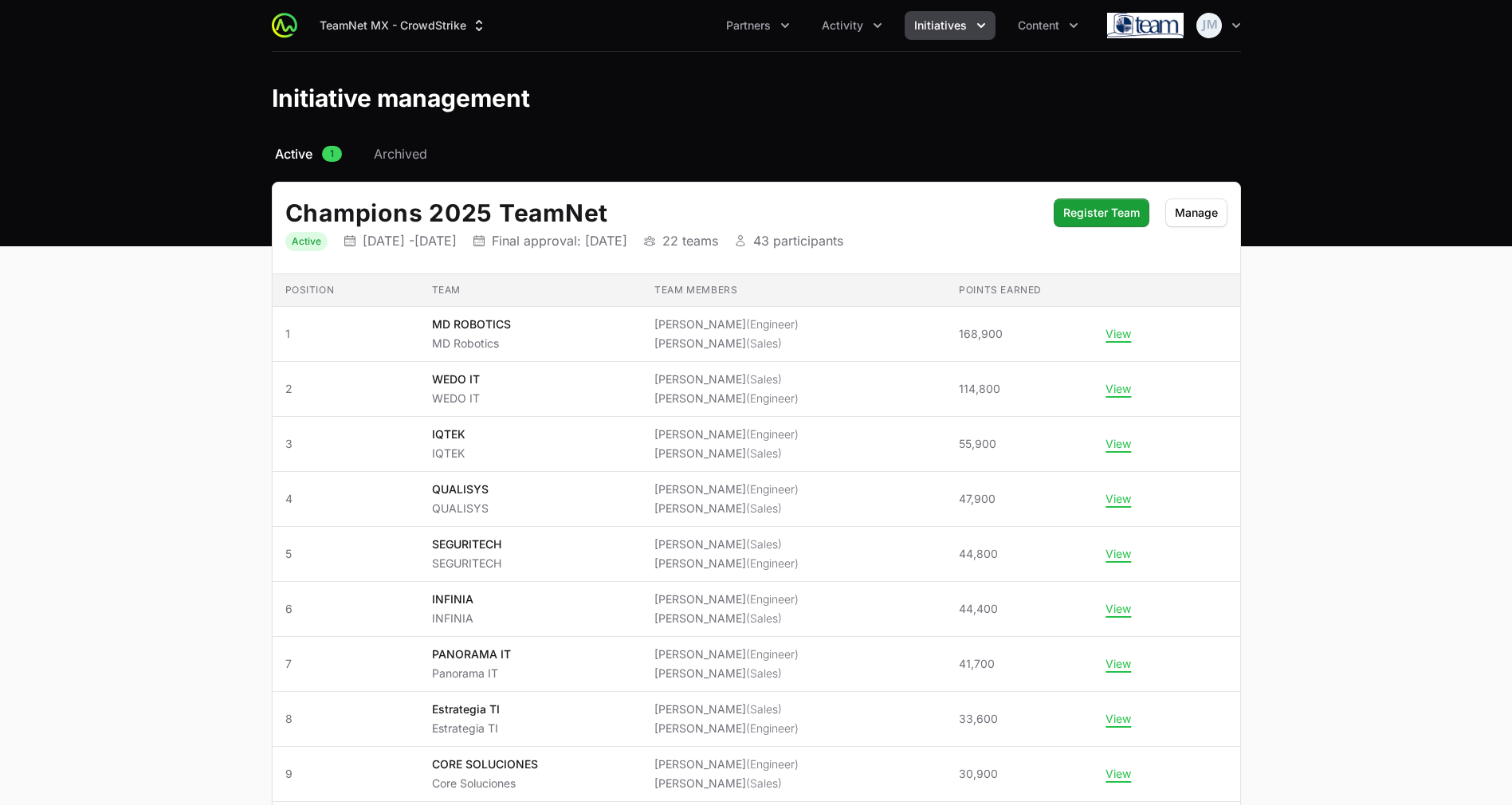
scroll to position [837, 0]
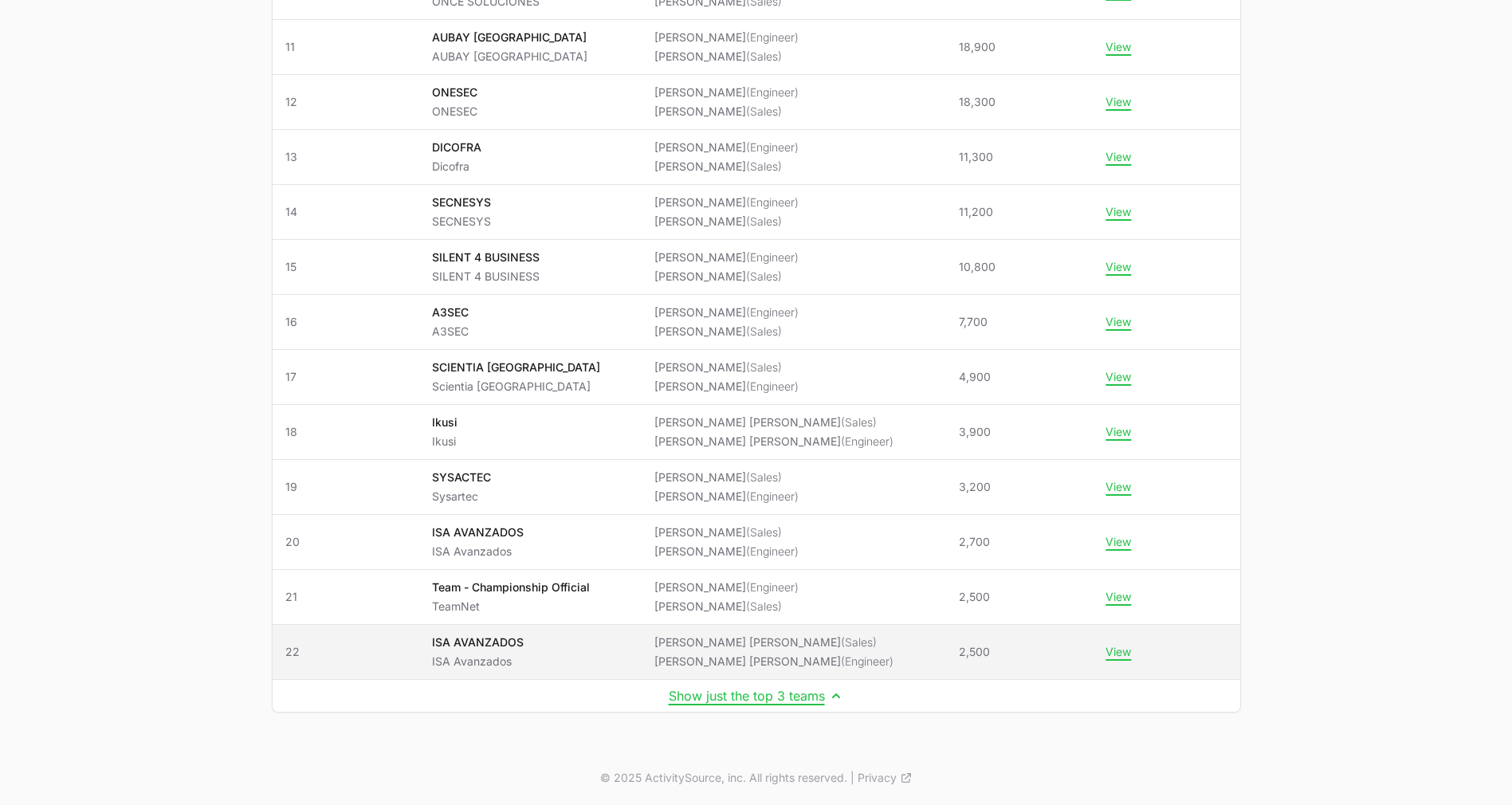
click at [1116, 658] on button "View" at bounding box center [1118, 652] width 26 height 14
click at [1113, 655] on button "View" at bounding box center [1118, 652] width 26 height 14
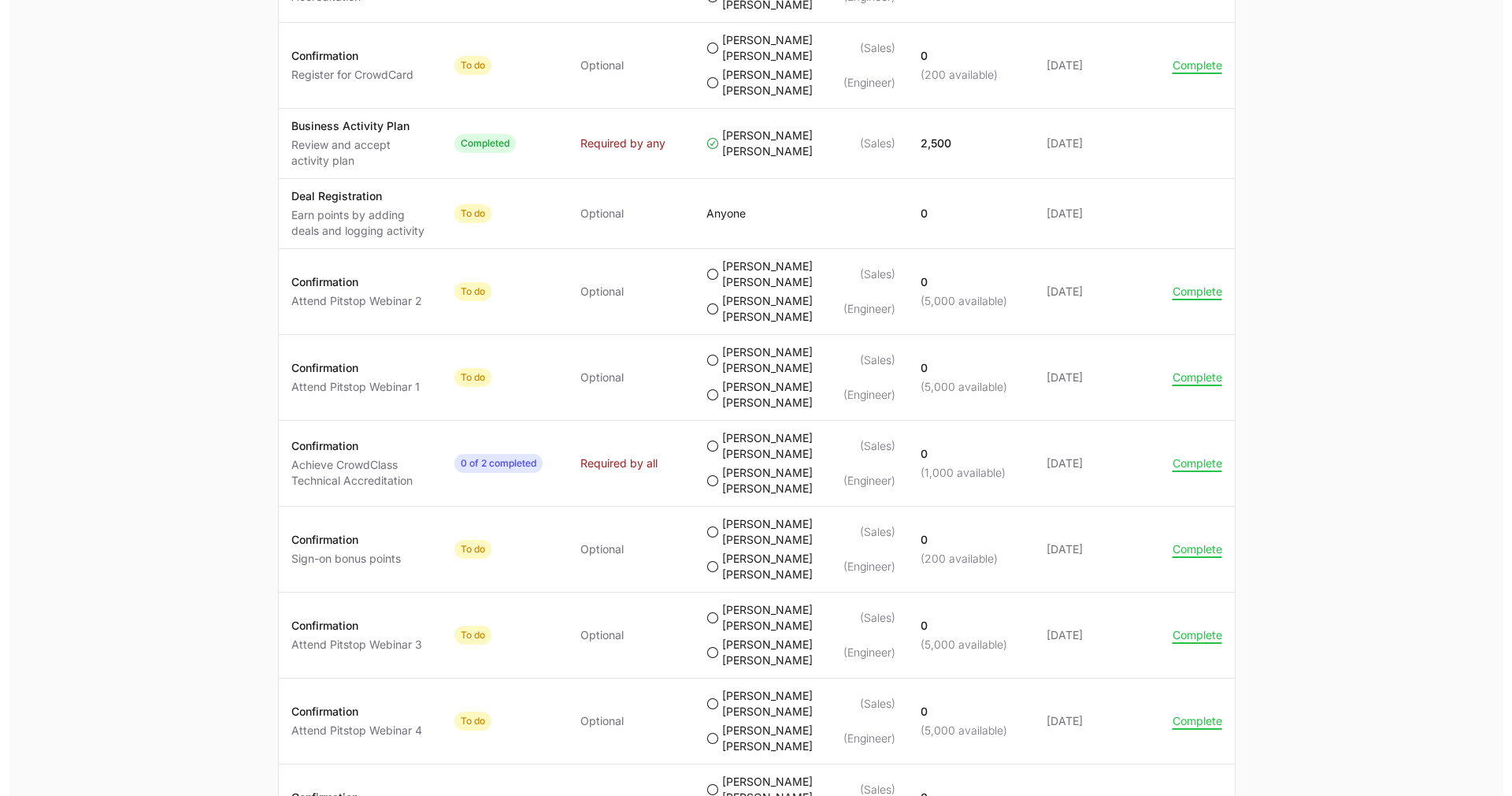
scroll to position [889, 0]
click at [1198, 543] on button "Complete" at bounding box center [1188, 547] width 49 height 14
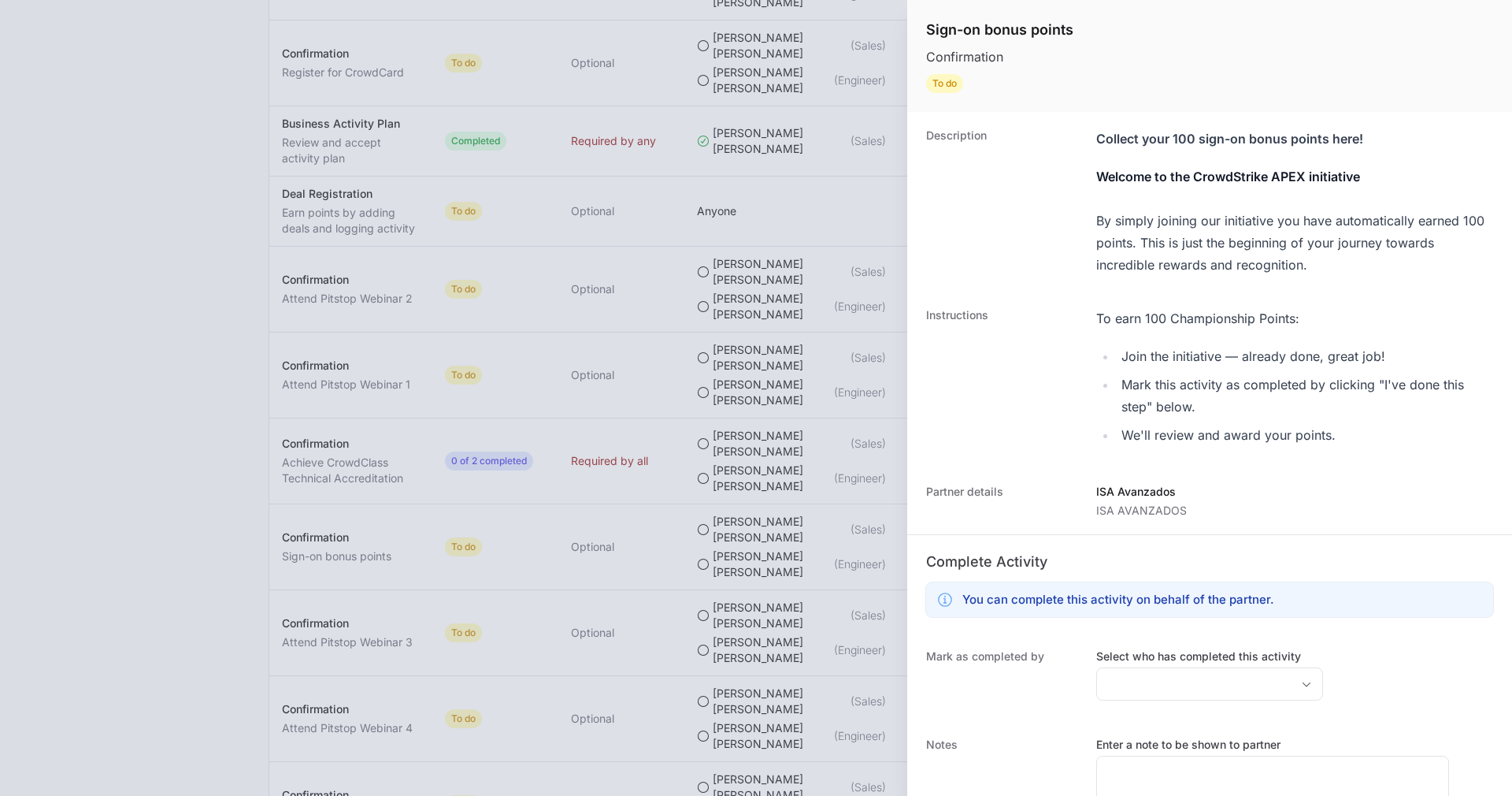
scroll to position [106, 0]
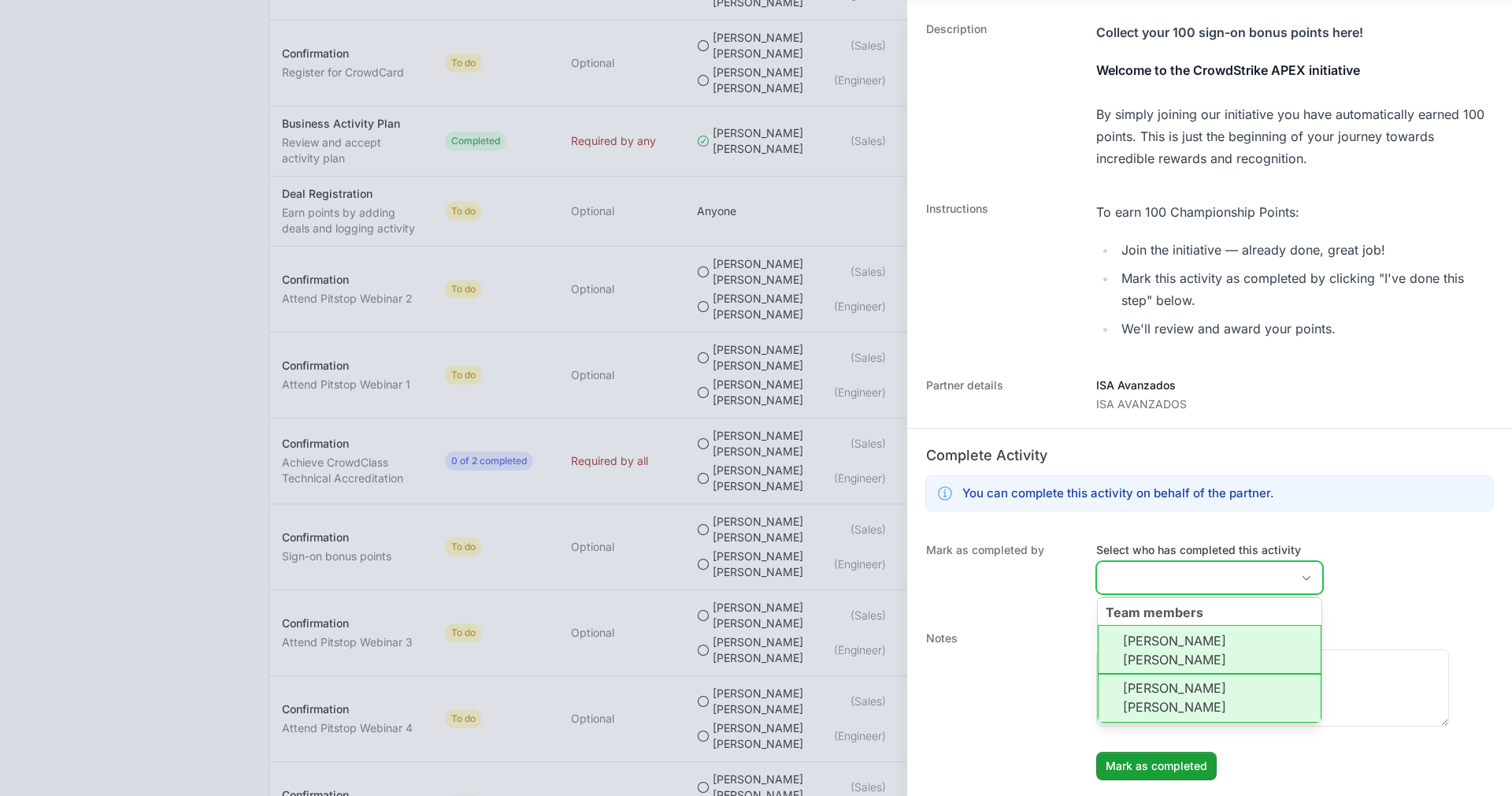
click at [1227, 566] on input "Select who has completed this activity" at bounding box center [1194, 578] width 193 height 32
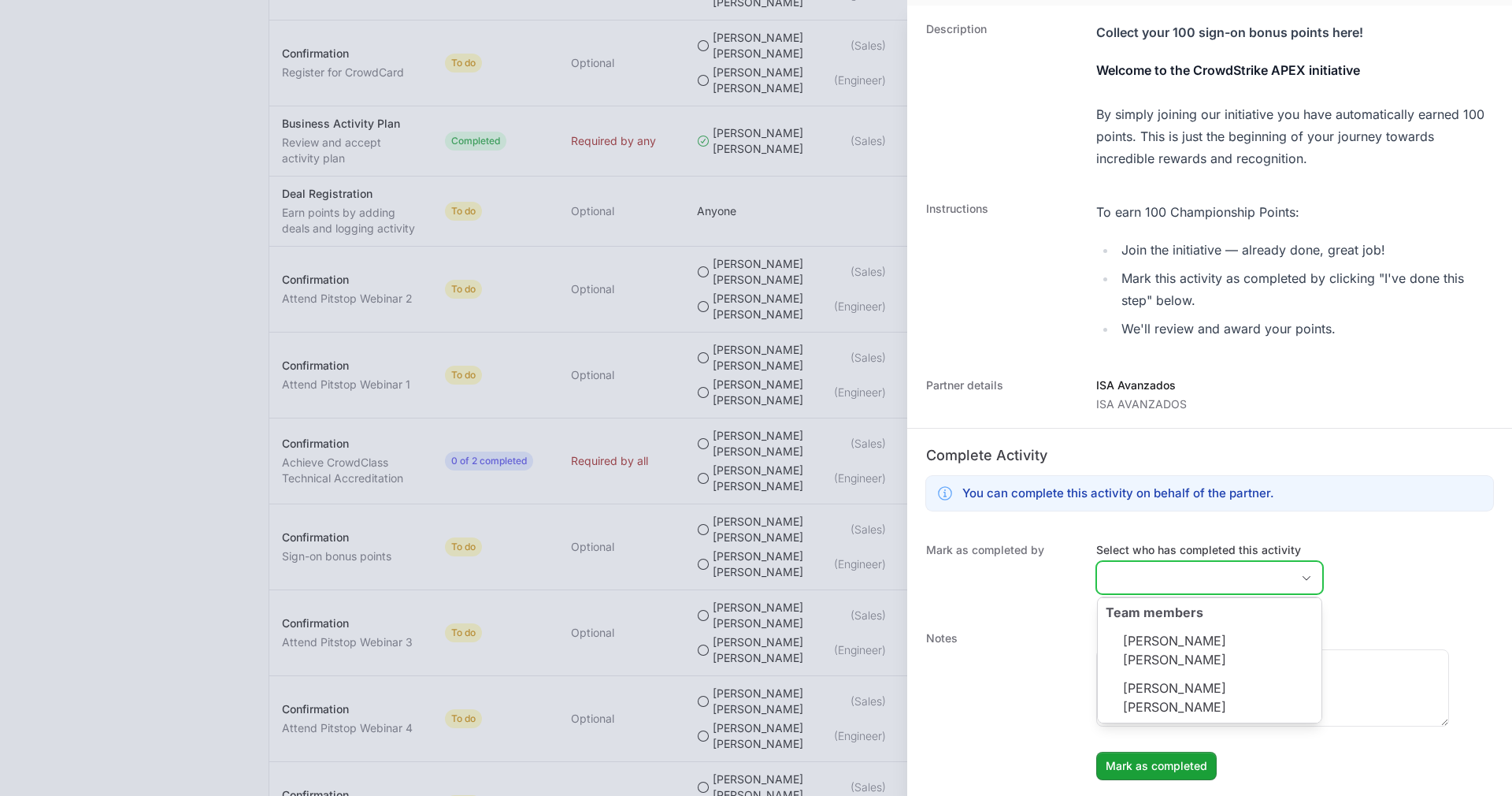
click at [1183, 628] on li "[PERSON_NAME] [PERSON_NAME]" at bounding box center [1210, 650] width 223 height 49
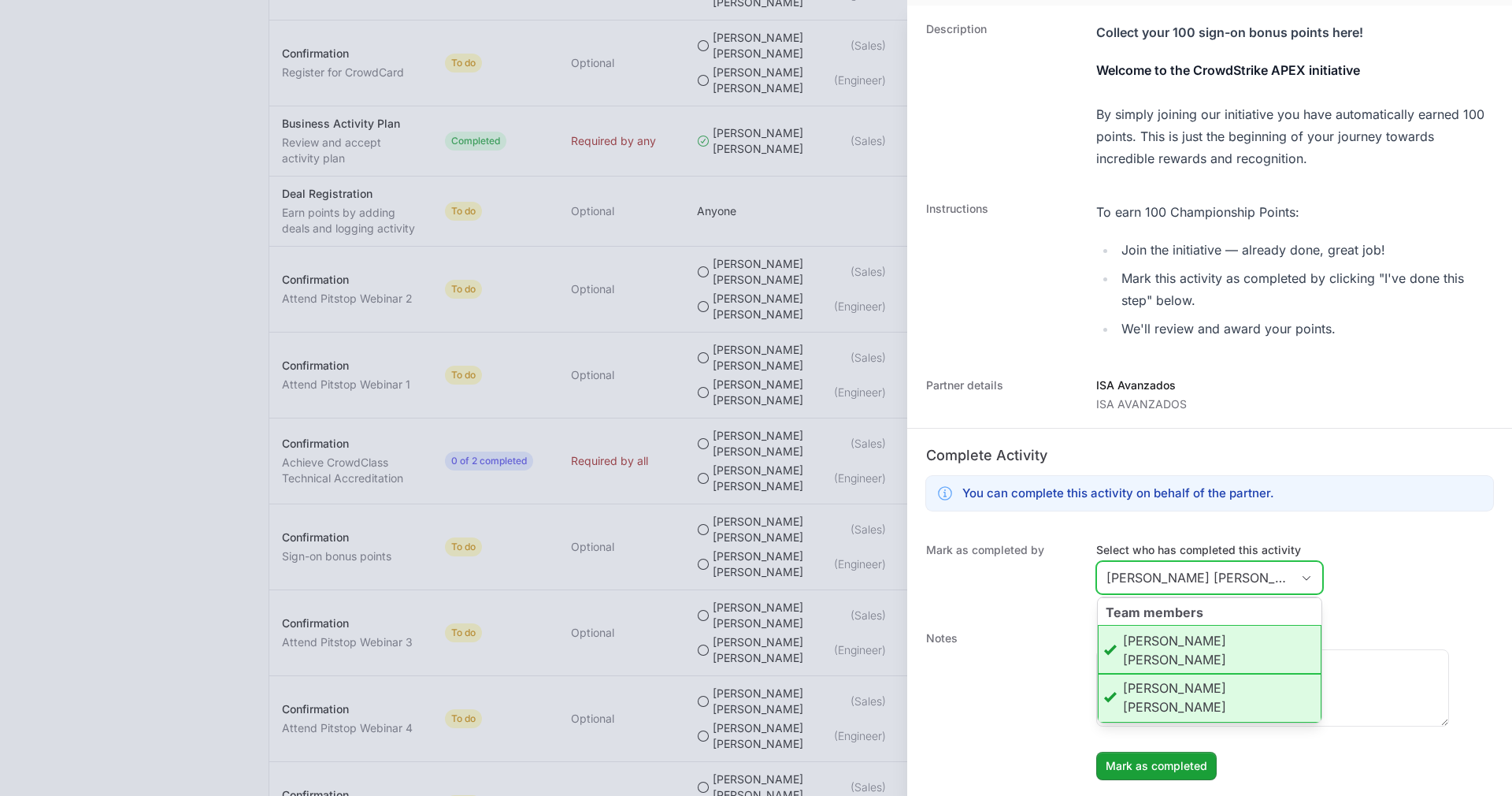
scroll to position [0, 11]
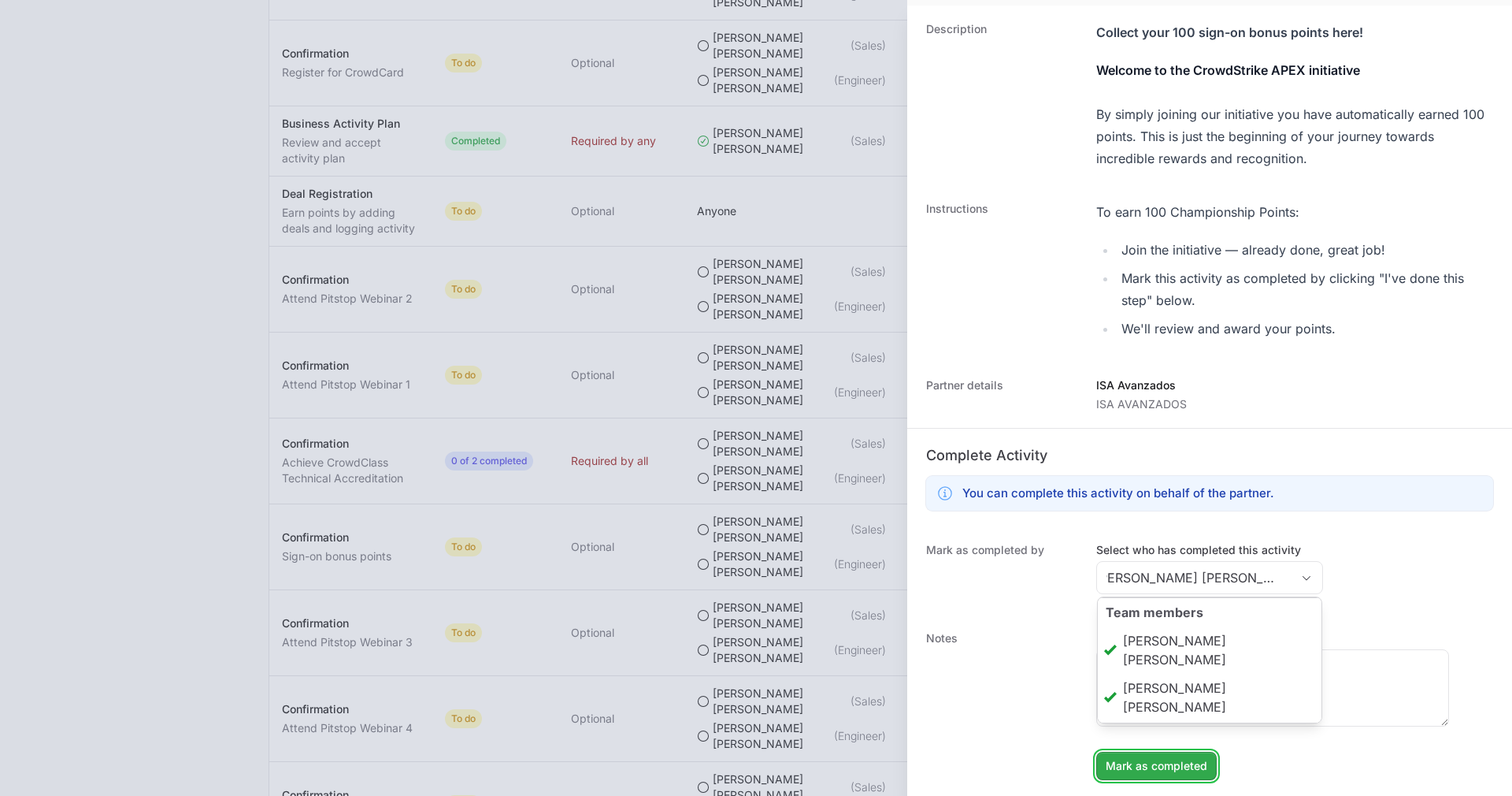
type input "[PERSON_NAME] [PERSON_NAME]"
click at [1167, 770] on span "Mark as completed" at bounding box center [1157, 766] width 102 height 19
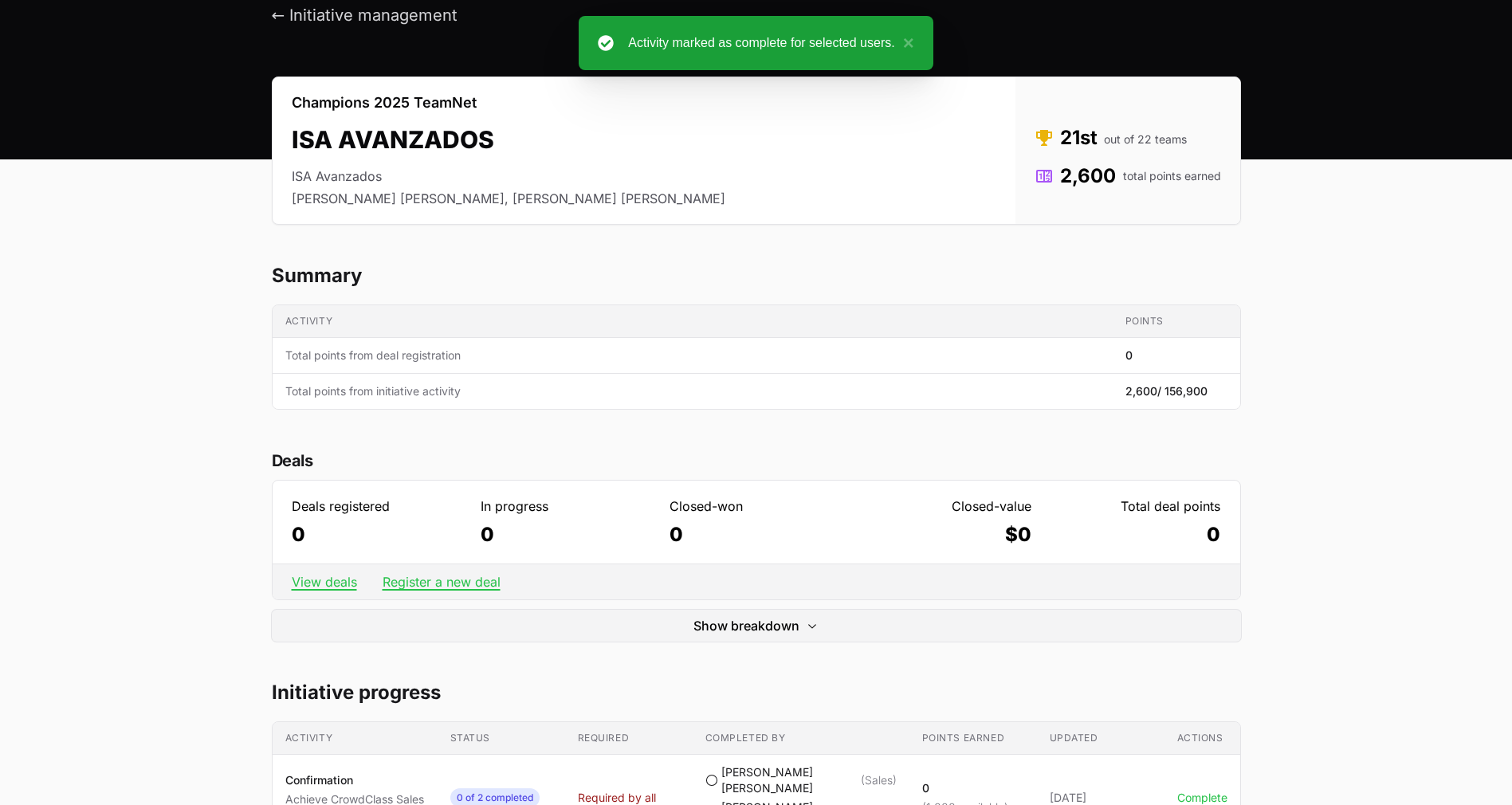
scroll to position [0, 0]
